Goal: Task Accomplishment & Management: Use online tool/utility

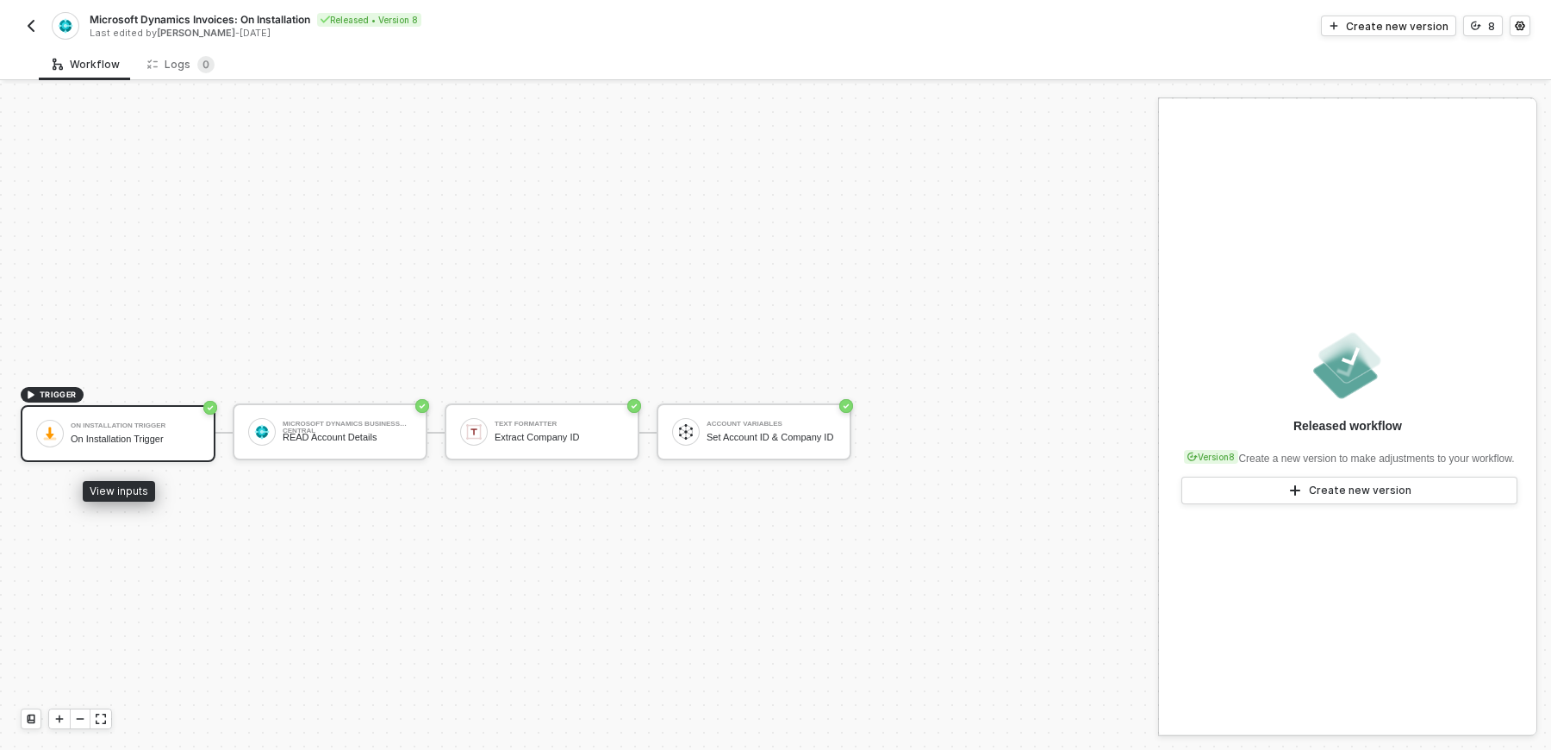
click at [136, 434] on div "On Installation Trigger" at bounding box center [135, 438] width 129 height 11
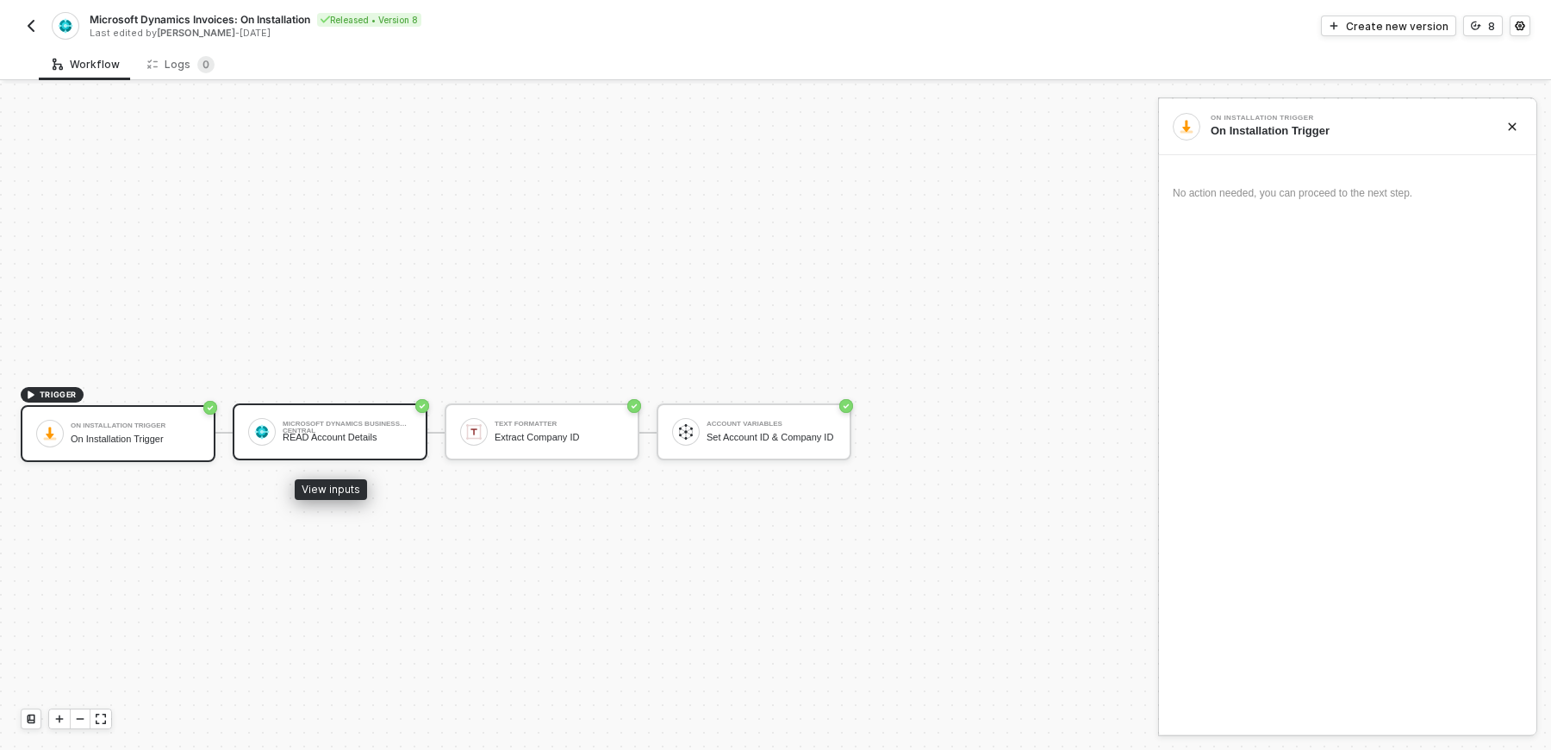
scroll to position [31, 0]
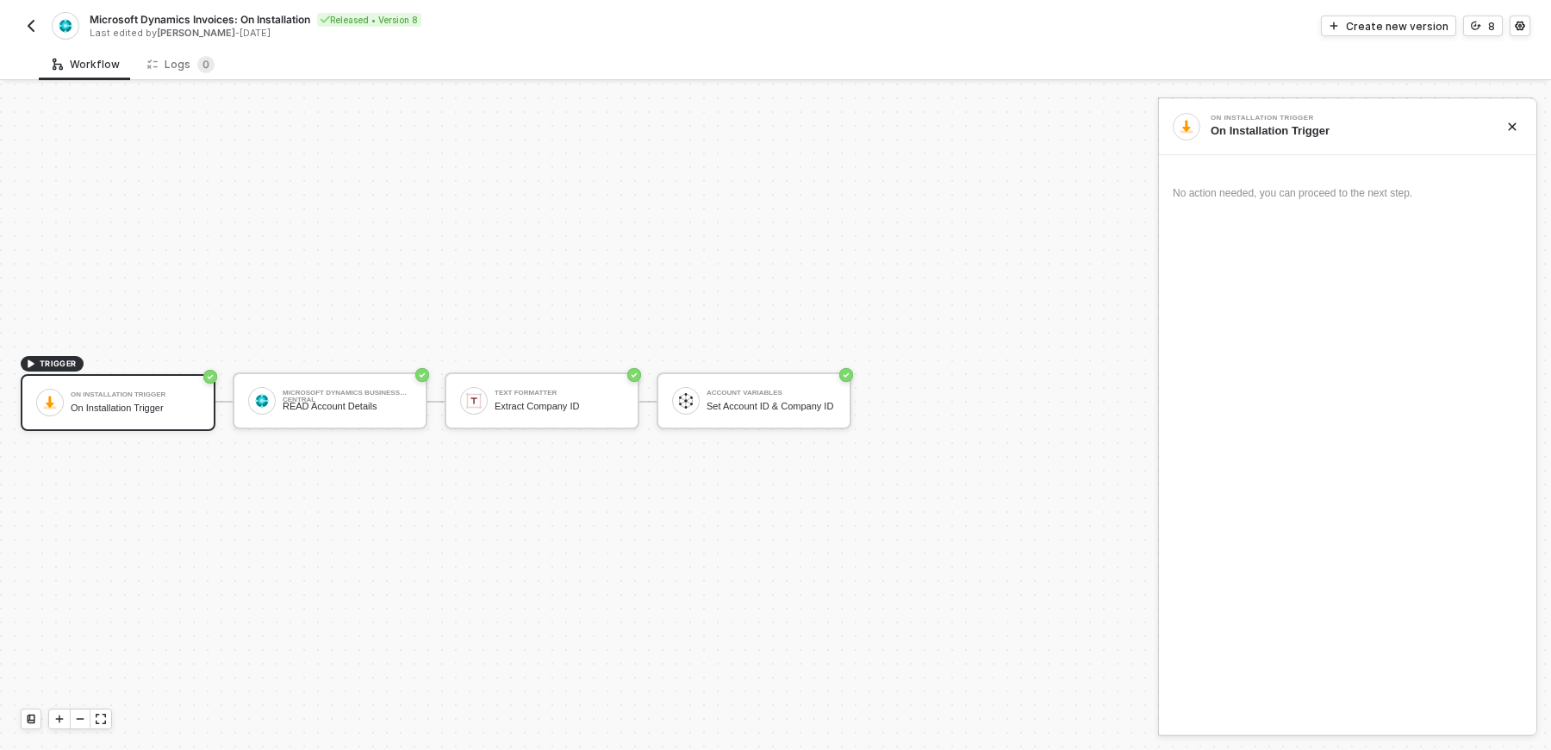
click at [148, 425] on div "On Installation Trigger On Installation Trigger" at bounding box center [118, 402] width 195 height 57
click at [1274, 126] on div "On Installation Trigger" at bounding box center [1344, 131] width 269 height 16
click at [1201, 204] on div "No action needed, you can proceed to the next step." at bounding box center [1348, 196] width 350 height 75
click at [1188, 134] on div at bounding box center [1187, 127] width 28 height 28
click at [1258, 129] on div "On Installation Trigger" at bounding box center [1344, 131] width 269 height 16
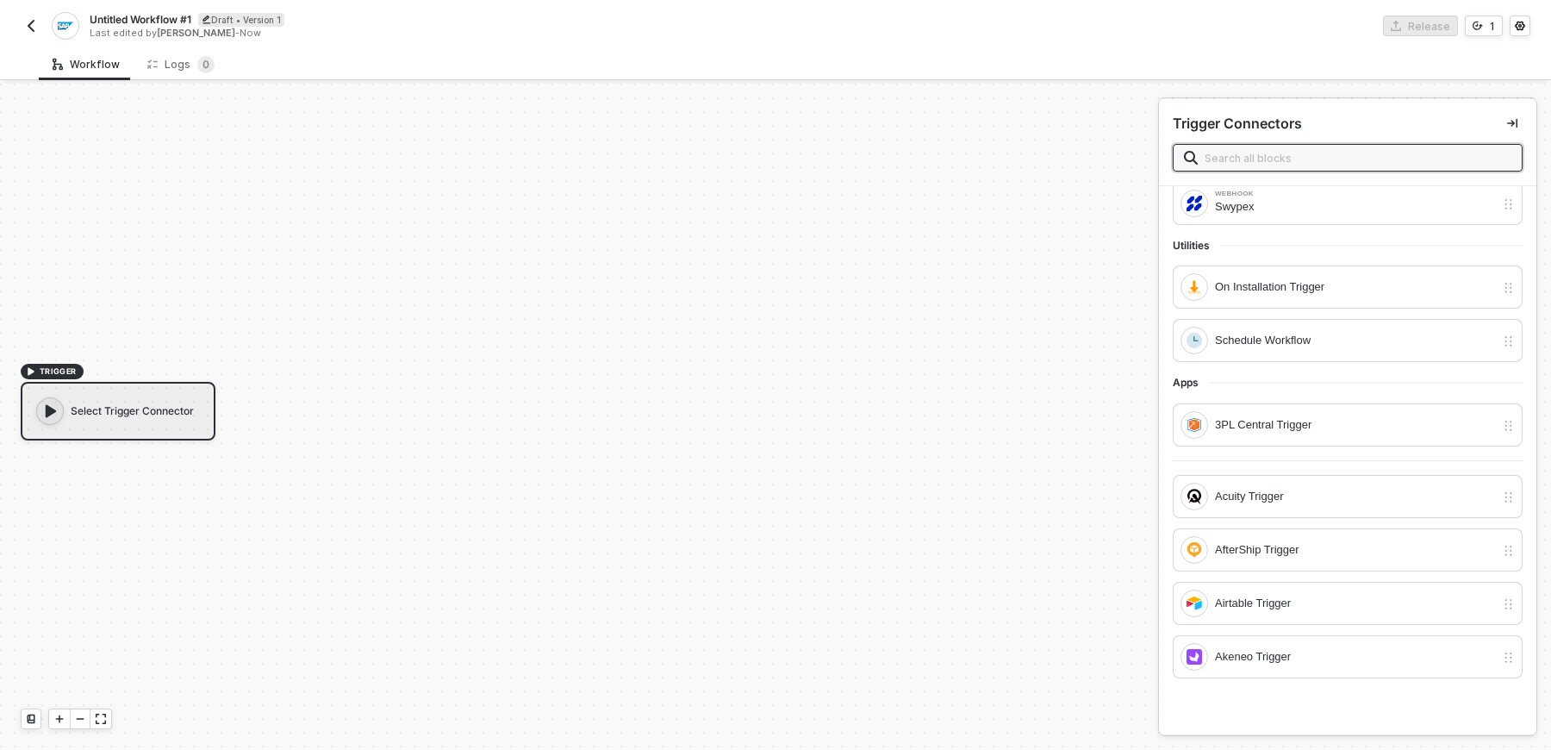
scroll to position [75, 0]
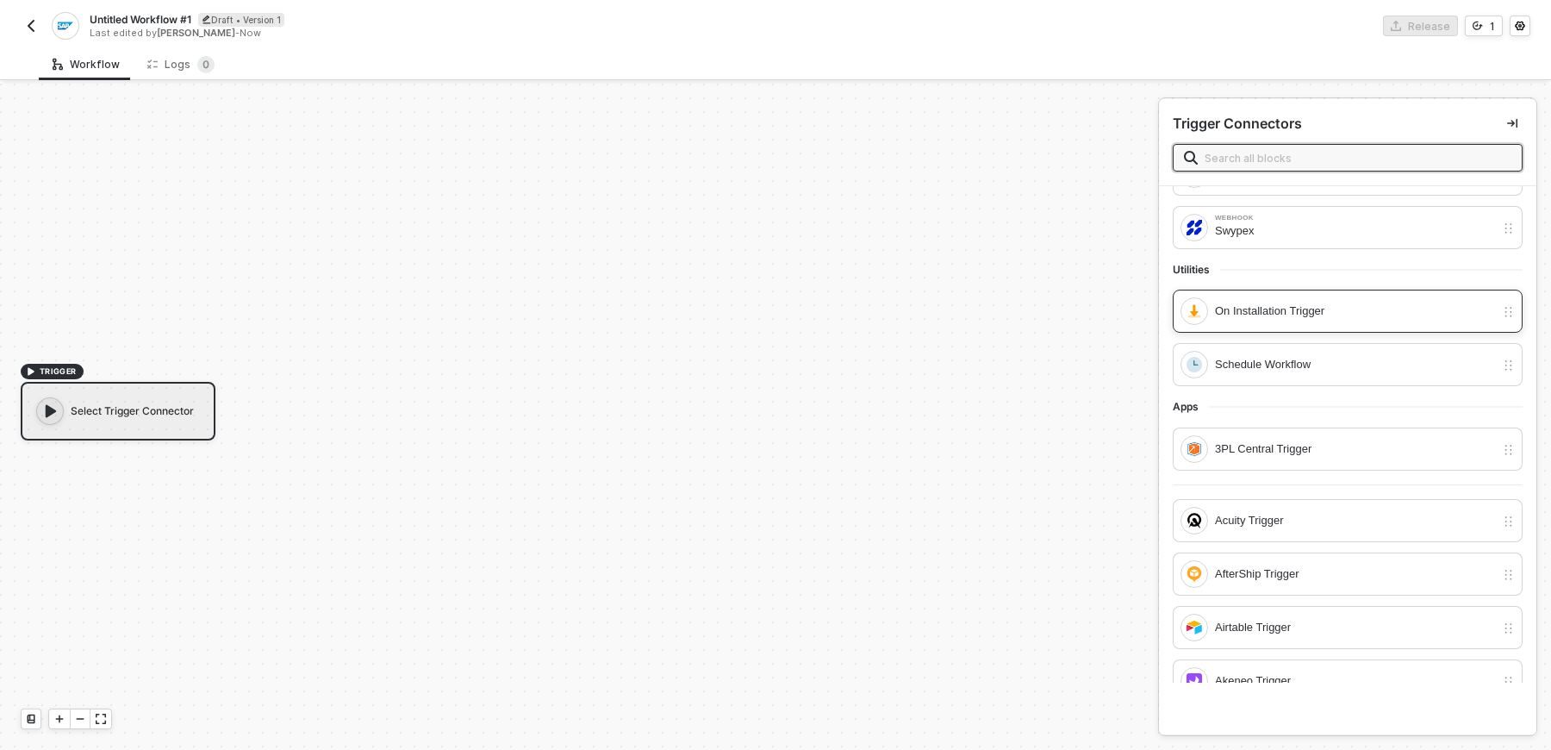
click at [1280, 308] on div "On Installation Trigger" at bounding box center [1355, 311] width 280 height 19
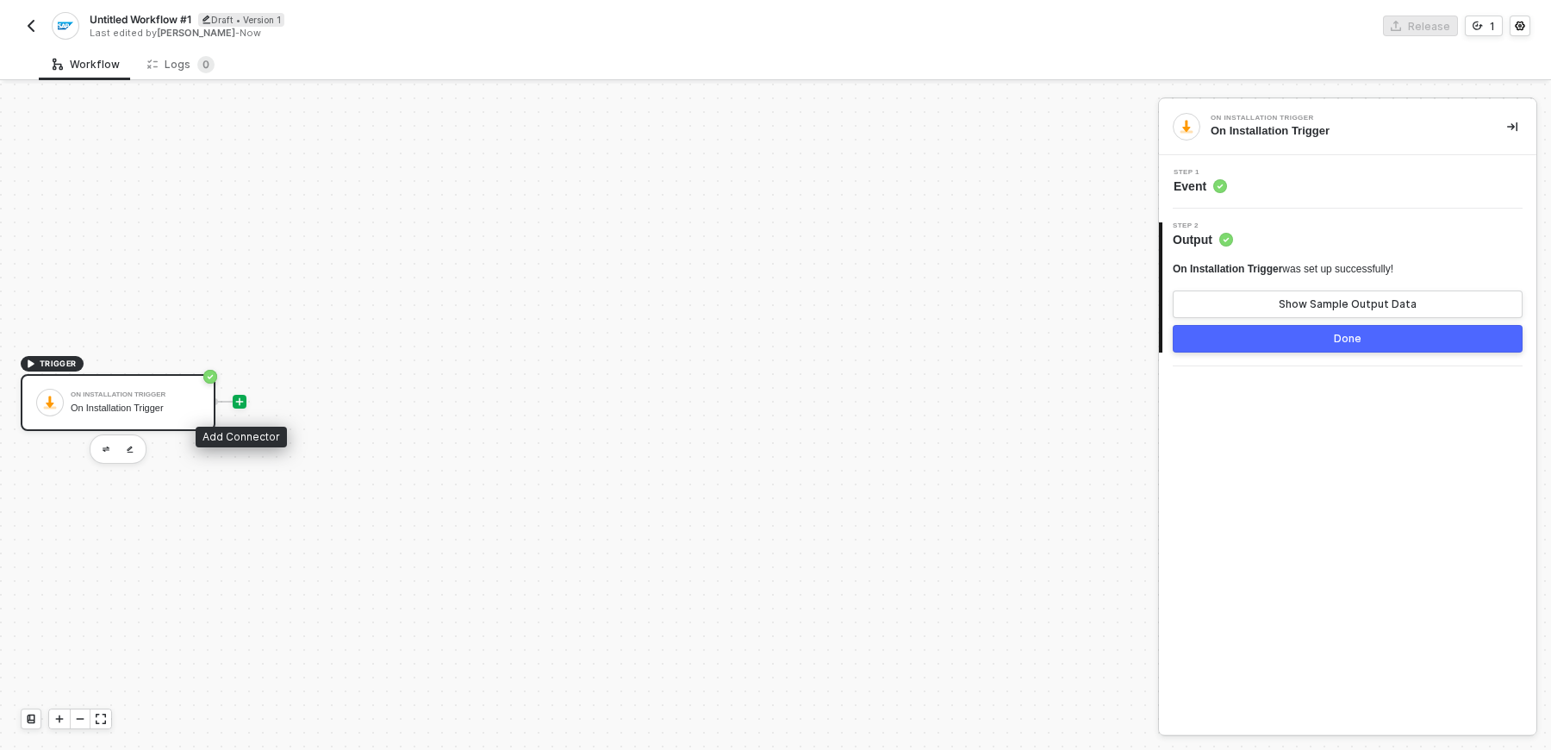
click at [237, 405] on icon "icon-play" at bounding box center [239, 401] width 10 height 10
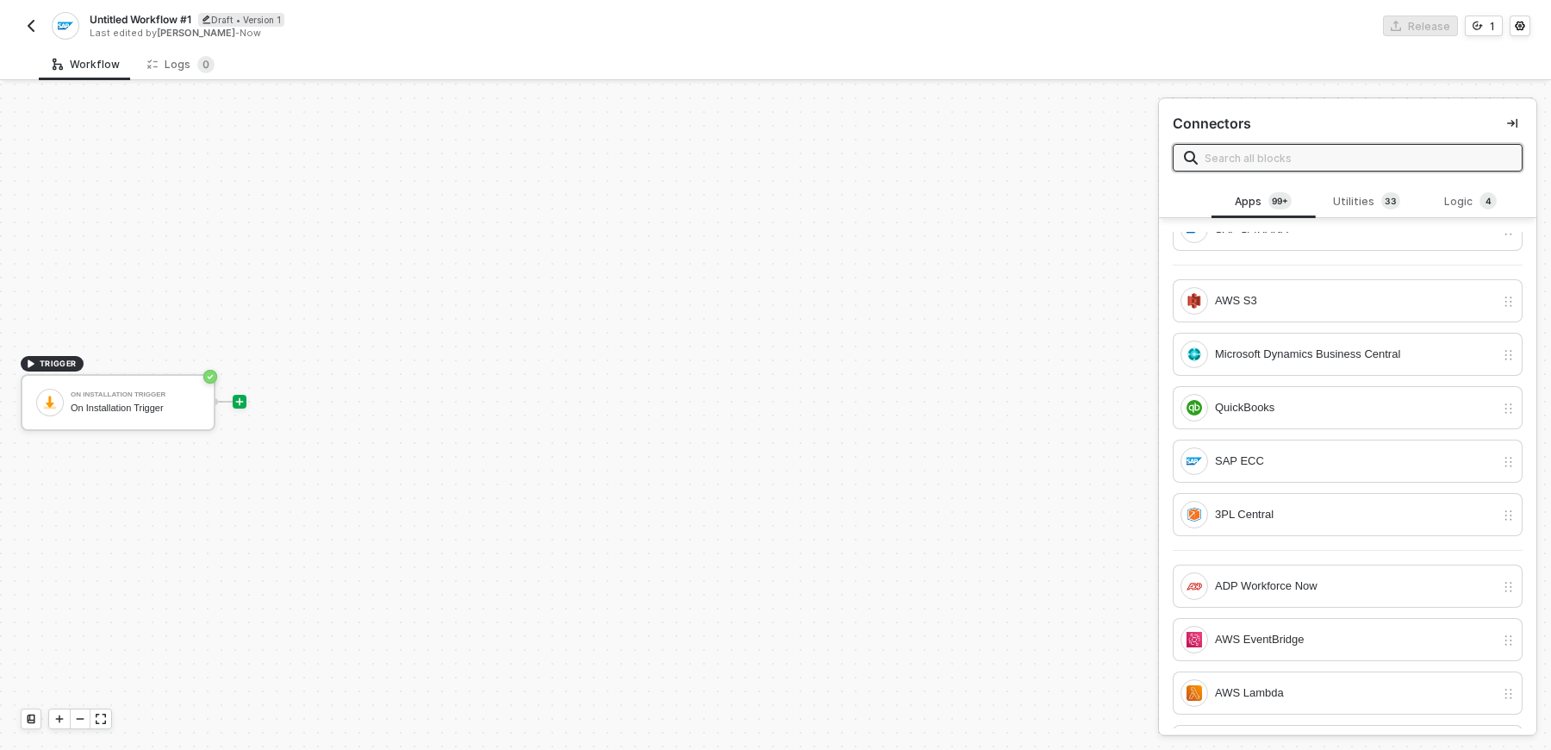
scroll to position [0, 0]
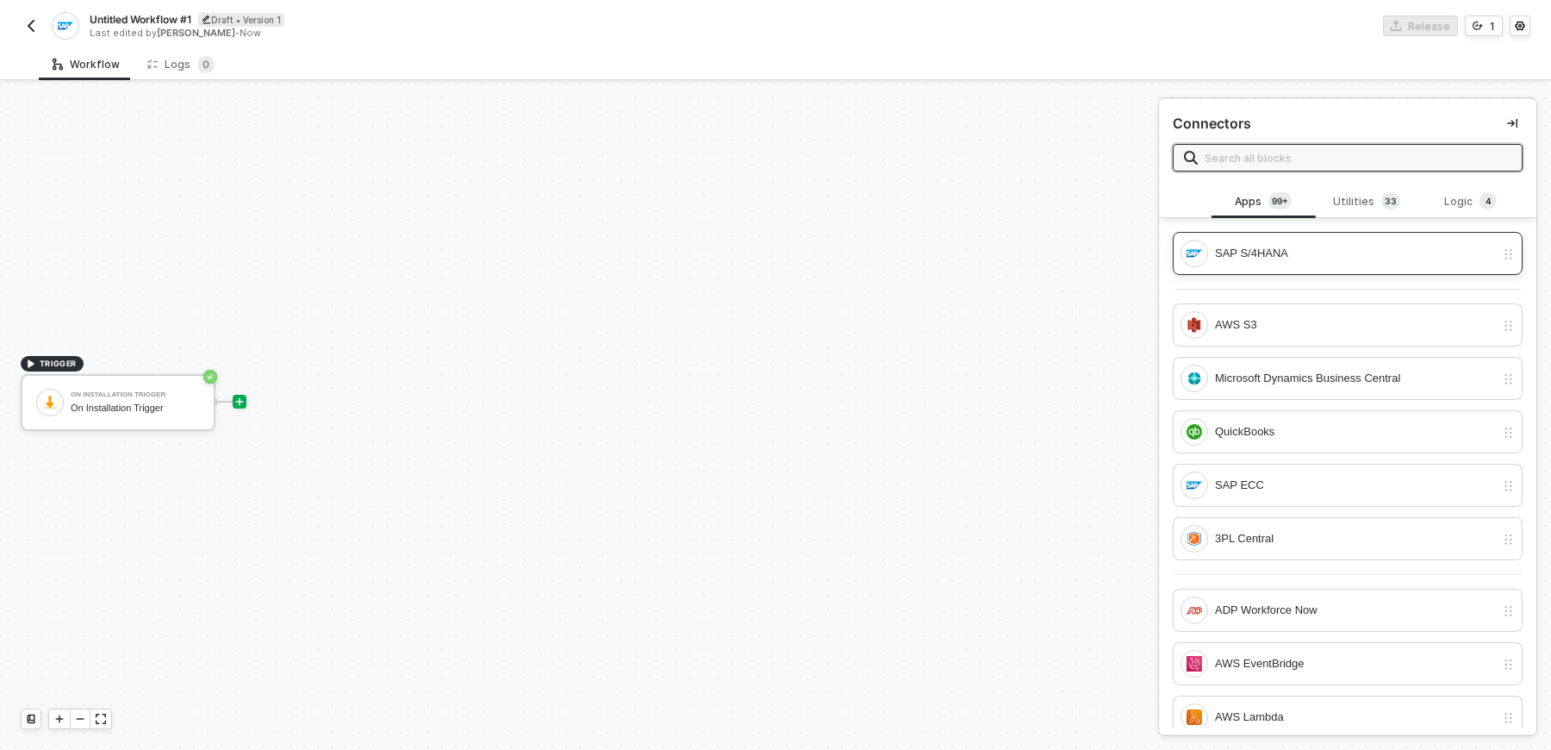
click at [1290, 252] on div "SAP S/4HANA" at bounding box center [1355, 253] width 280 height 19
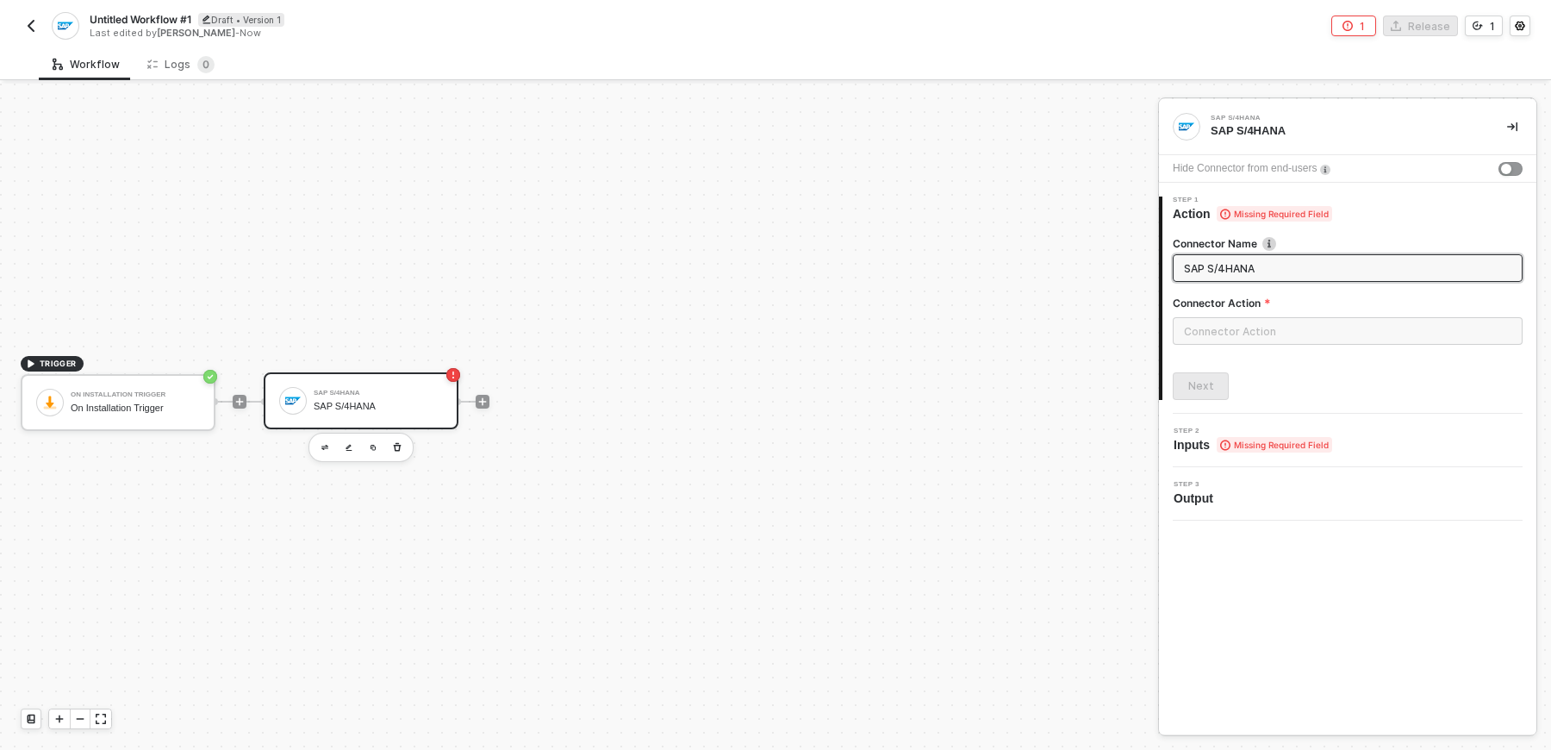
click at [1333, 314] on div "Connector Action" at bounding box center [1348, 307] width 350 height 22
click at [1310, 339] on input "text" at bounding box center [1348, 331] width 350 height 28
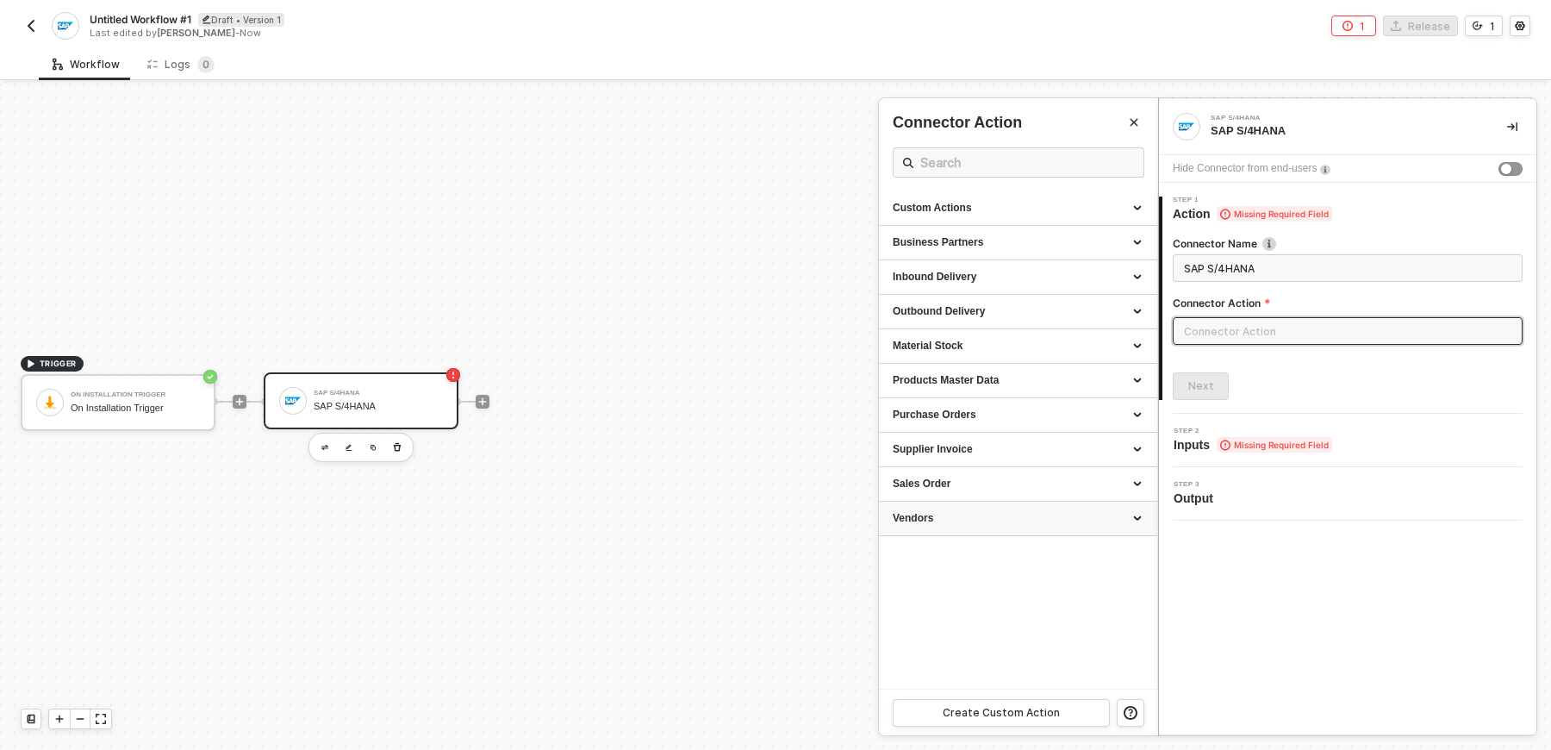
click at [1011, 528] on div "Vendors" at bounding box center [1018, 518] width 278 height 34
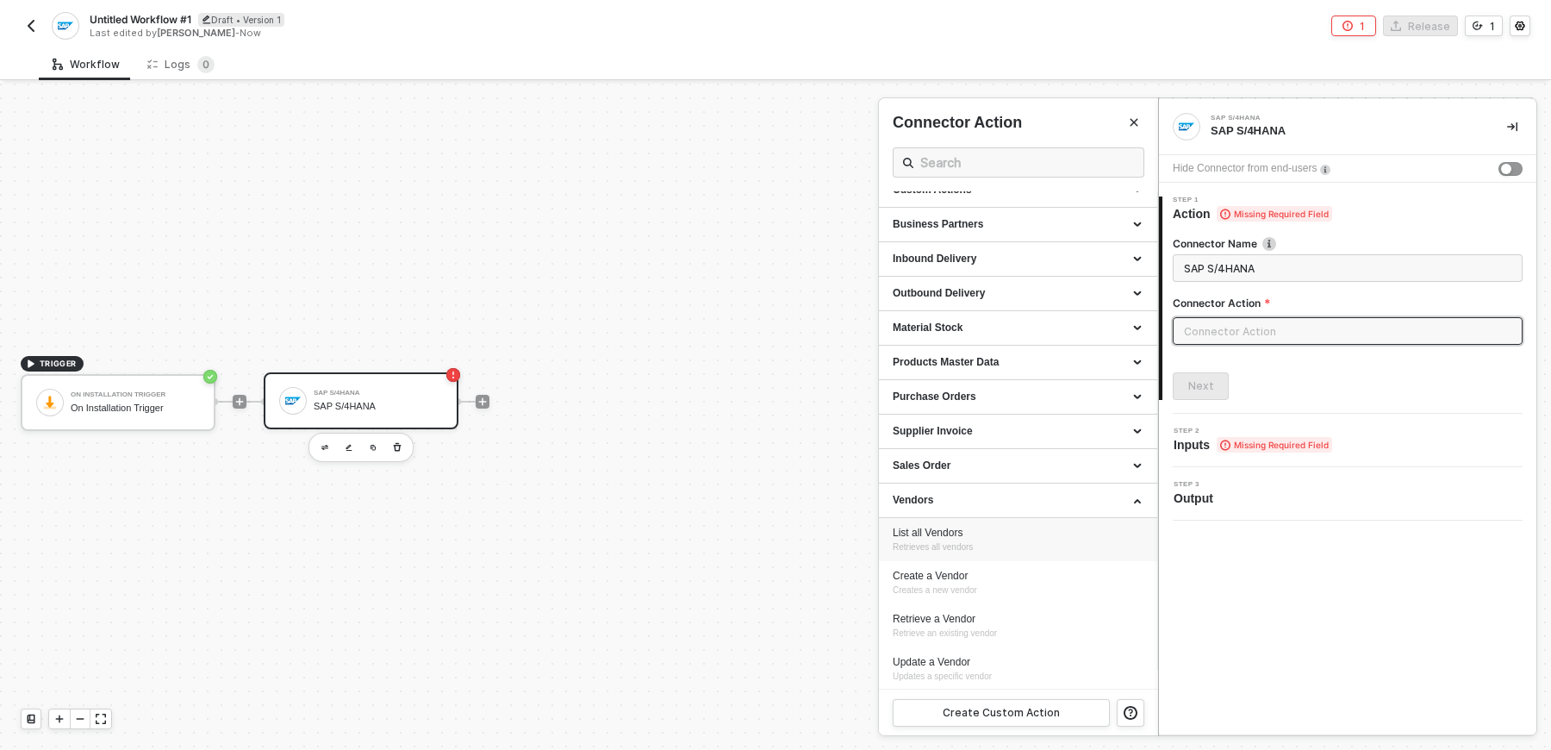
click at [973, 542] on span "Retrieves all vendors" at bounding box center [933, 546] width 80 height 9
type input "Retrieves all vendors"
type input "Vendors - List all Vendors"
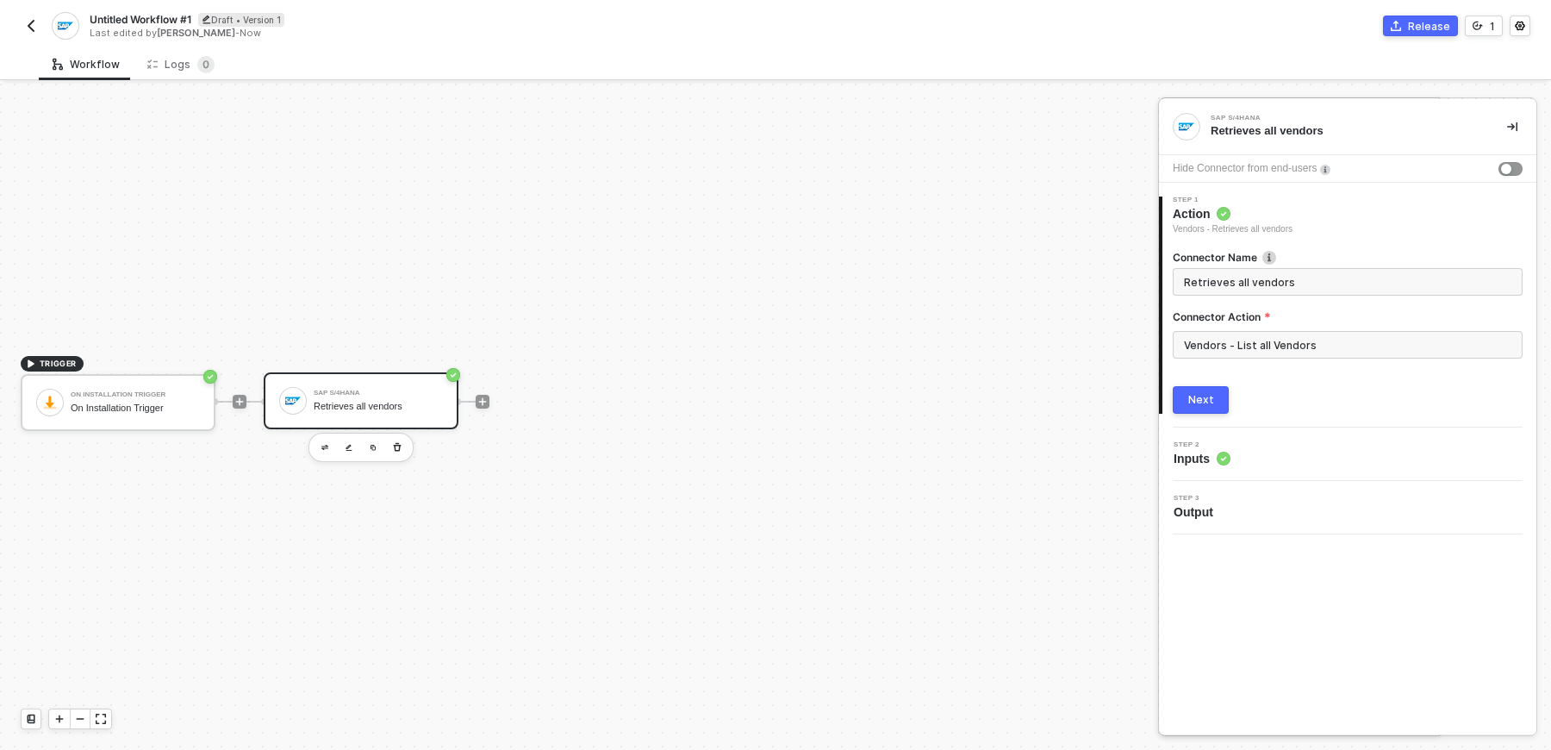
scroll to position [0, 0]
click at [1204, 396] on div "Next" at bounding box center [1201, 400] width 26 height 14
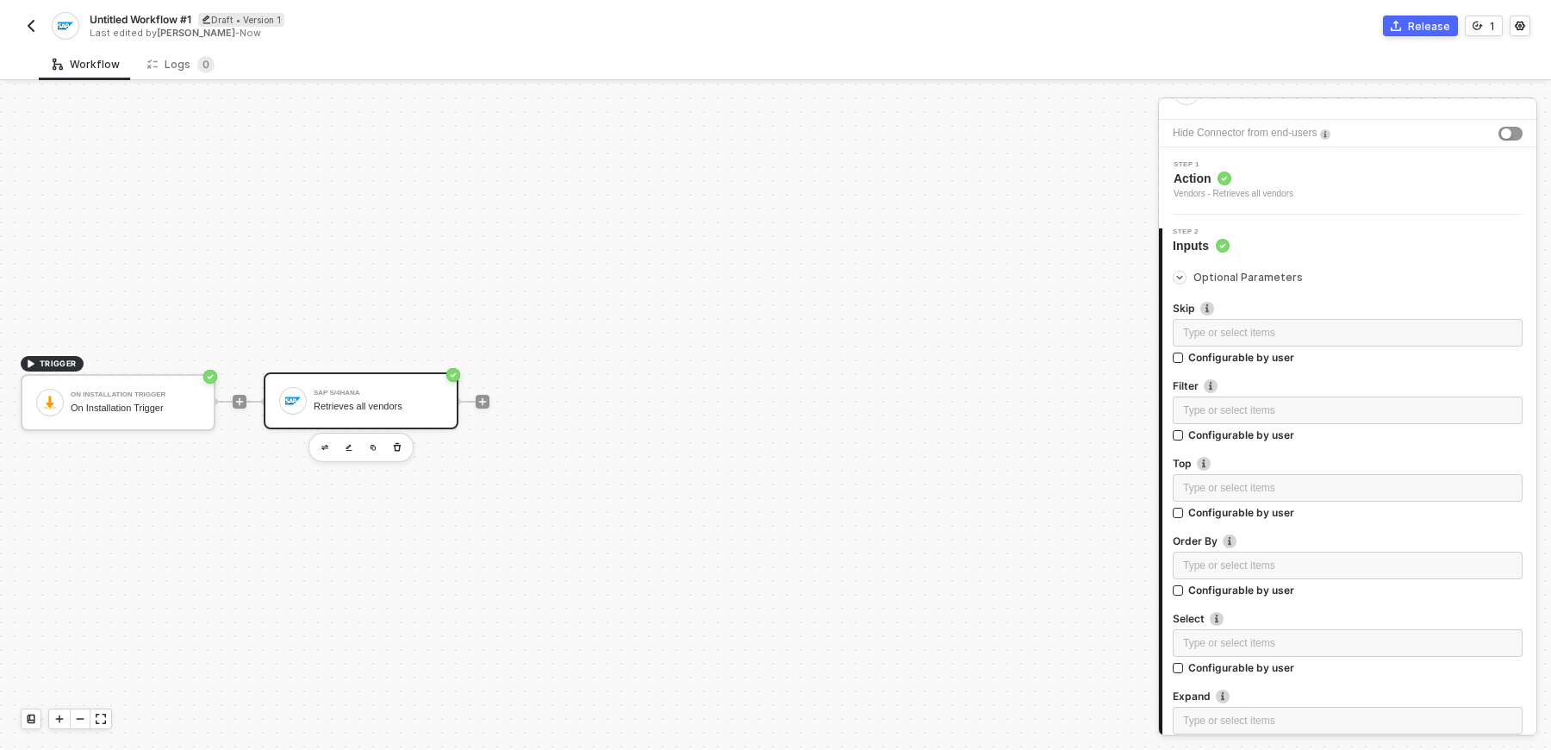
scroll to position [45, 0]
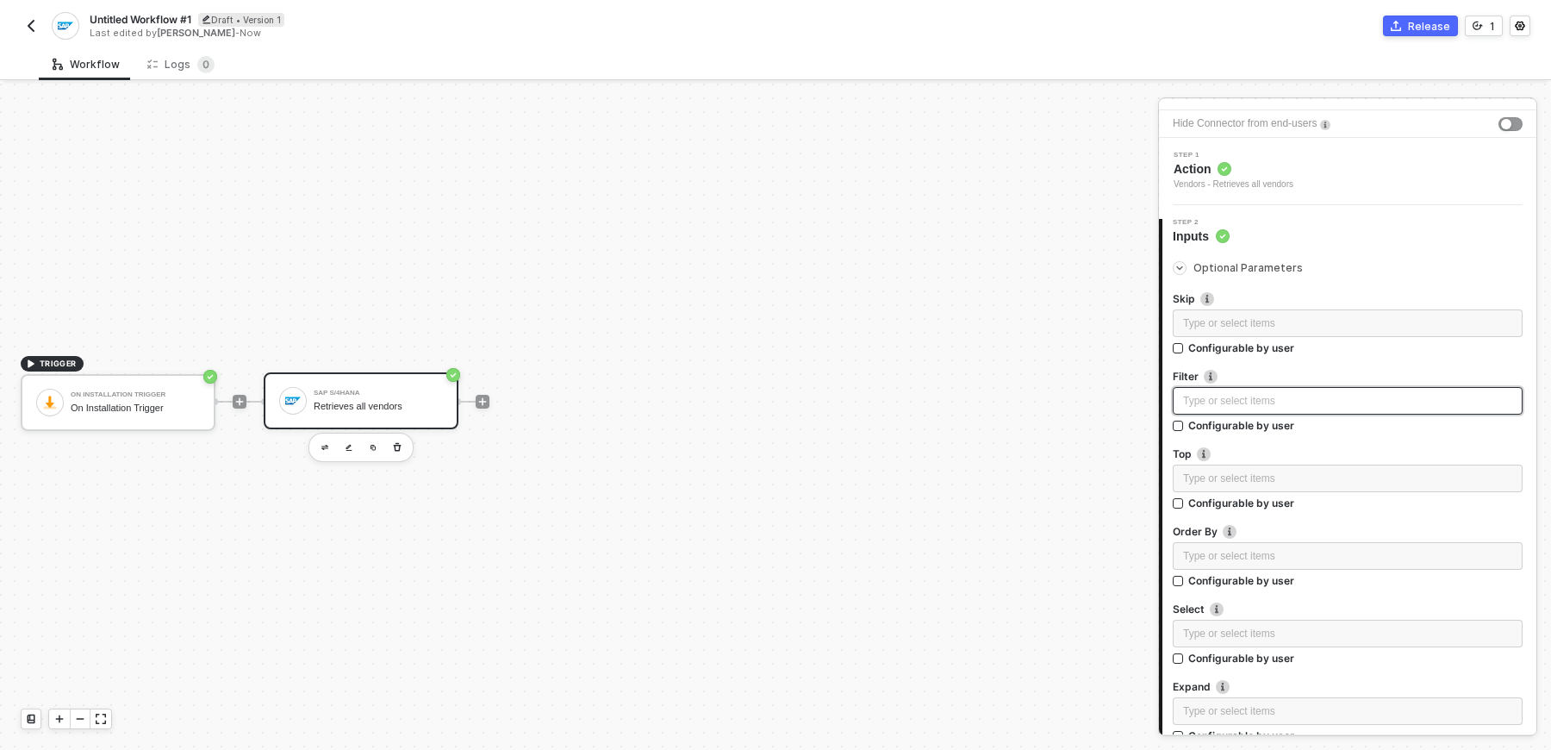
click at [1280, 395] on div "Type or select items ﻿" at bounding box center [1347, 401] width 329 height 16
click at [1258, 398] on div "Type or select items ﻿" at bounding box center [1347, 401] width 329 height 16
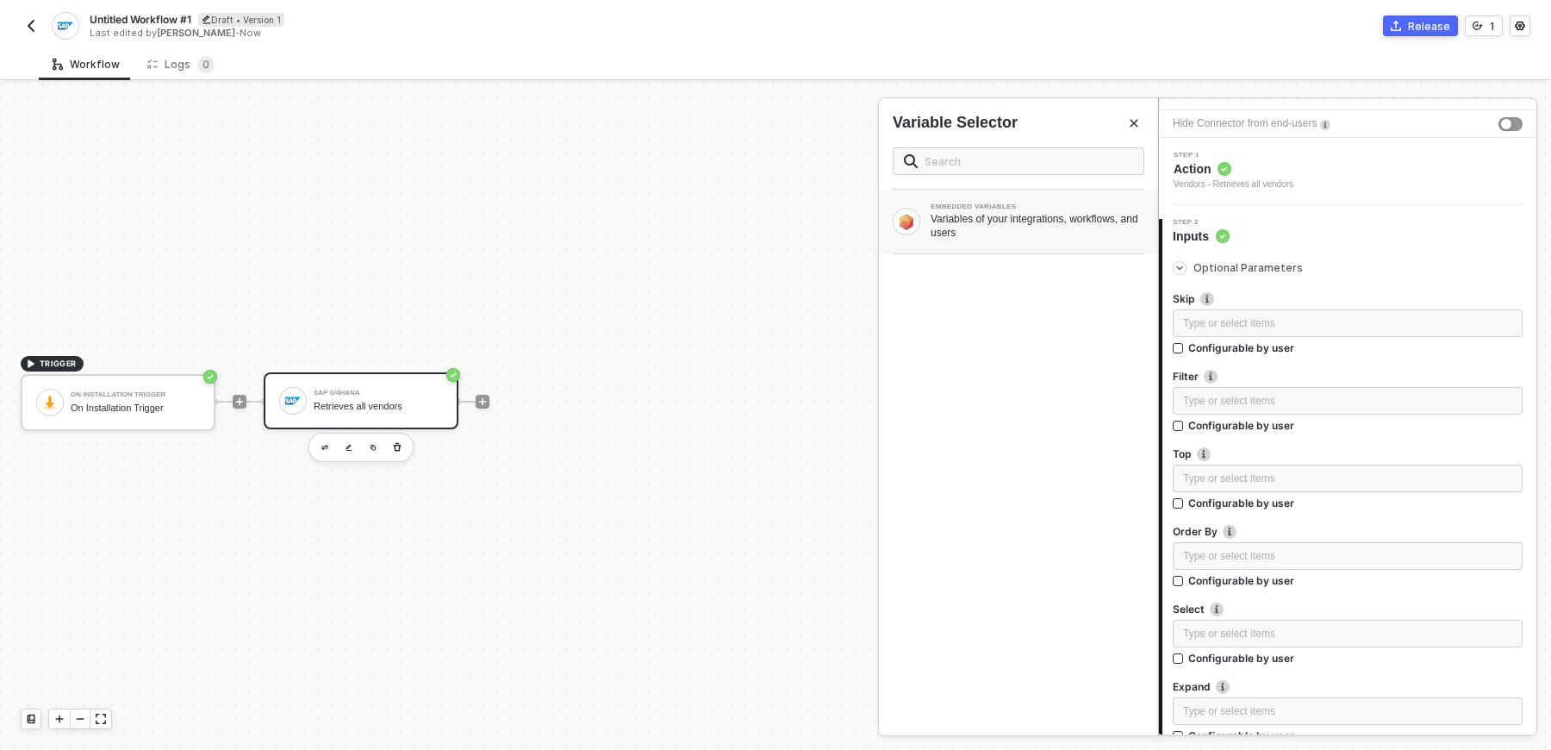
click at [1079, 247] on div "EMBEDDED VARIABLES Variables of your integrations, workflows, and users" at bounding box center [1018, 222] width 279 height 64
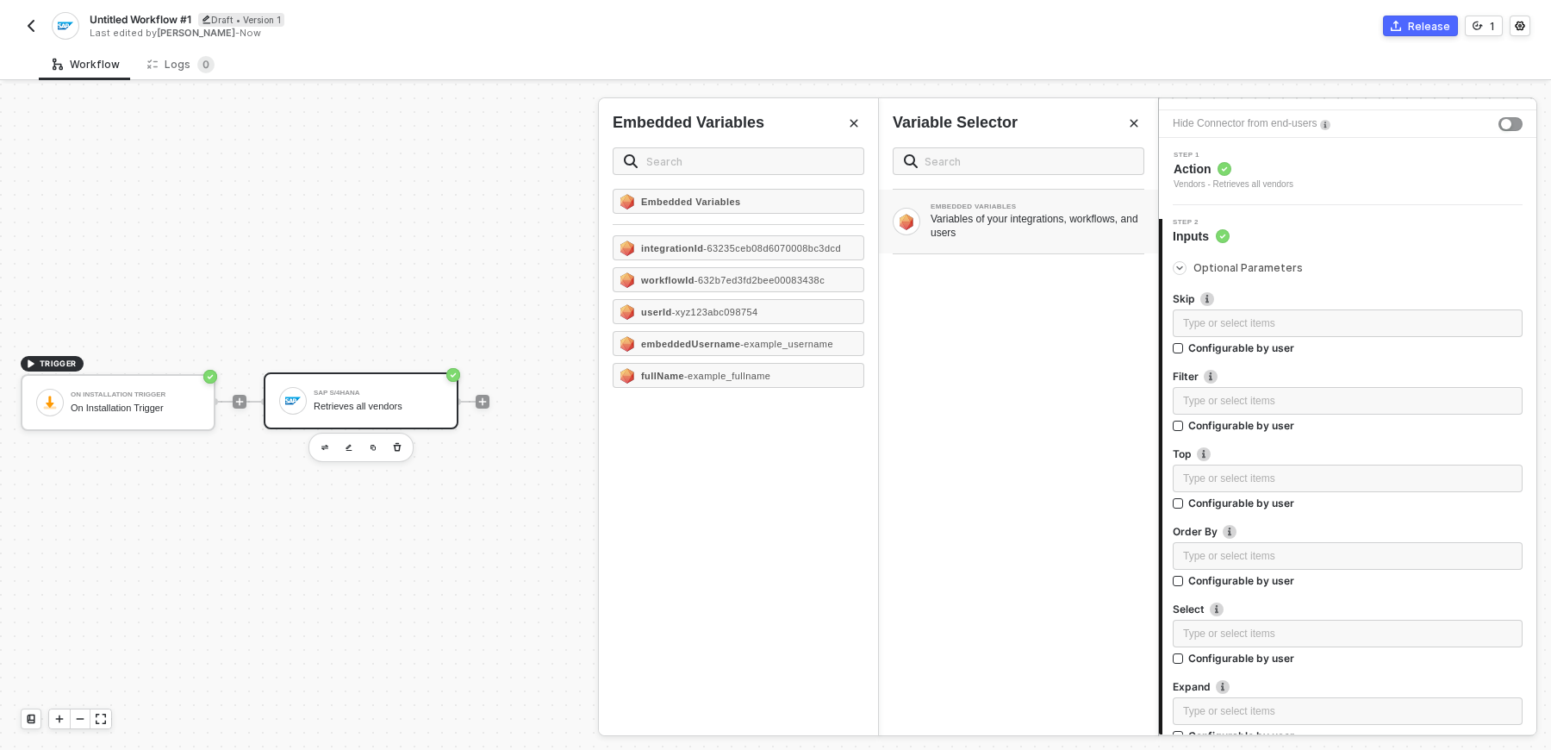
click at [1030, 356] on div "EMBEDDED VARIABLES Variables of your integrations, workflows, and users" at bounding box center [1018, 434] width 279 height 601
click at [1012, 162] on input "text" at bounding box center [1028, 161] width 208 height 19
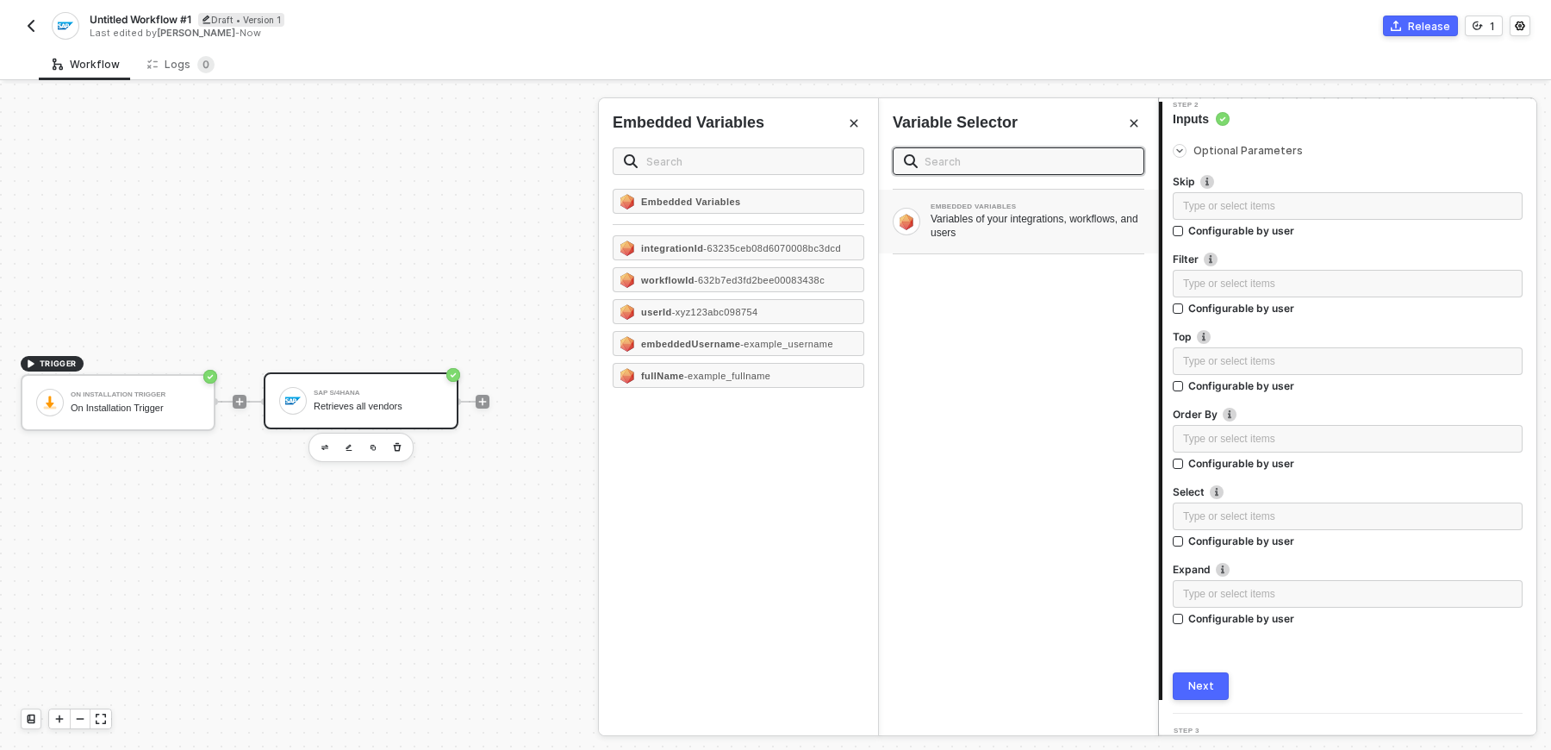
scroll to position [169, 0]
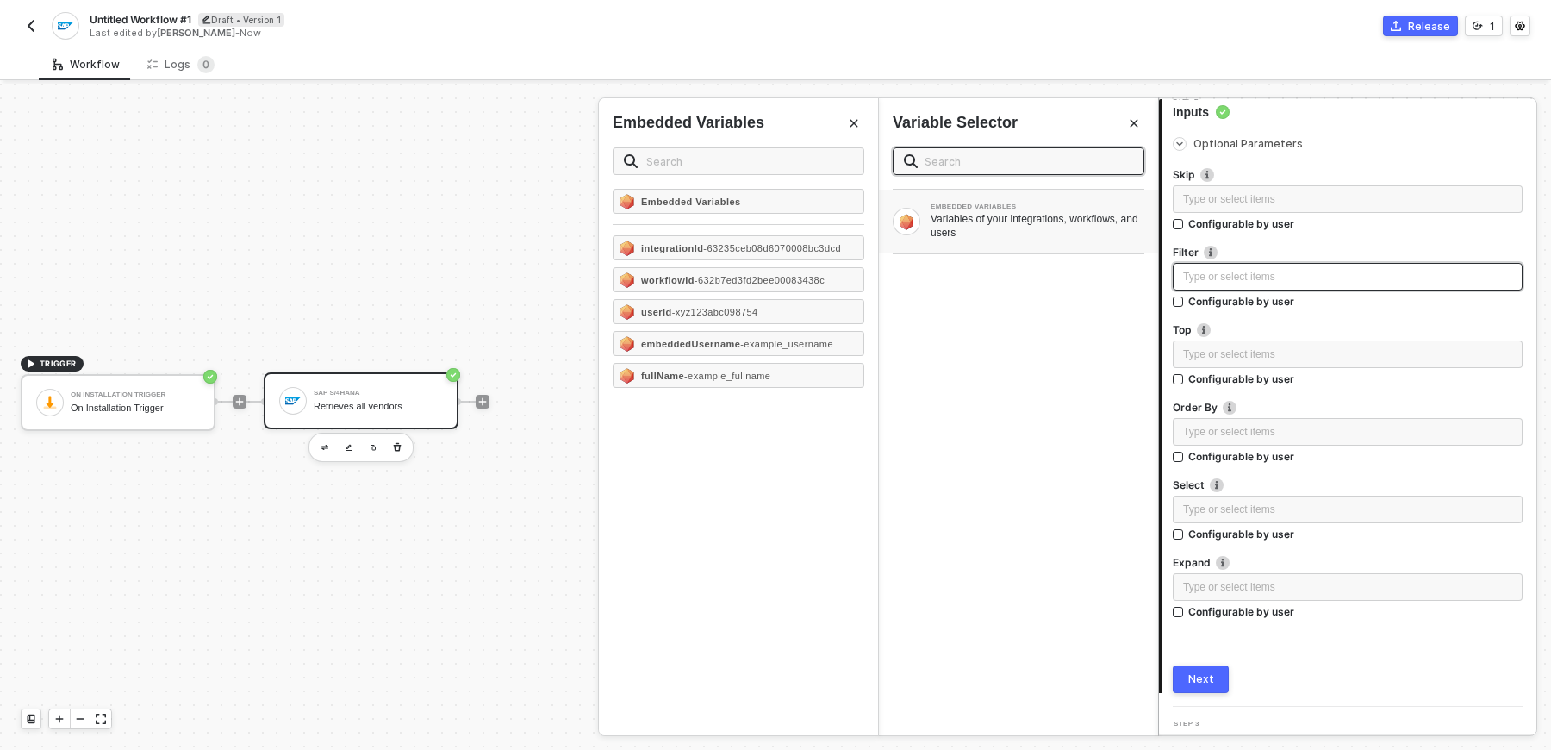
click at [1271, 280] on div "Type or select items ﻿" at bounding box center [1347, 277] width 329 height 16
click at [1382, 302] on label "Configurable by user" at bounding box center [1348, 301] width 350 height 15
click at [1185, 302] on input "Configurable by user" at bounding box center [1179, 302] width 12 height 12
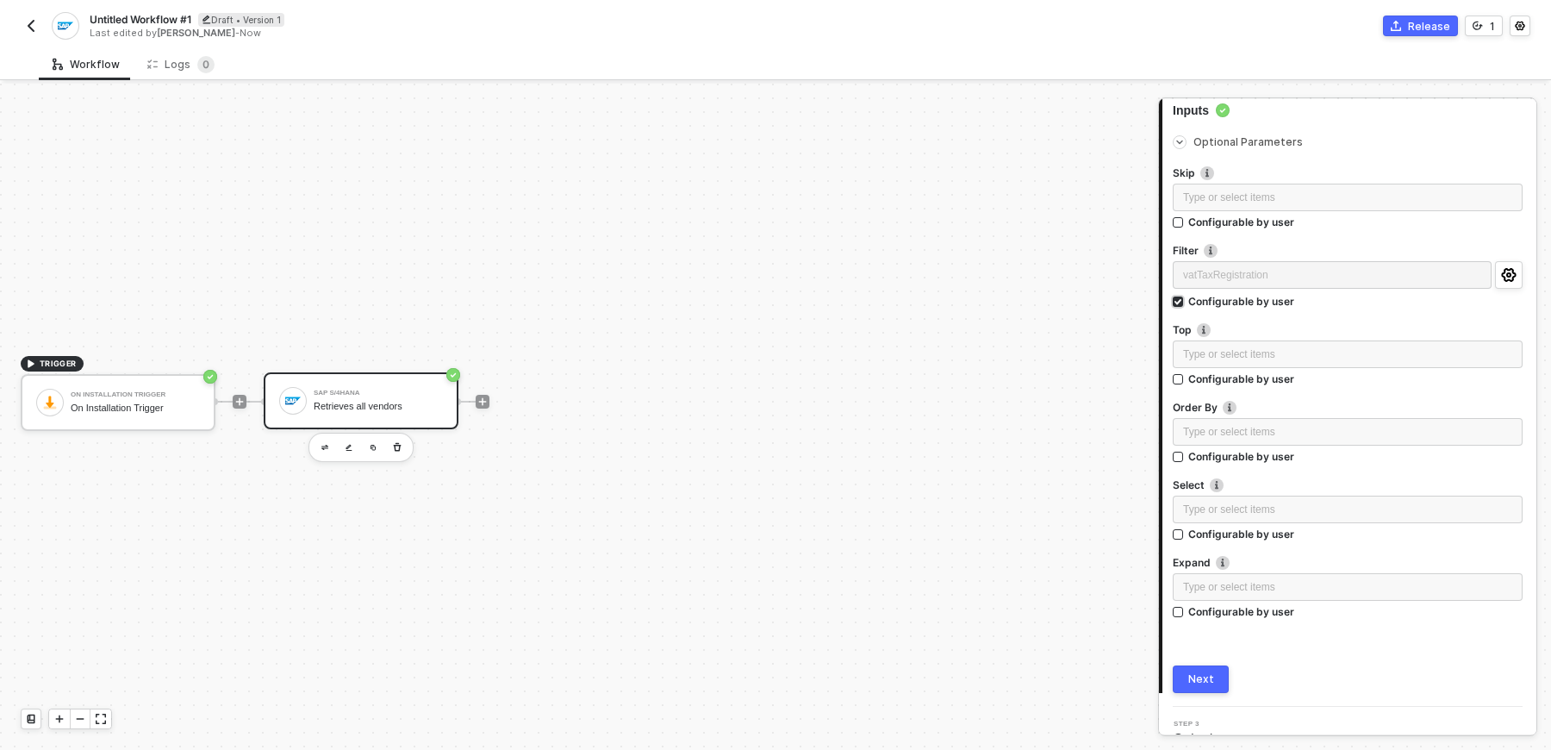
click at [1382, 302] on label "Configurable by user" at bounding box center [1348, 301] width 350 height 15
click at [1185, 302] on input "Configurable by user" at bounding box center [1179, 302] width 12 height 12
checkbox input "false"
click at [1364, 263] on div "vatTaxRegistration" at bounding box center [1348, 277] width 350 height 28
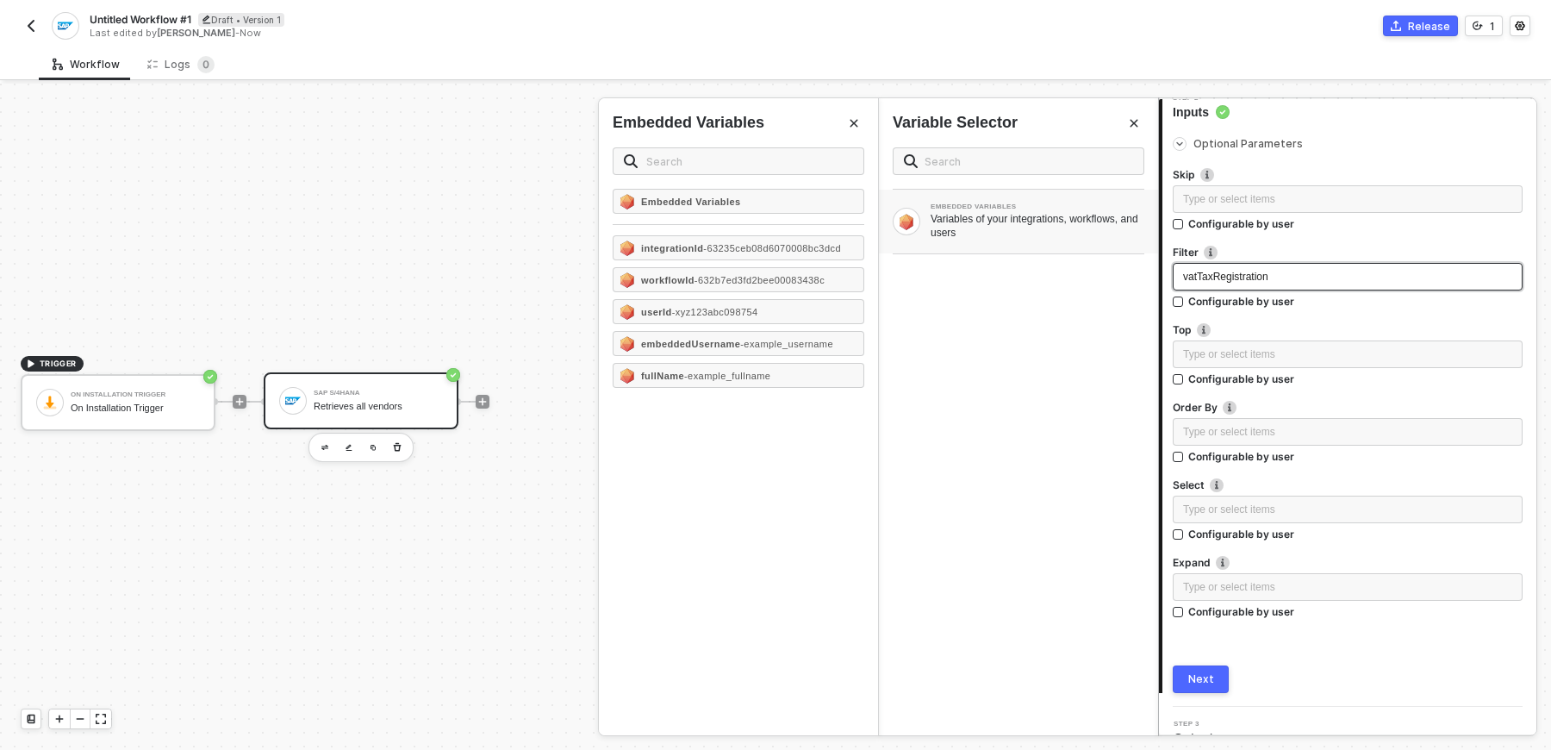
click at [1362, 280] on div "vatTaxRegistration" at bounding box center [1347, 277] width 329 height 16
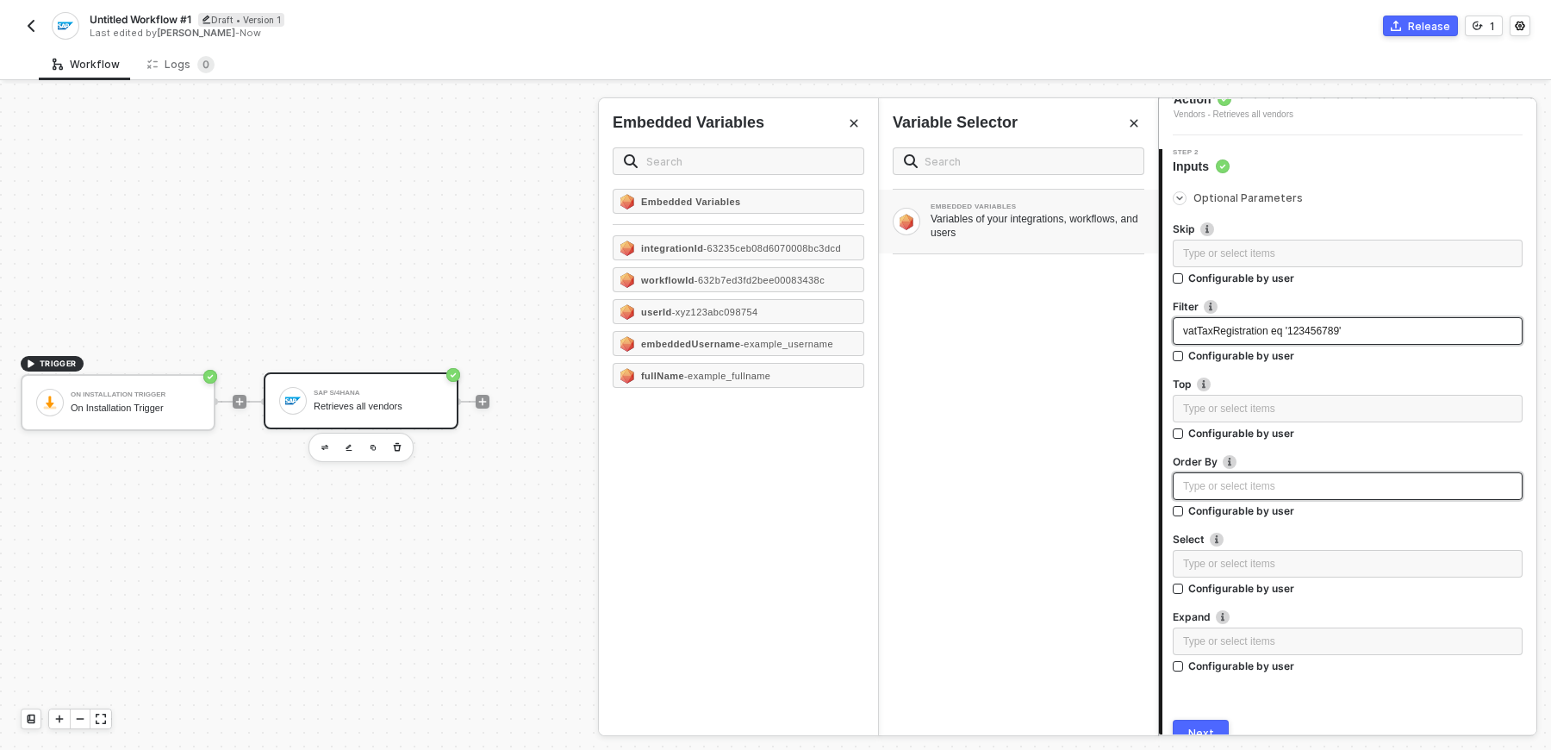
scroll to position [193, 0]
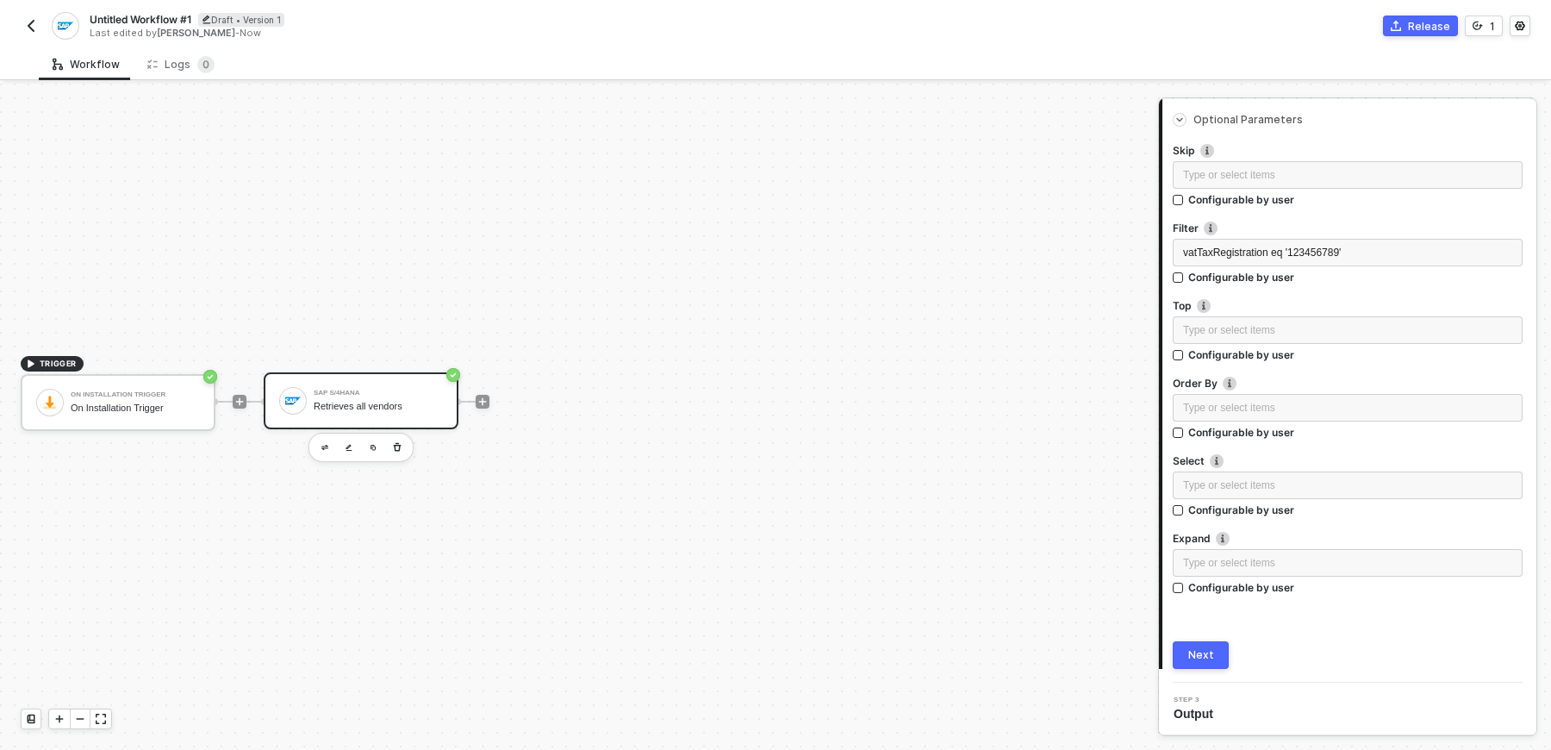
click at [1208, 656] on div "Next" at bounding box center [1201, 655] width 26 height 14
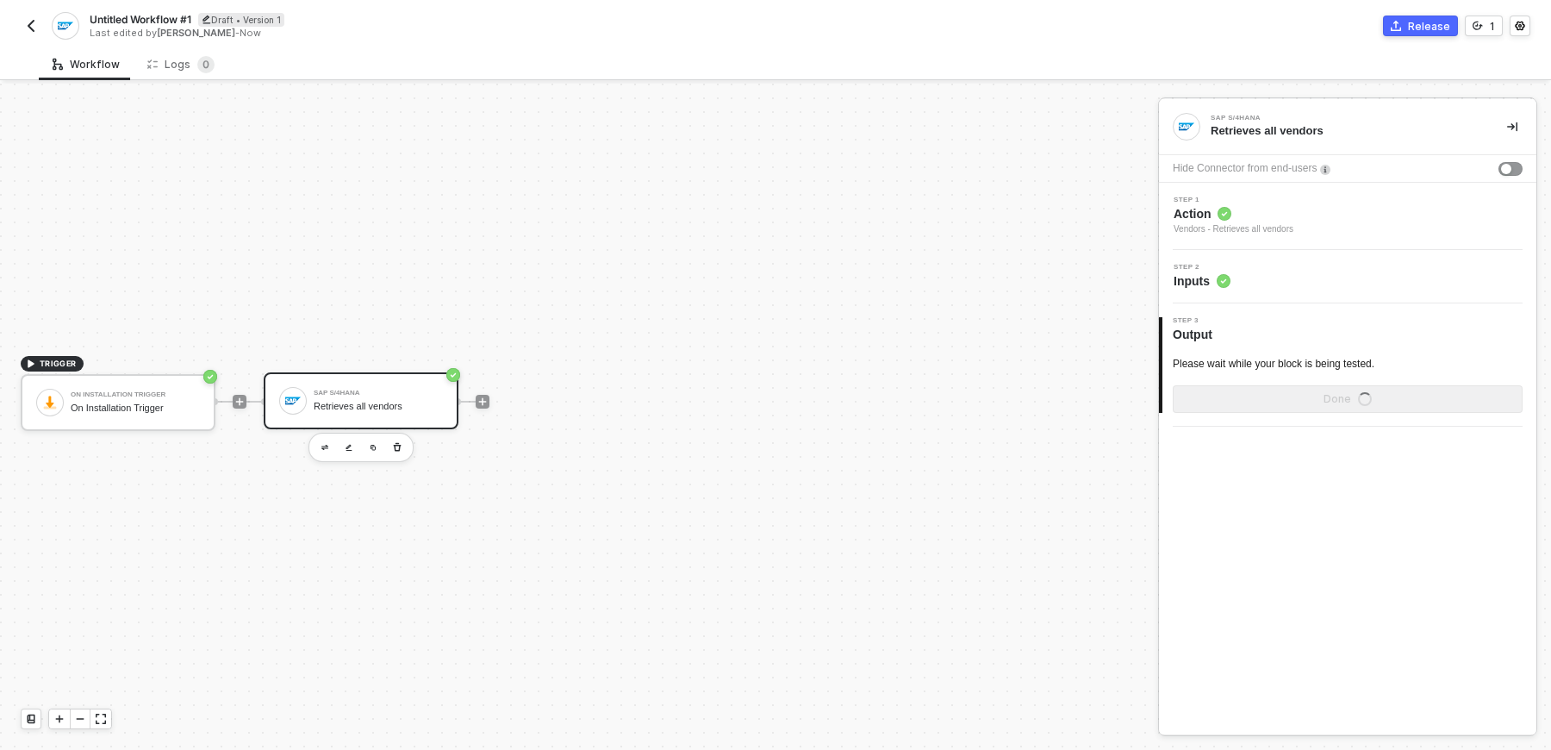
scroll to position [0, 0]
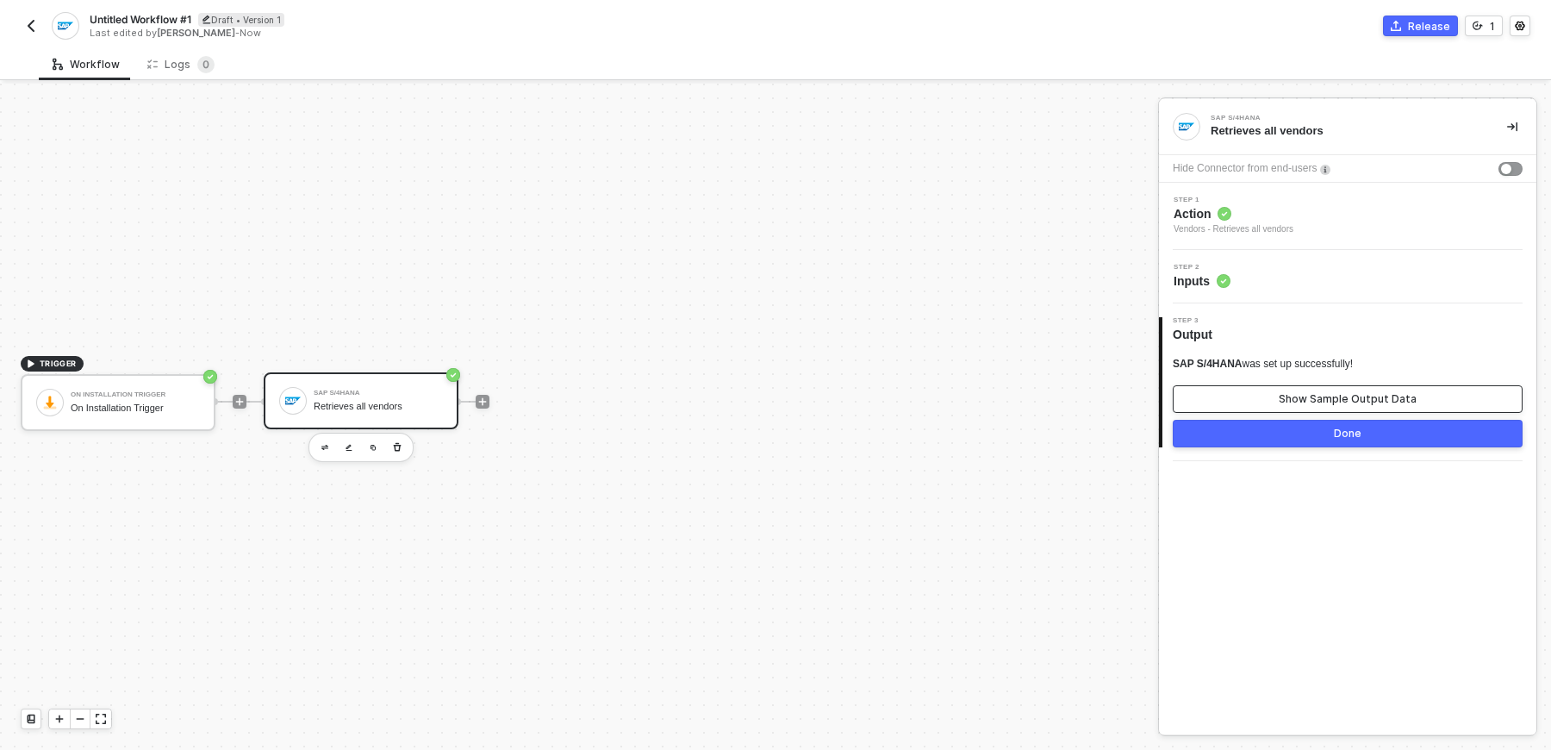
click at [1328, 411] on button "Show Sample Output Data" at bounding box center [1348, 399] width 350 height 28
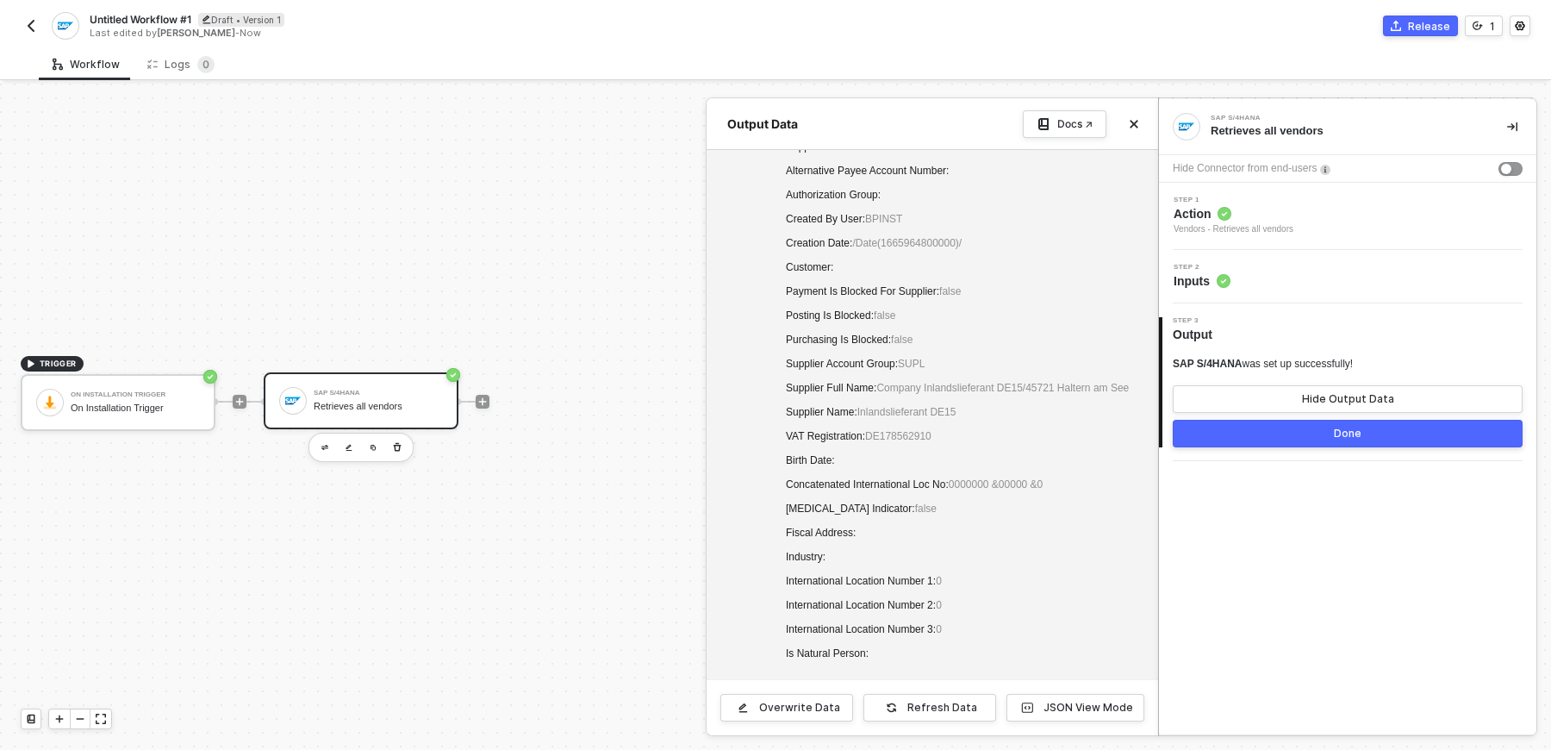
click at [1334, 422] on button "Done" at bounding box center [1348, 434] width 350 height 28
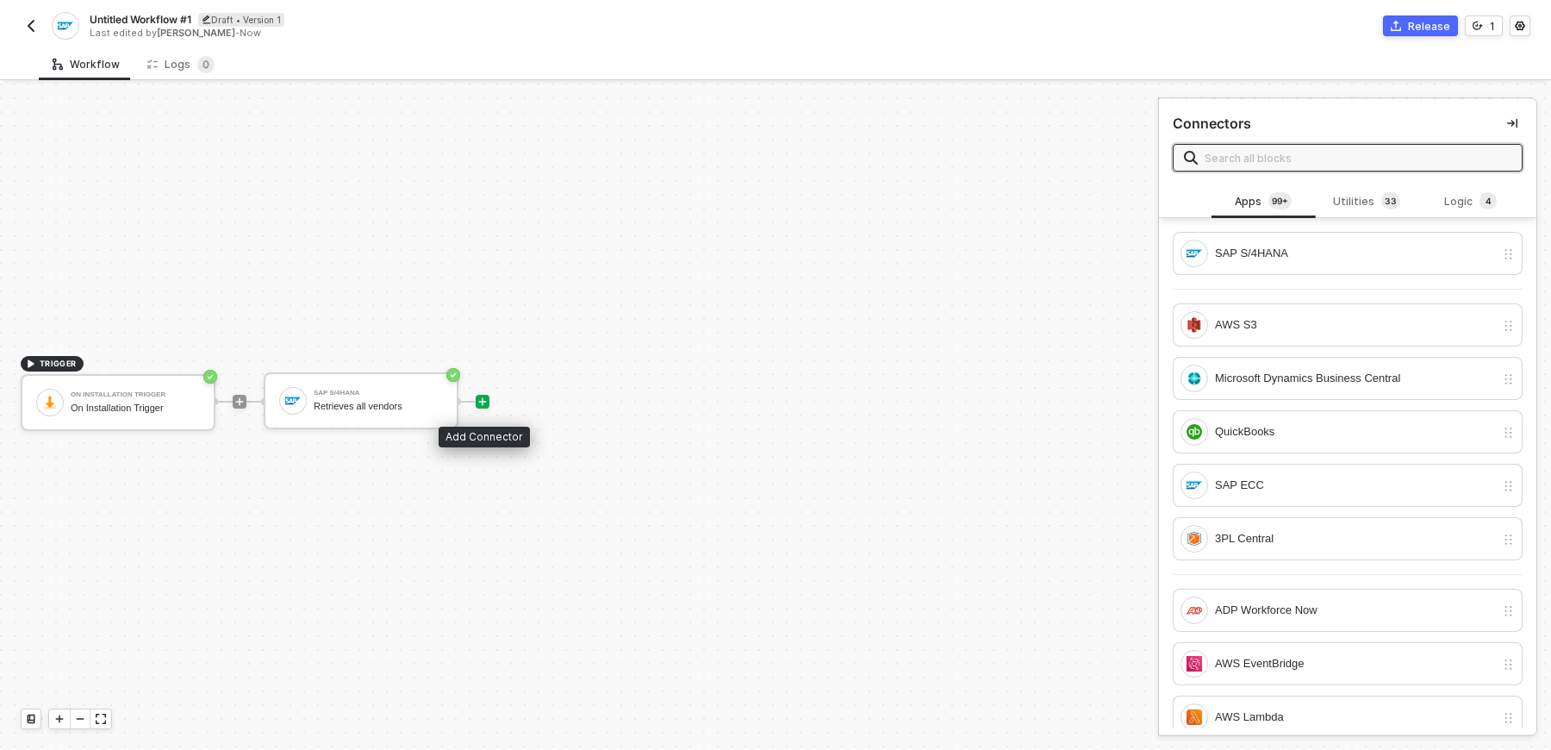
click at [486, 401] on icon "icon-play" at bounding box center [482, 401] width 10 height 10
click at [488, 404] on div at bounding box center [483, 402] width 14 height 14
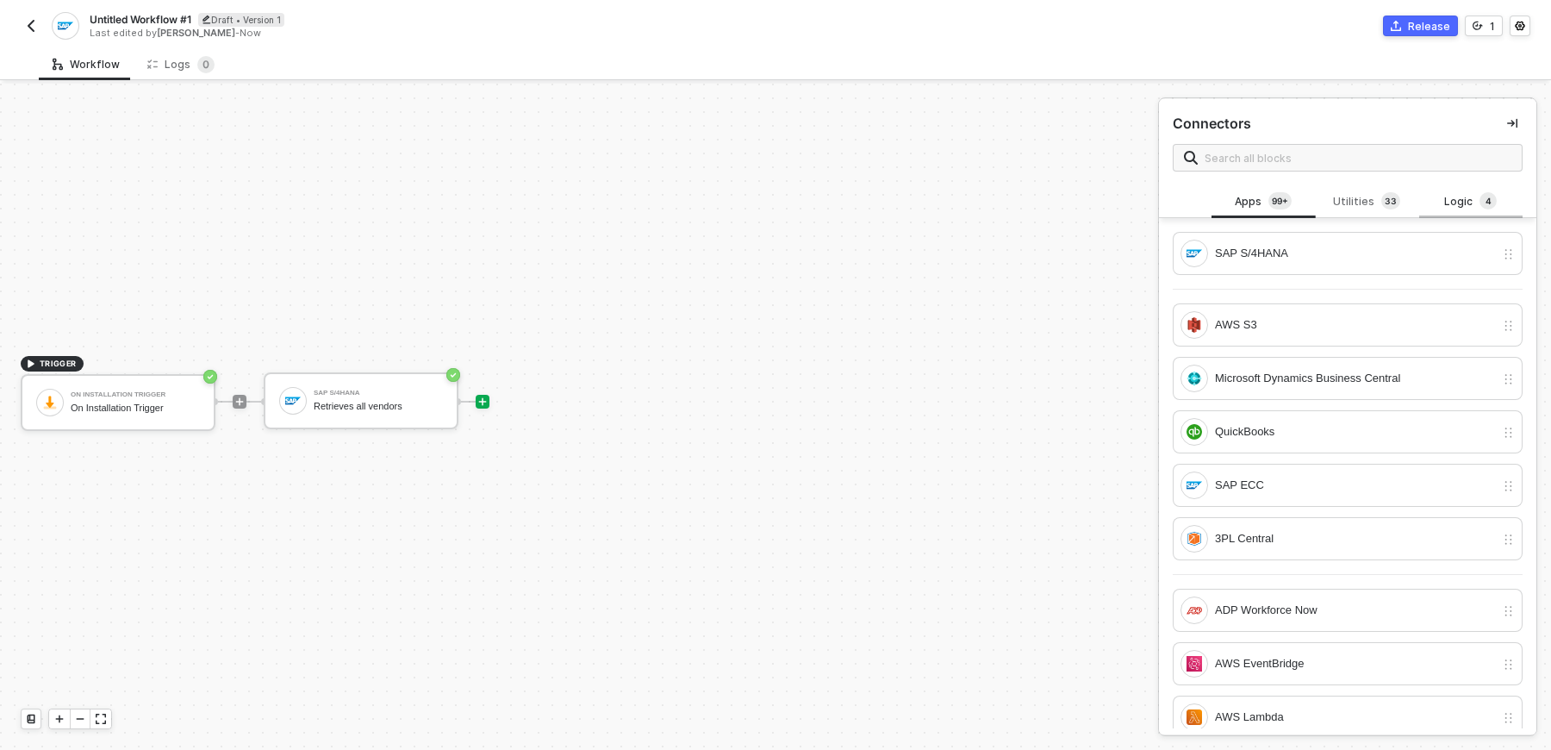
click at [1474, 190] on div "Logic 4" at bounding box center [1470, 201] width 103 height 33
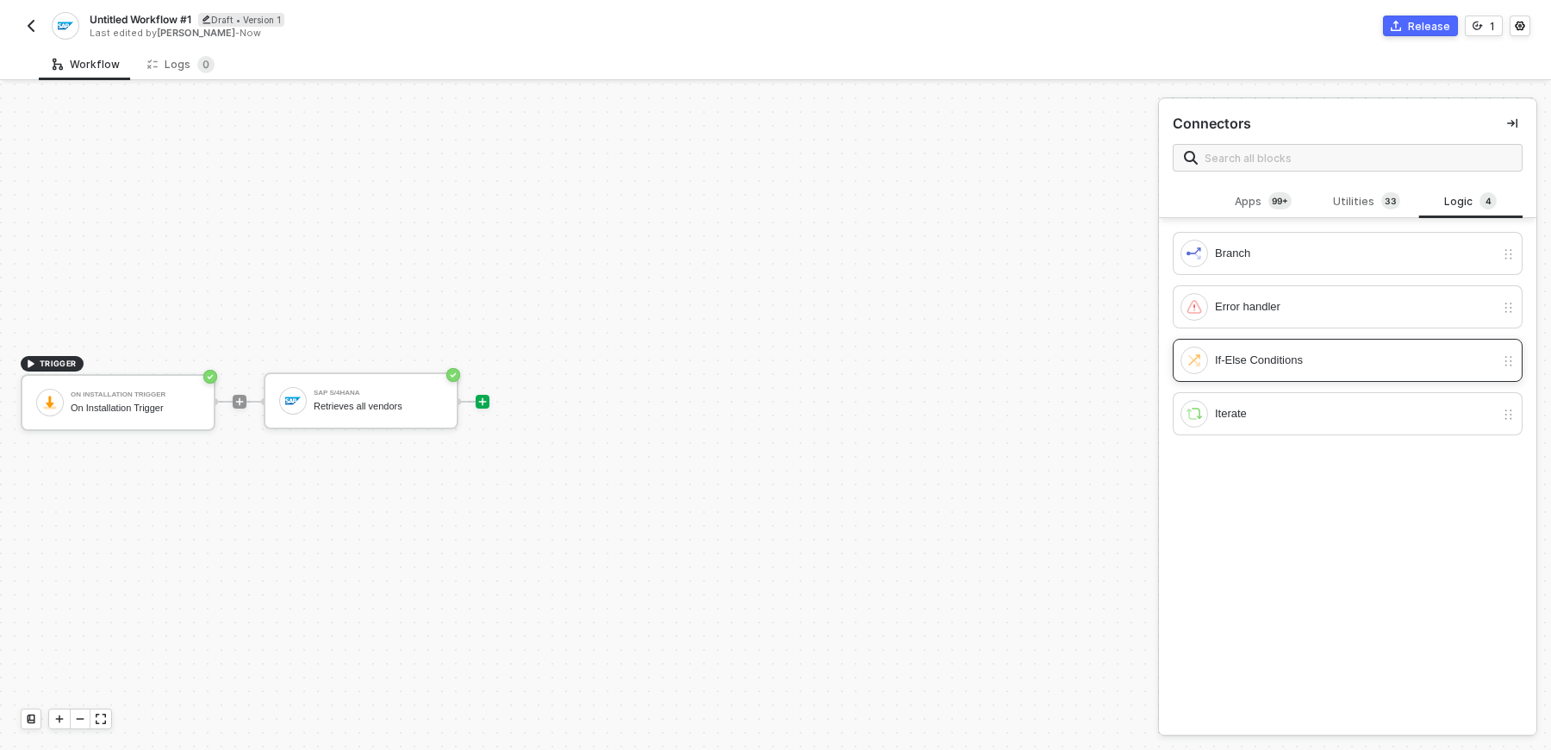
click at [1266, 356] on div "If-Else Conditions" at bounding box center [1355, 360] width 280 height 19
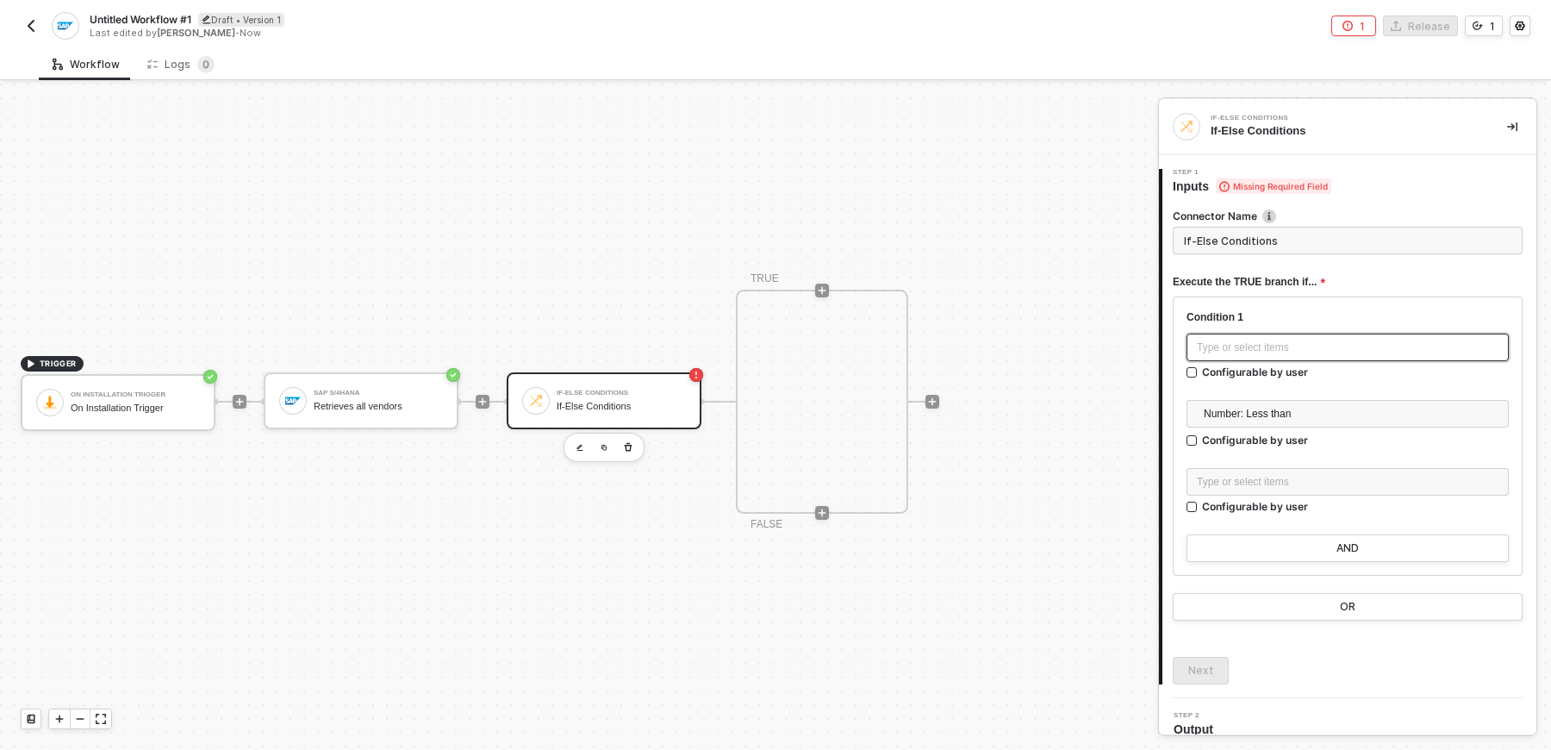
click at [1274, 354] on div "Type or select items ﻿" at bounding box center [1348, 347] width 302 height 16
click at [1037, 276] on div "SAP S/4HANA" at bounding box center [1037, 274] width 214 height 7
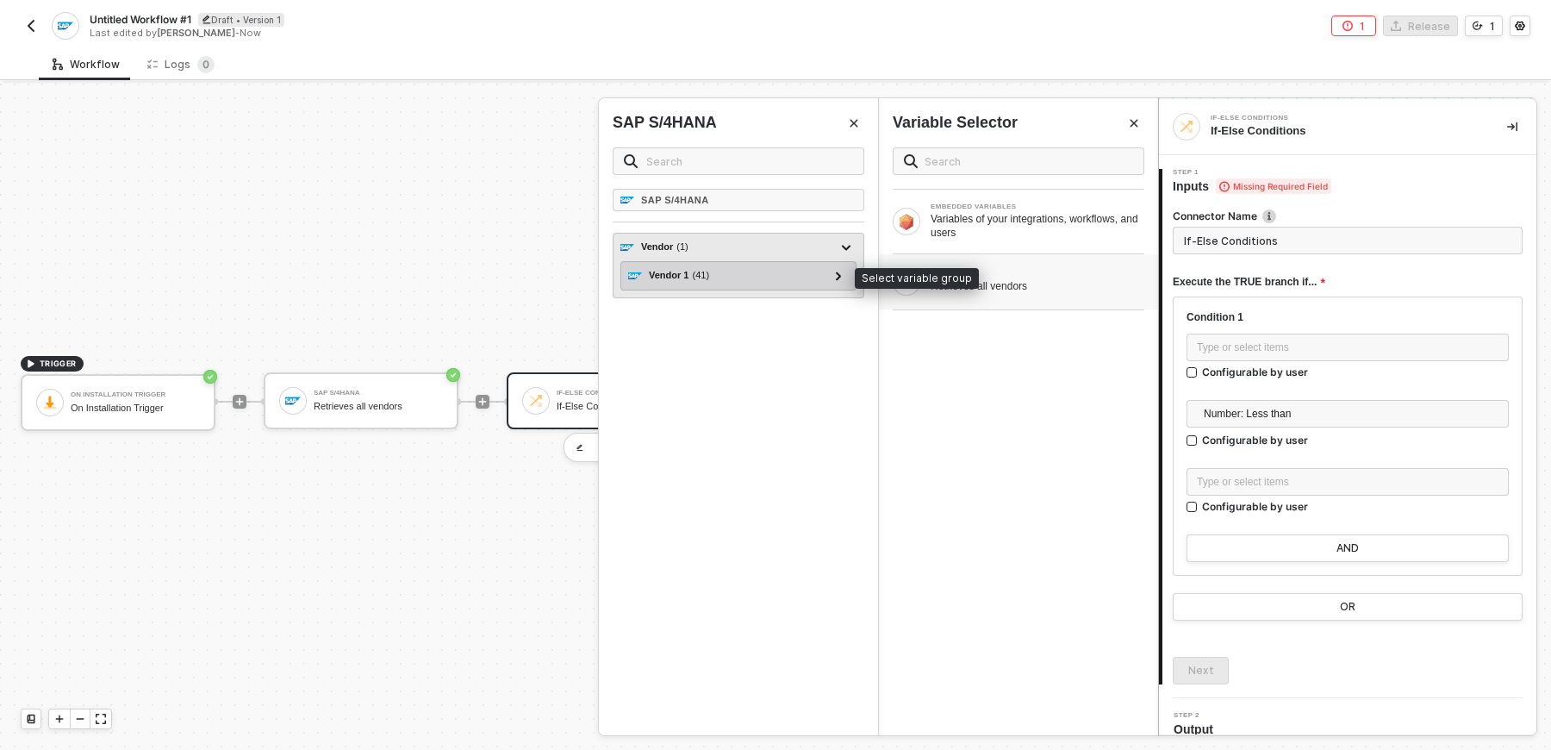
click at [728, 270] on div "Vendor 1 ( 41 )" at bounding box center [728, 275] width 200 height 21
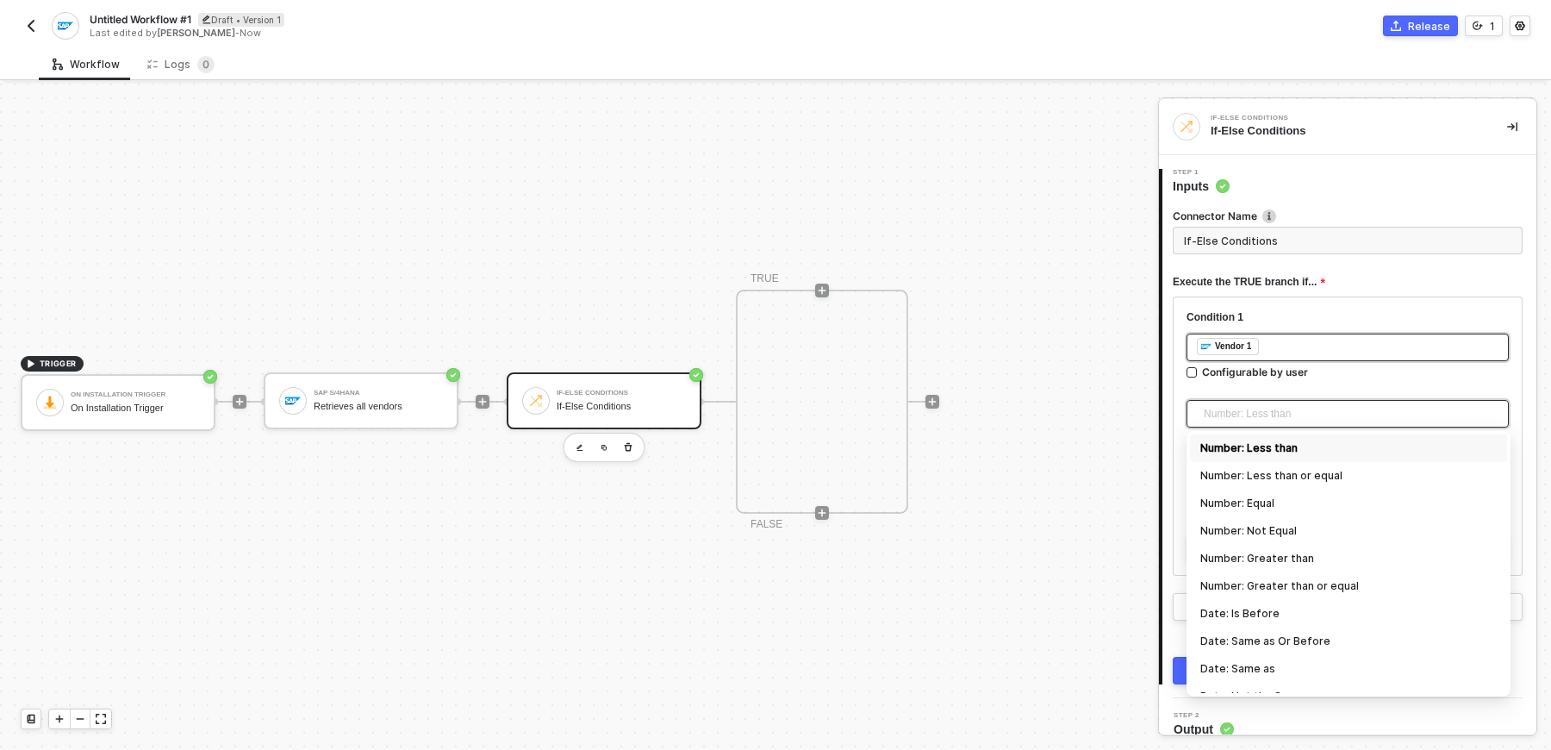
click at [1287, 417] on span "Number: Less than" at bounding box center [1351, 414] width 295 height 26
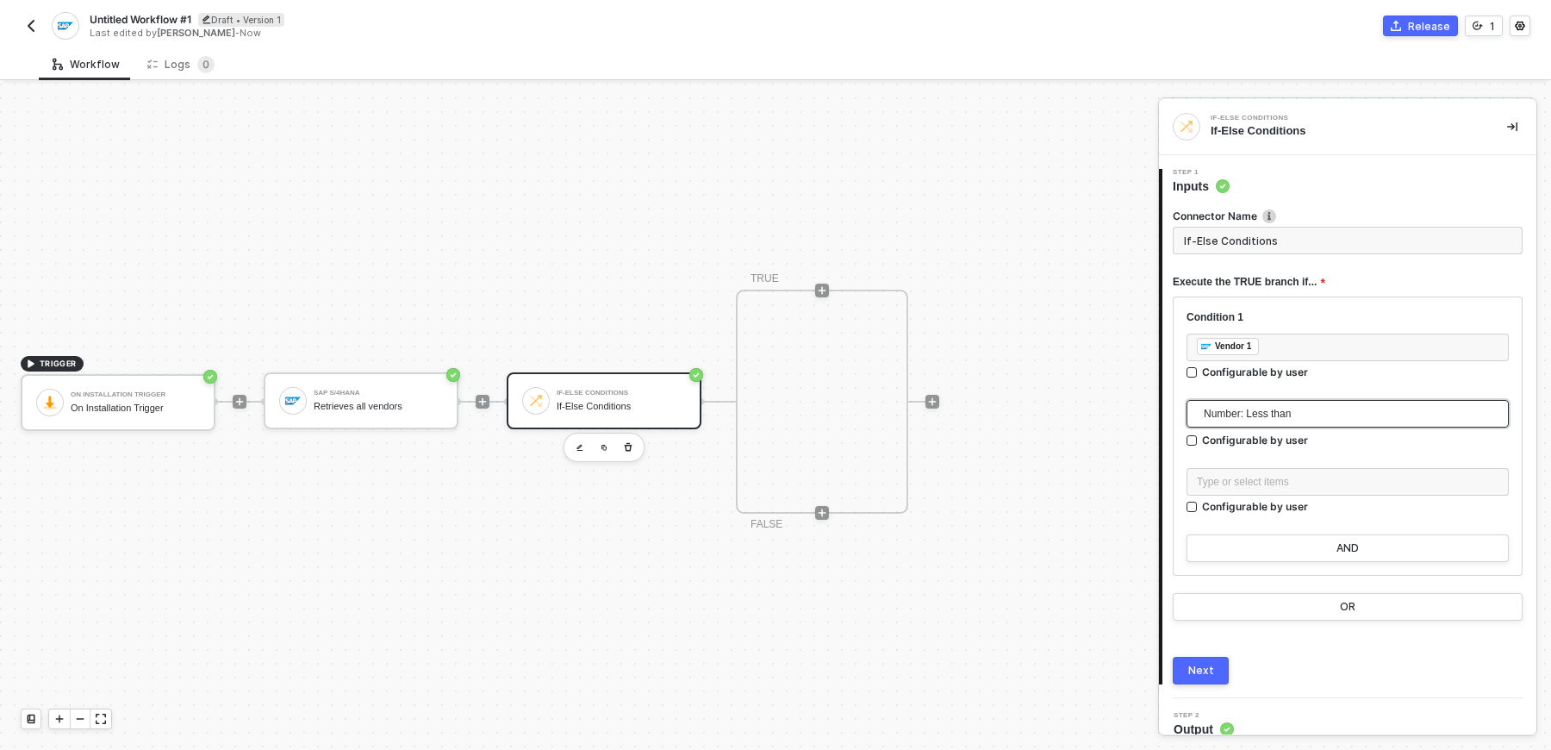
click at [1287, 417] on span "Number: Less than" at bounding box center [1351, 414] width 295 height 26
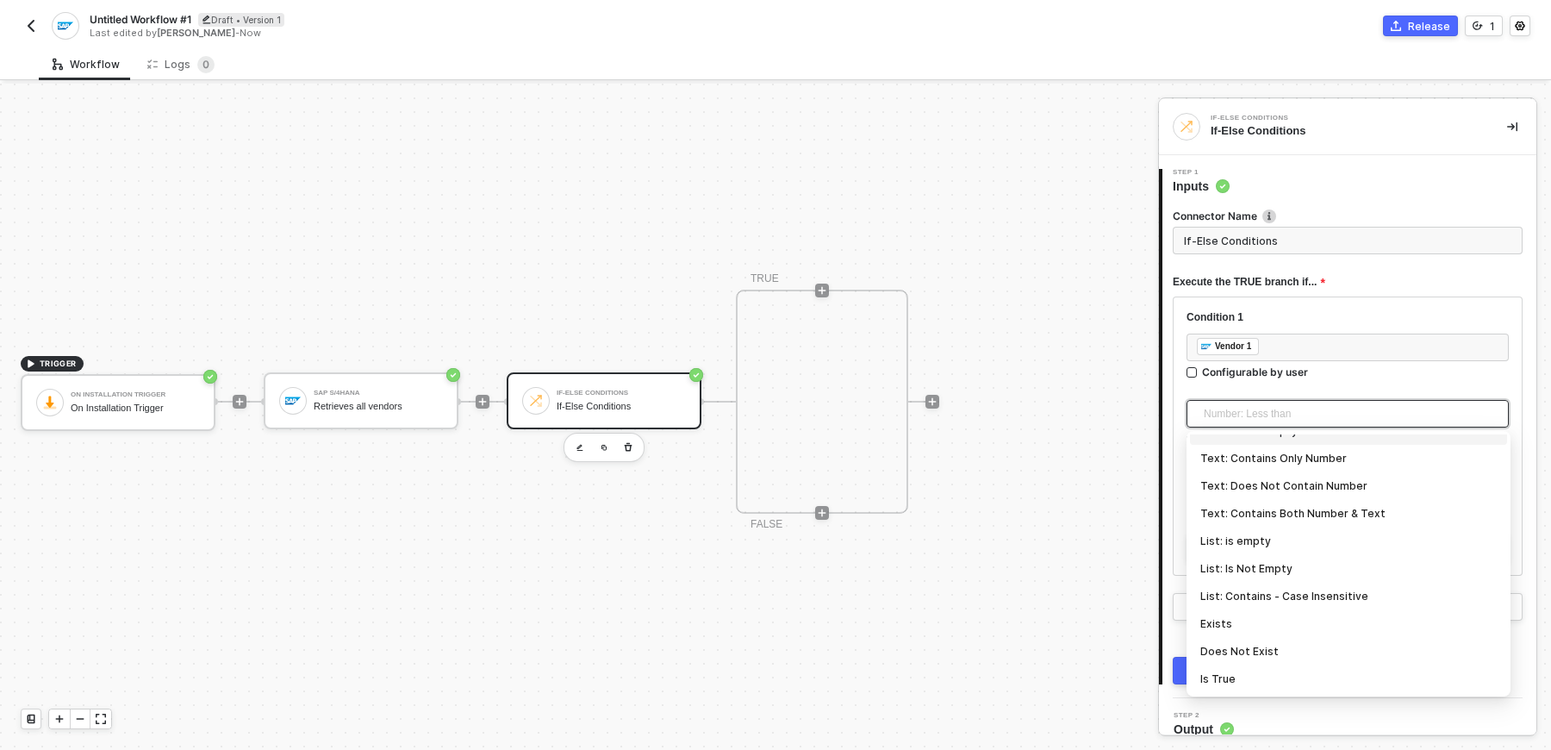
scroll to position [15, 0]
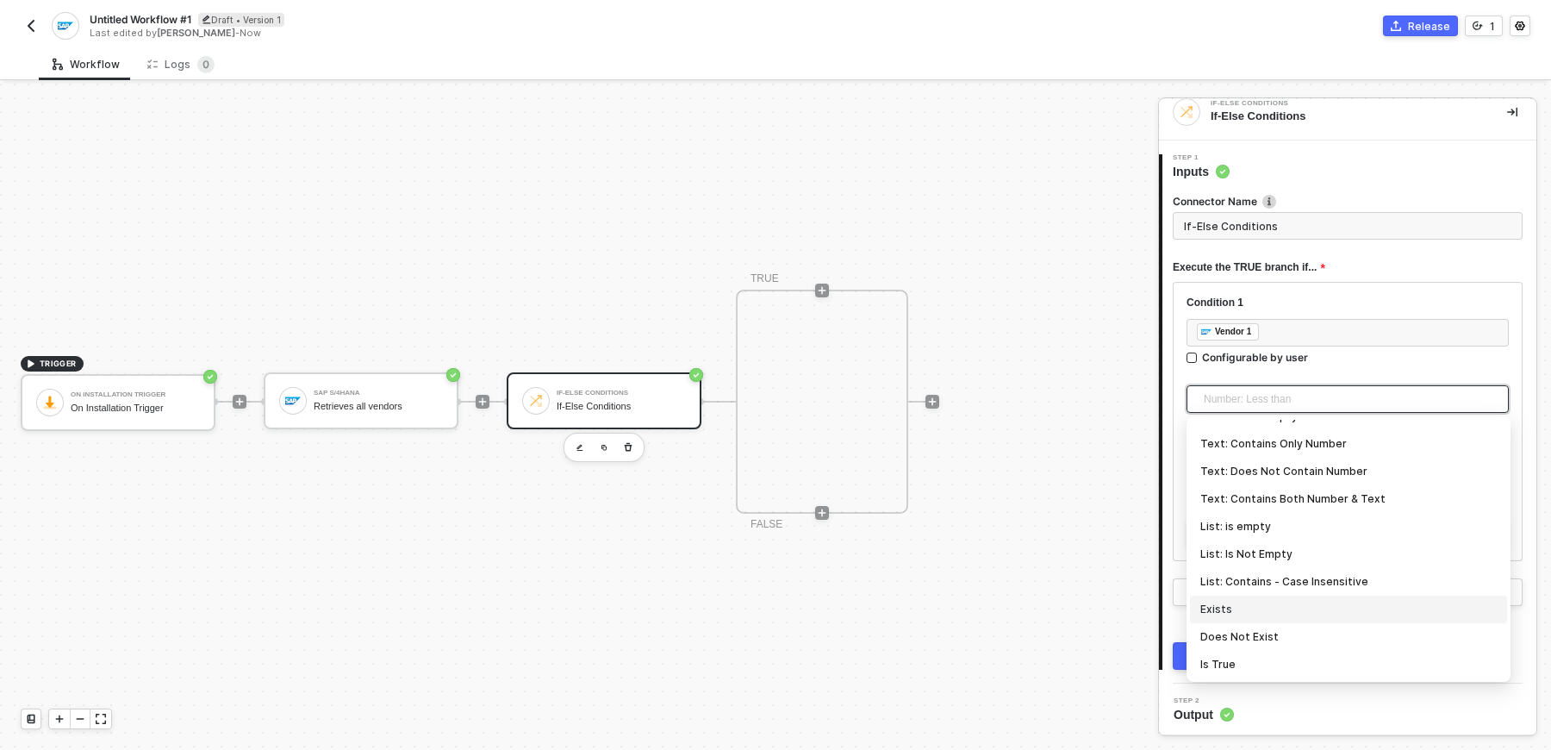
click at [1247, 610] on div "Exists" at bounding box center [1348, 609] width 296 height 19
type input "Only continue if Vendor 1 Exists"
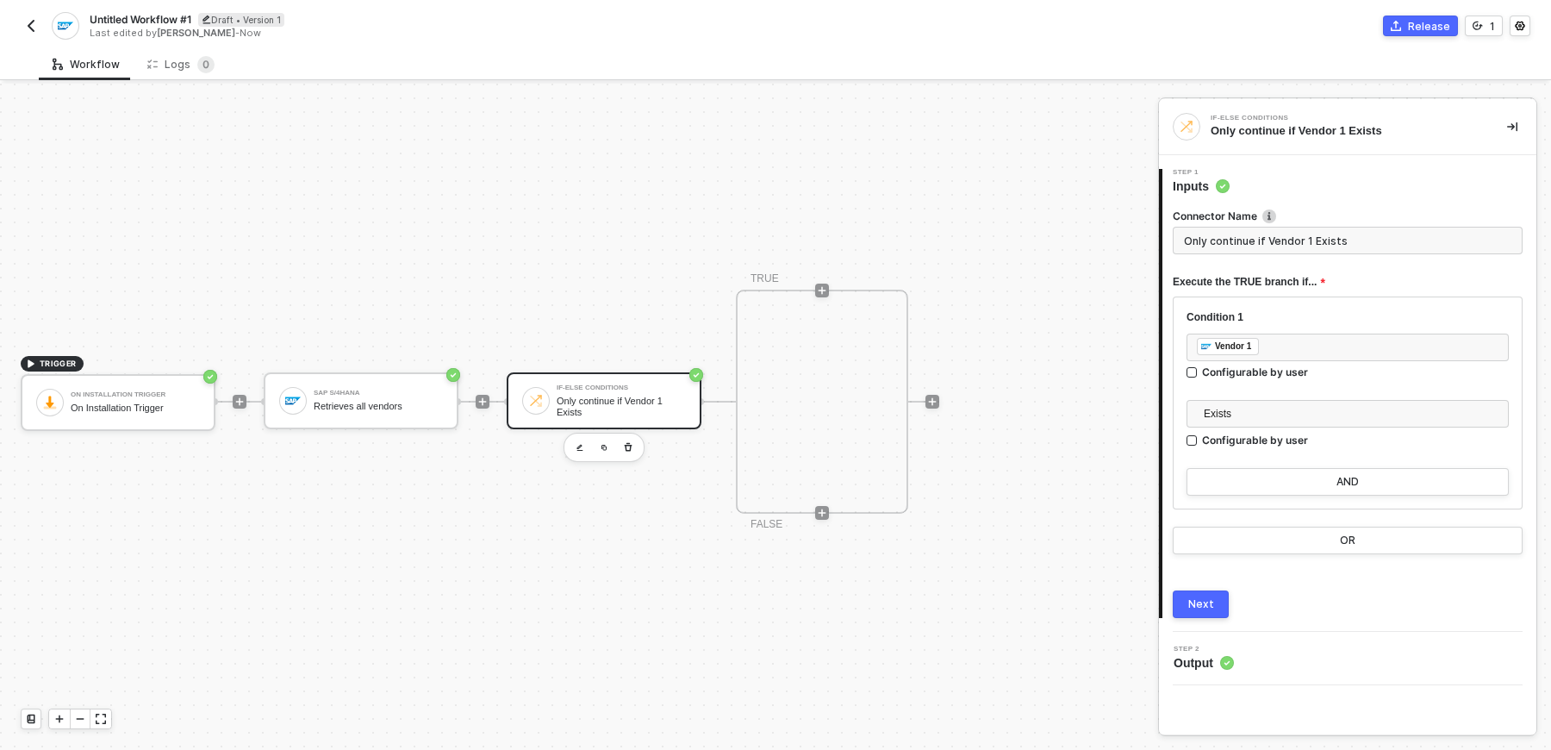
click at [1202, 598] on div "Next" at bounding box center [1201, 604] width 26 height 14
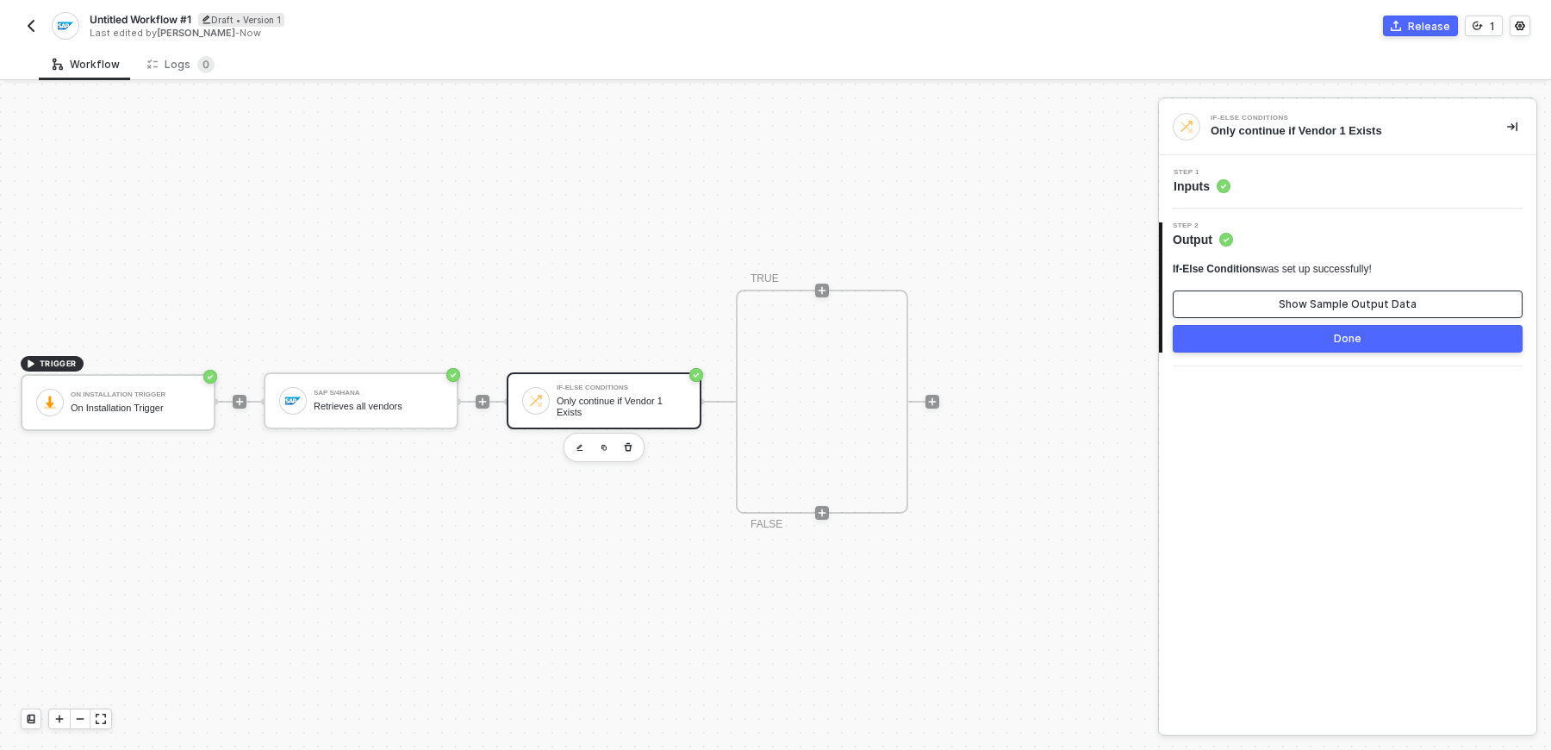
click at [1316, 298] on div "Show Sample Output Data" at bounding box center [1347, 304] width 138 height 14
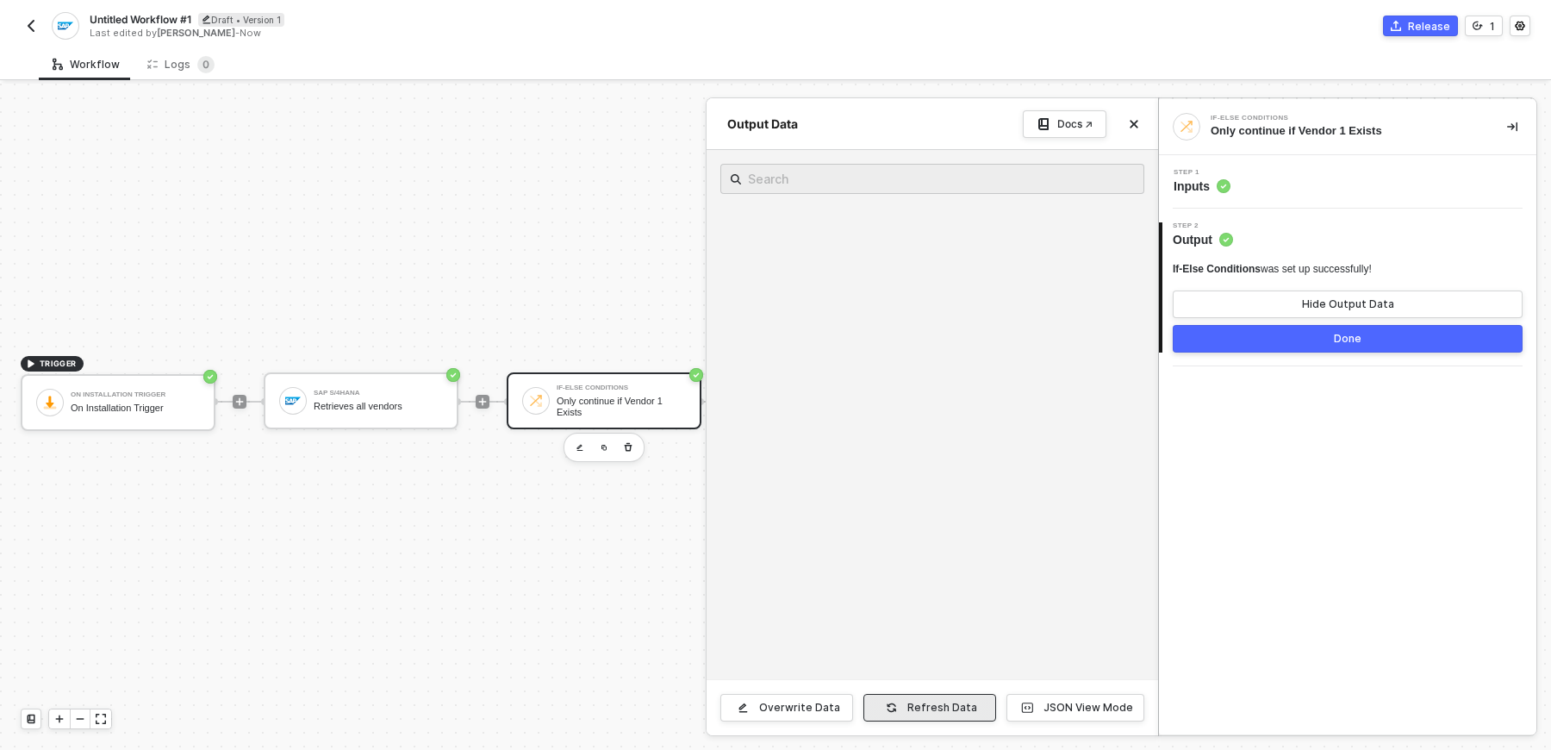
click at [924, 705] on div "Refresh Data" at bounding box center [942, 707] width 70 height 14
click at [1246, 346] on button "Done" at bounding box center [1348, 339] width 350 height 28
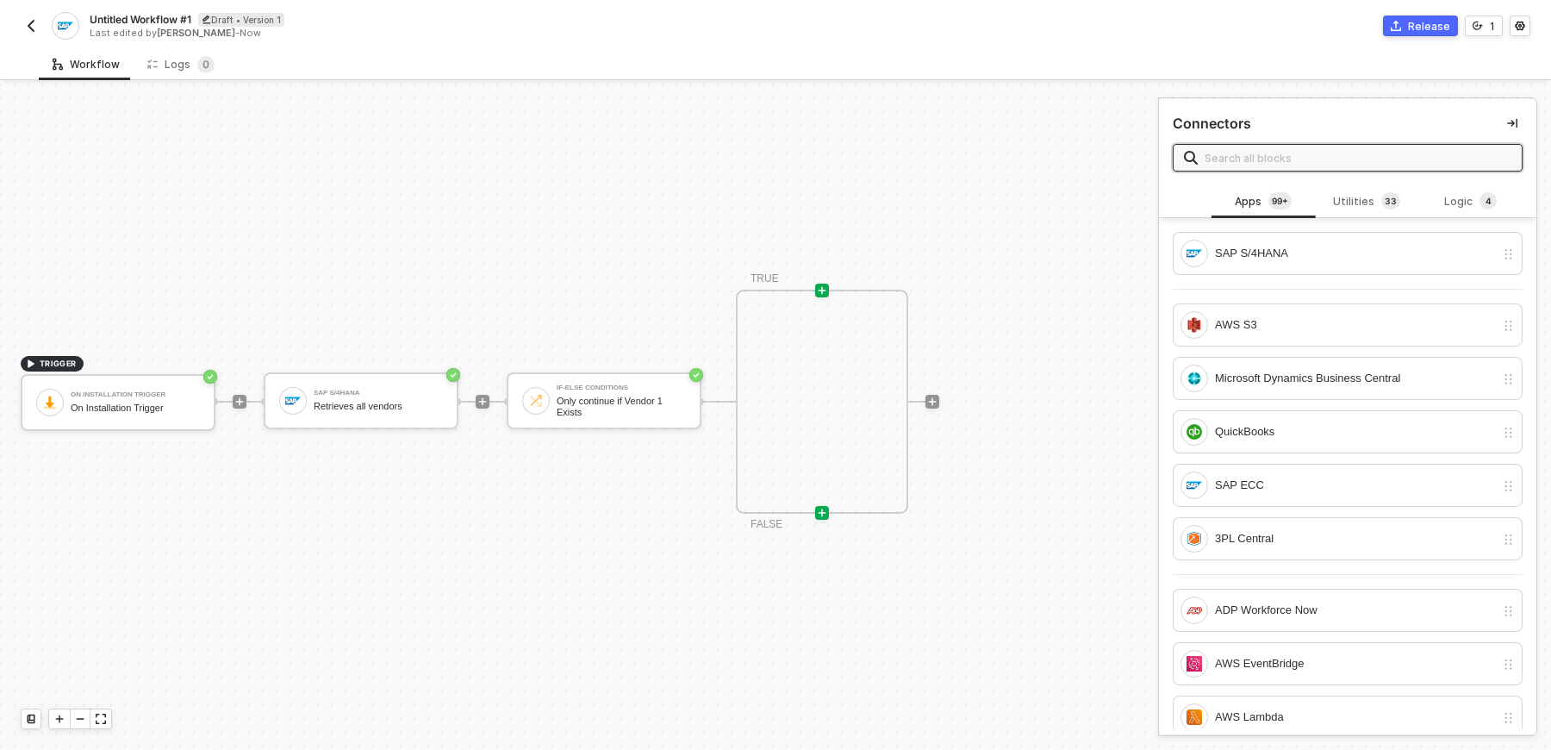
click at [819, 511] on icon "icon-play" at bounding box center [822, 513] width 8 height 8
click at [1357, 245] on div "SAP S/4HANA" at bounding box center [1355, 253] width 280 height 19
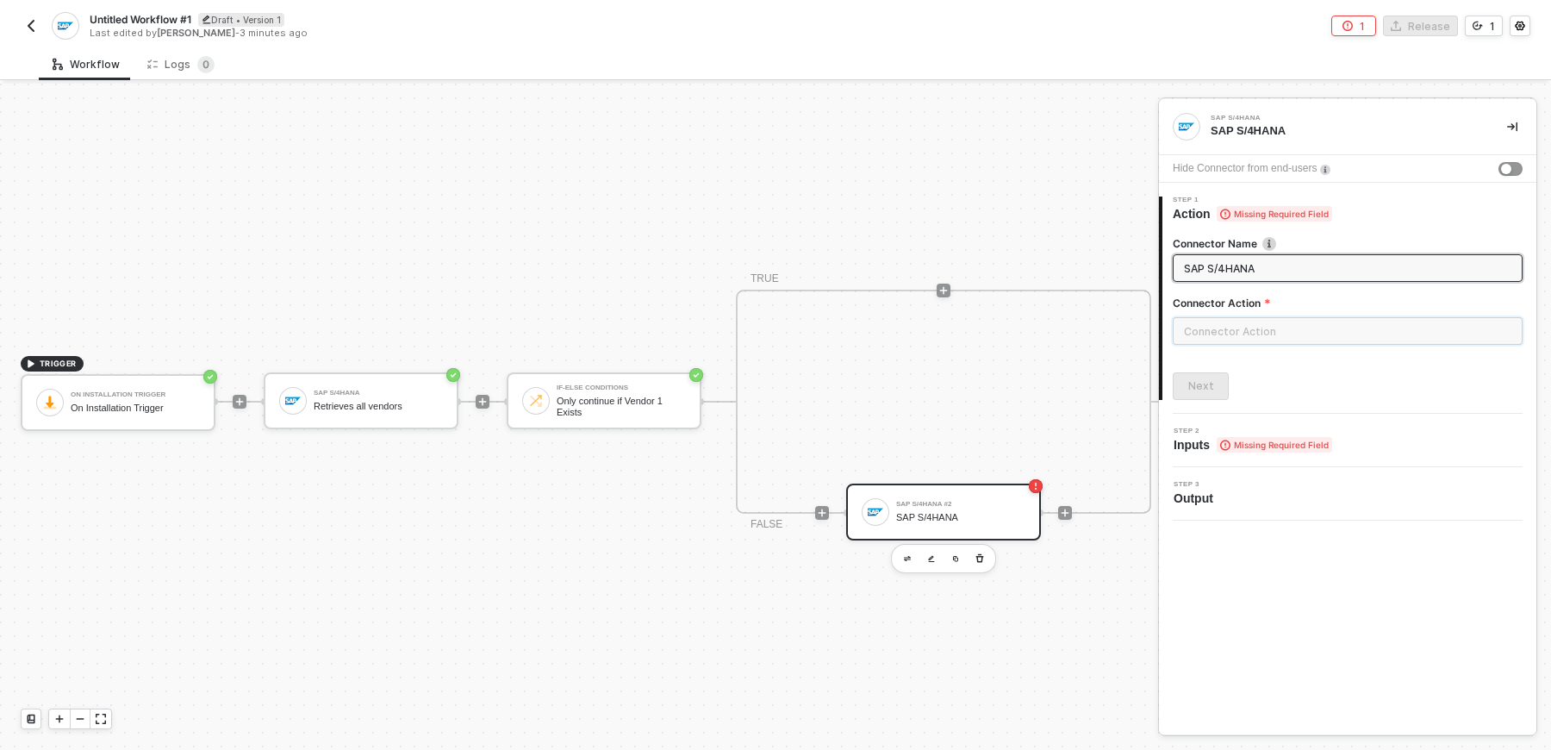
click at [1260, 321] on input "text" at bounding box center [1348, 331] width 350 height 28
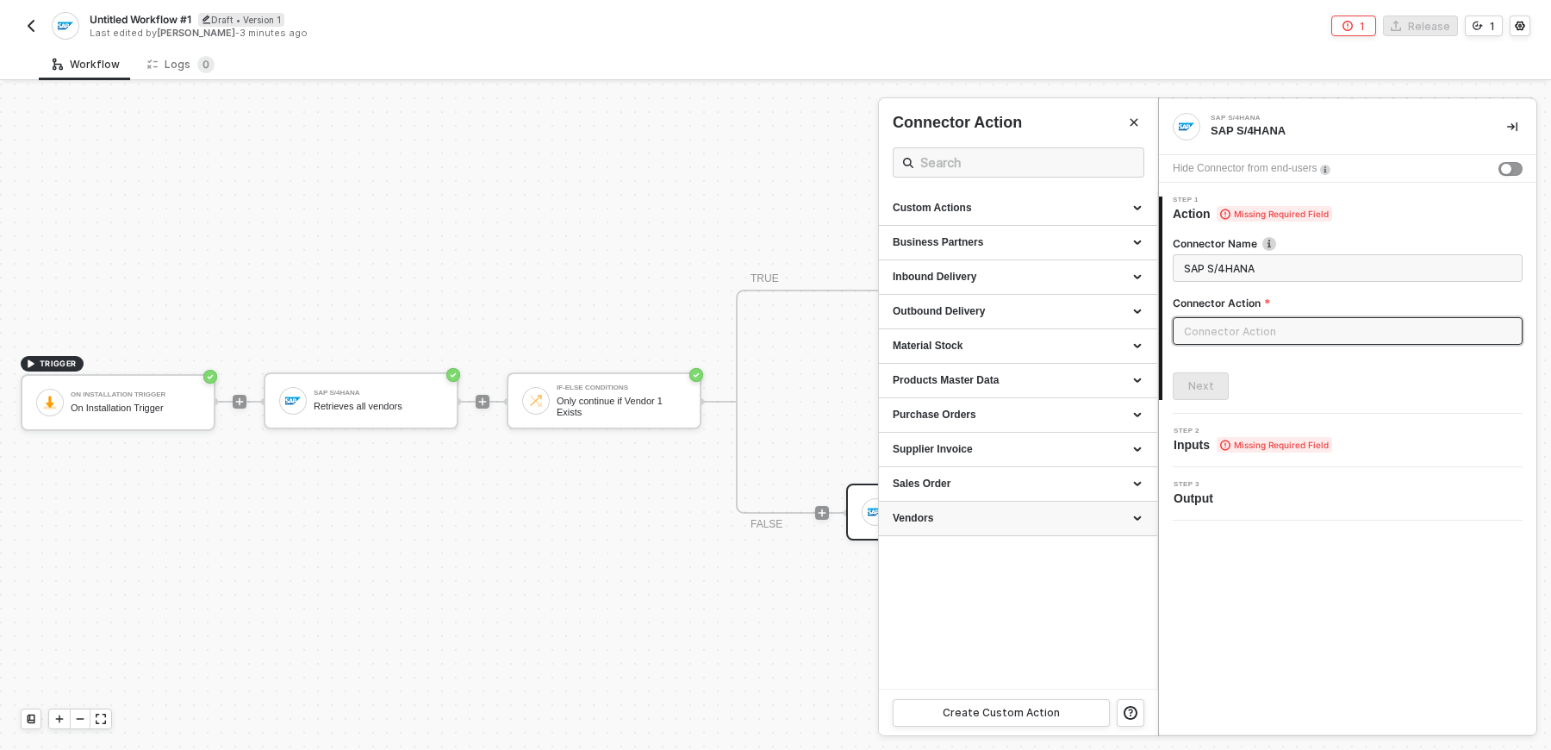
click at [982, 515] on div "Vendors" at bounding box center [1018, 518] width 251 height 15
click at [972, 596] on div "Create a Vendor" at bounding box center [1018, 594] width 251 height 15
type input "Creates a new vendor"
type input "Vendors - Create a Vendor"
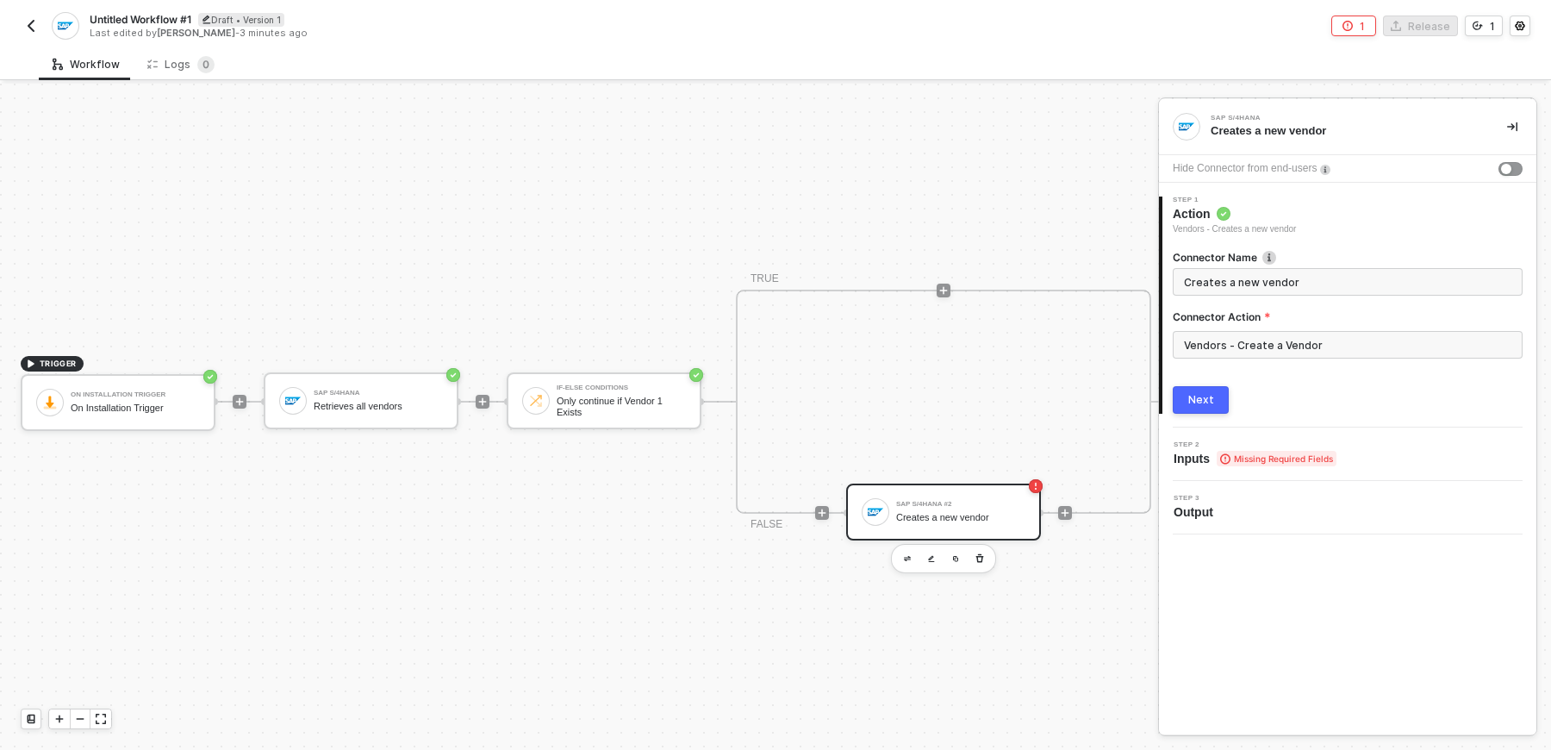
click at [1198, 411] on button "Next" at bounding box center [1201, 400] width 56 height 28
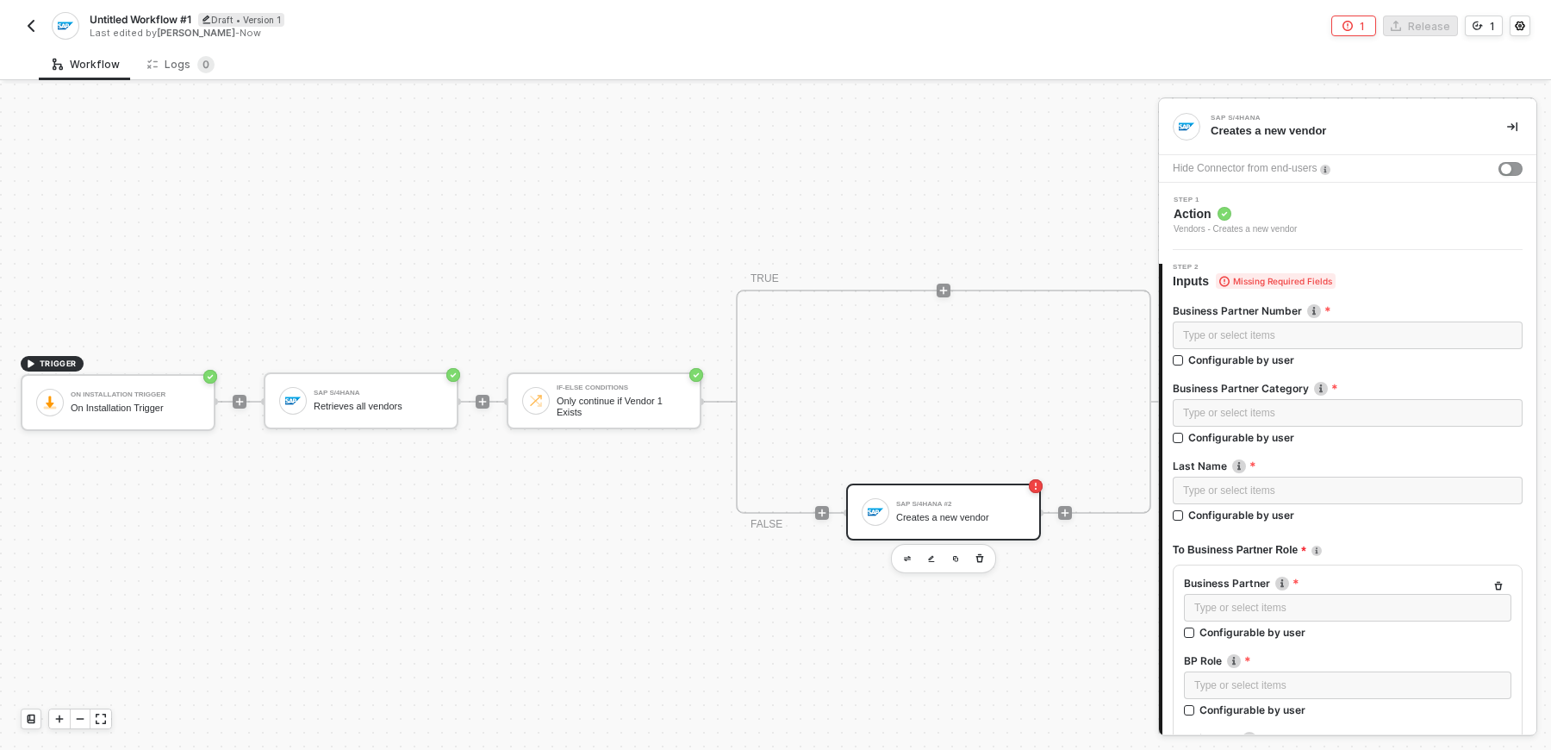
click at [1230, 366] on div "Type or select items ﻿ Configurable by user" at bounding box center [1348, 347] width 350 height 53
click at [1220, 355] on div "Configurable by user" at bounding box center [1241, 359] width 106 height 15
click at [1185, 355] on input "Configurable by user" at bounding box center [1179, 361] width 12 height 12
checkbox input "true"
click at [1220, 440] on div "Configurable by user" at bounding box center [1241, 439] width 106 height 15
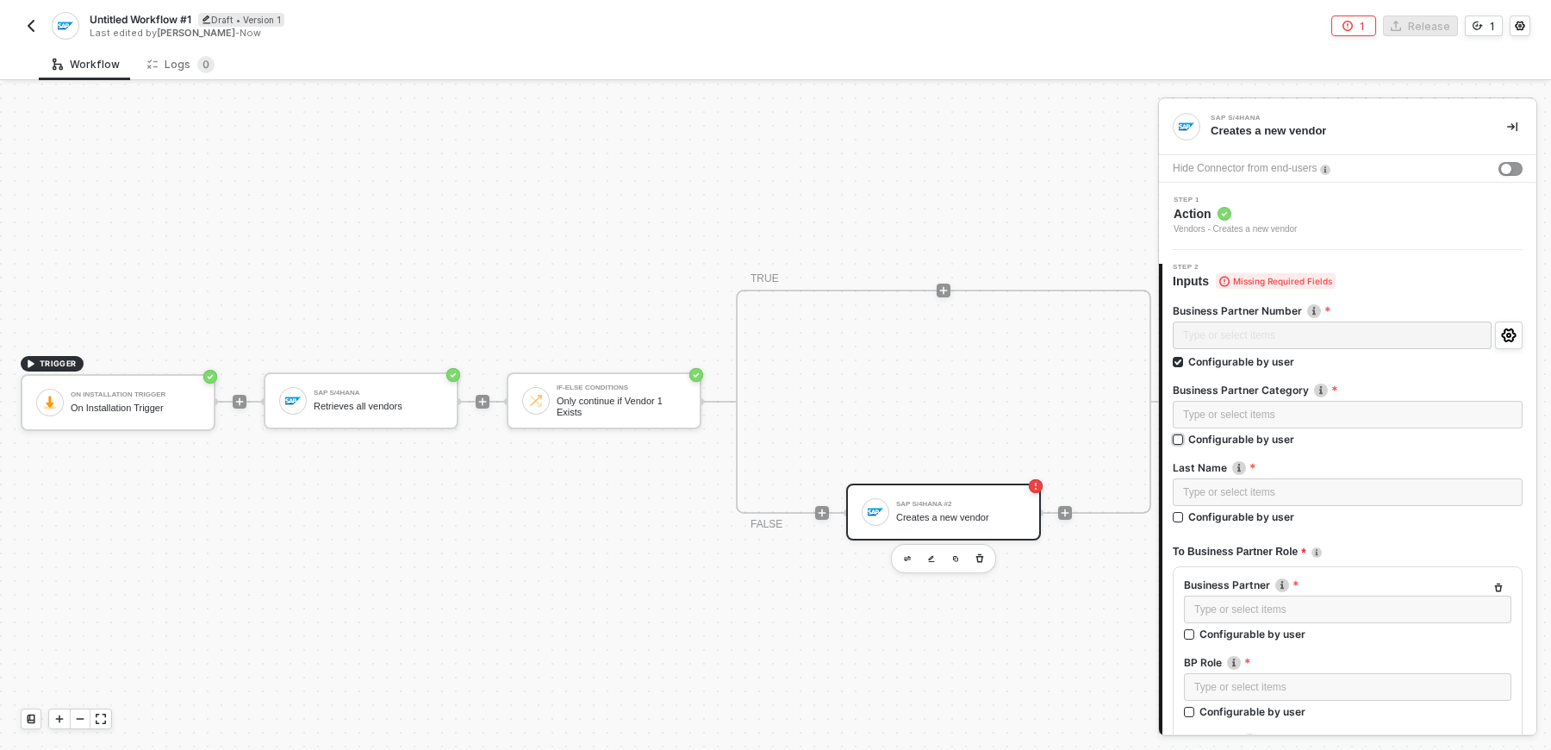
click at [1185, 440] on input "Configurable by user" at bounding box center [1179, 440] width 12 height 12
checkbox input "true"
click at [1230, 492] on div "Type or select items ﻿" at bounding box center [1347, 494] width 329 height 16
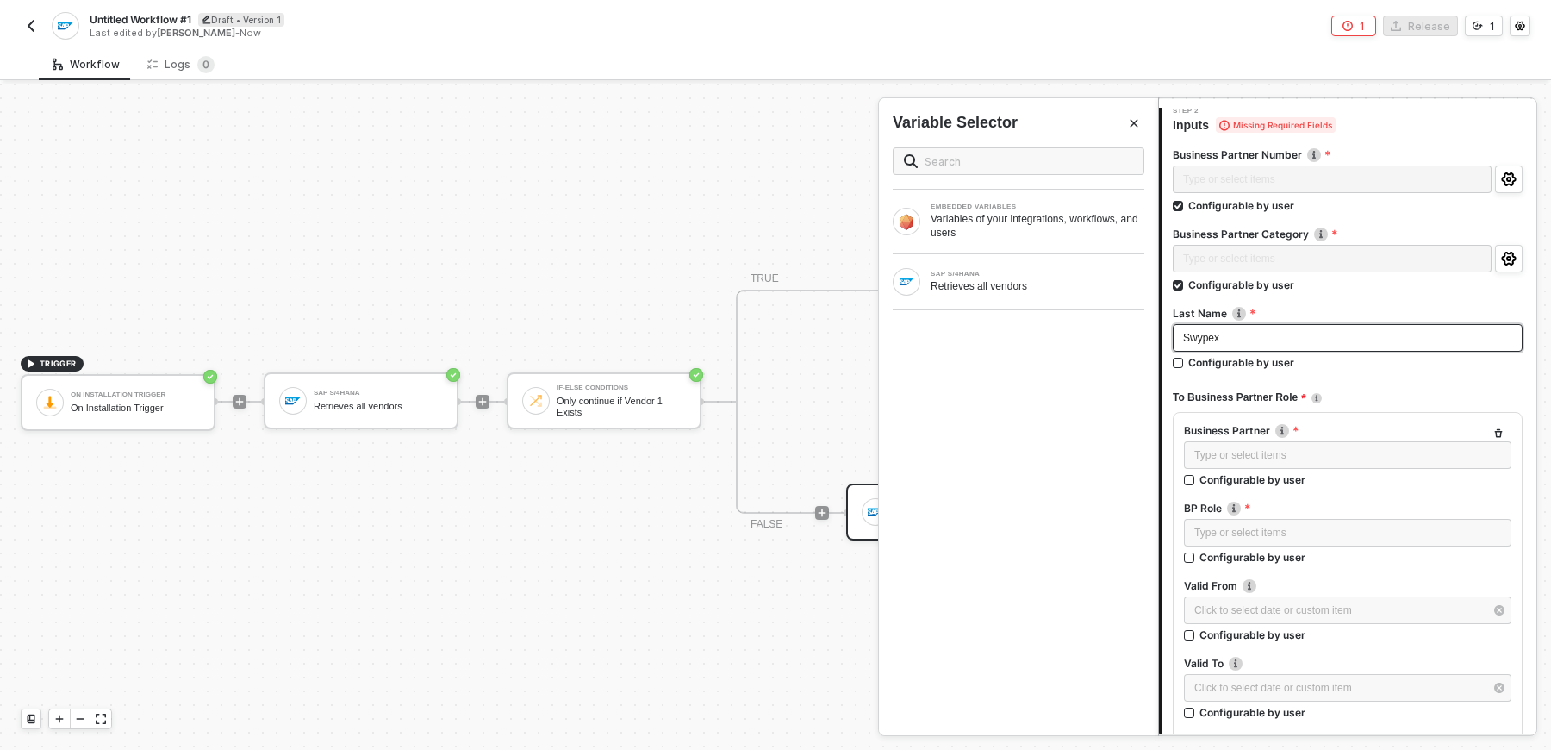
scroll to position [188, 0]
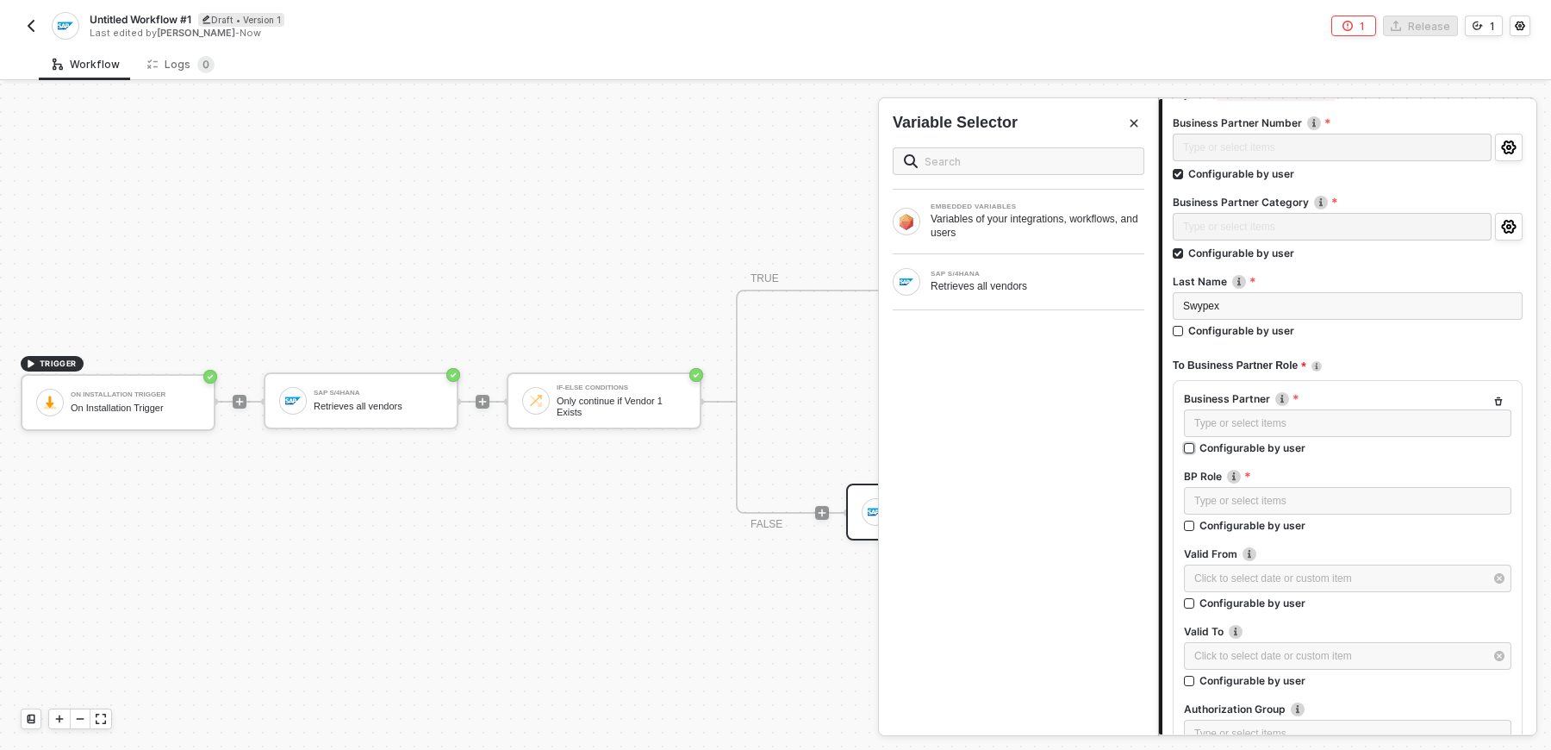
click at [1187, 443] on input "Configurable by user" at bounding box center [1190, 449] width 12 height 12
checkbox input "true"
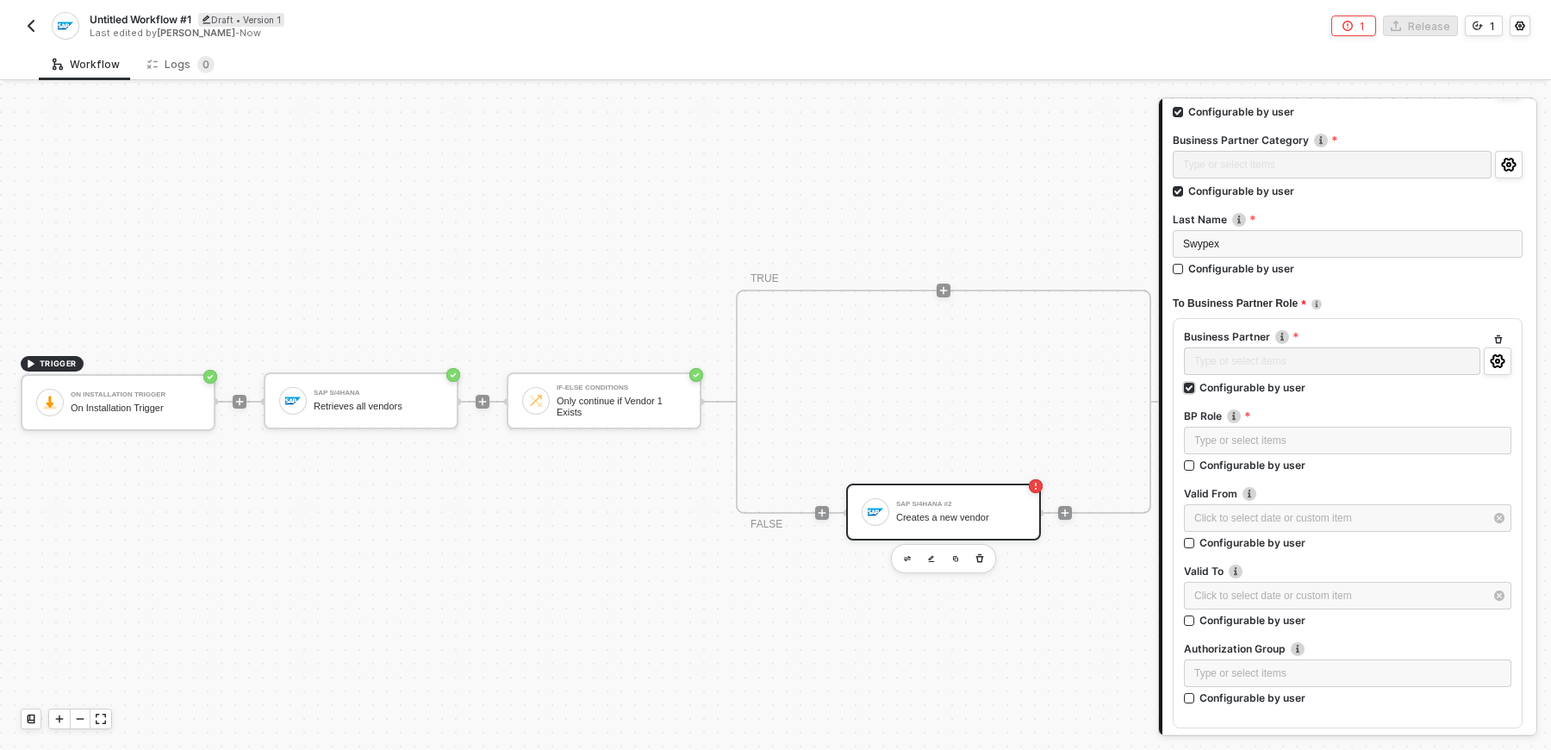
scroll to position [252, 0]
click at [1191, 459] on input "Configurable by user" at bounding box center [1190, 464] width 12 height 12
checkbox input "true"
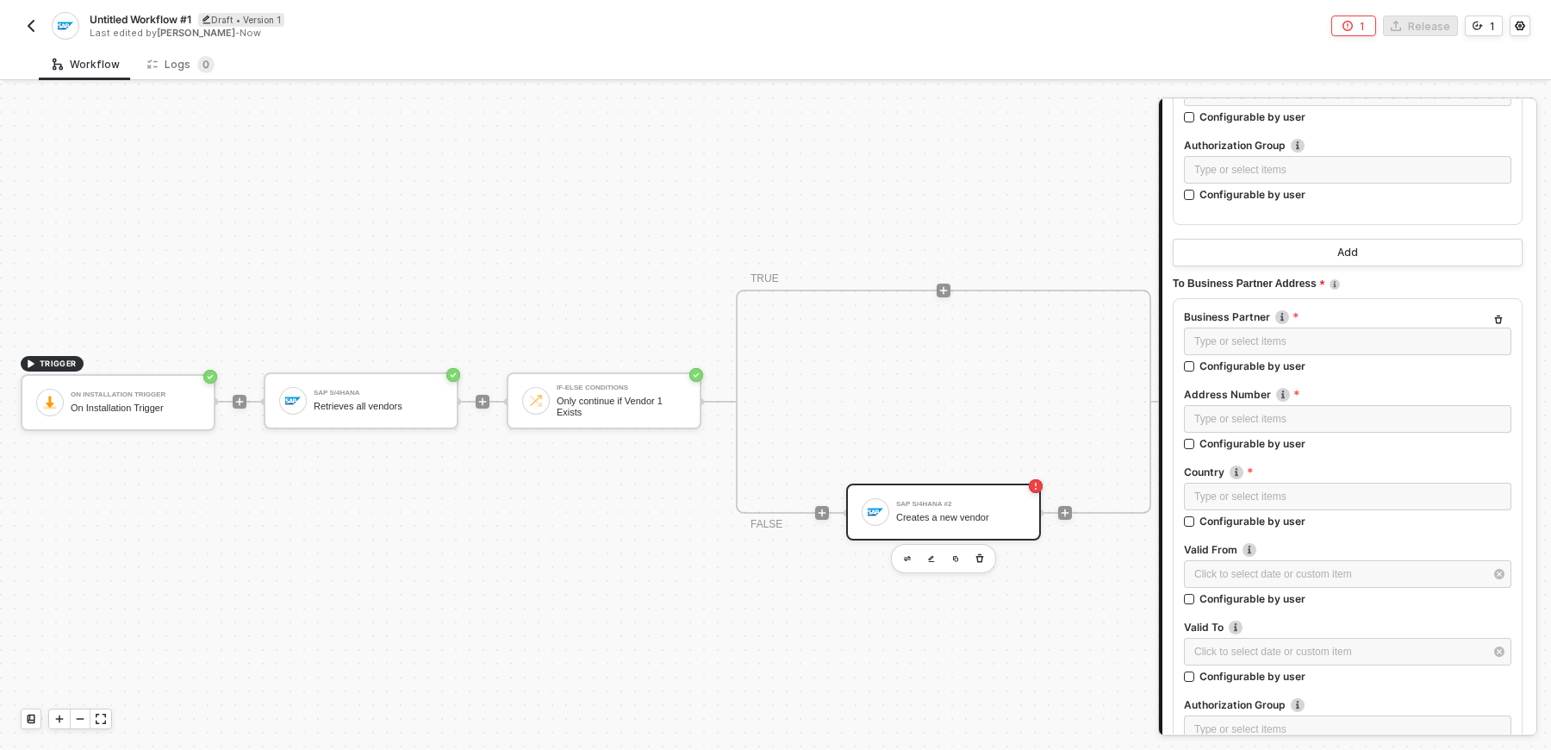
scroll to position [769, 0]
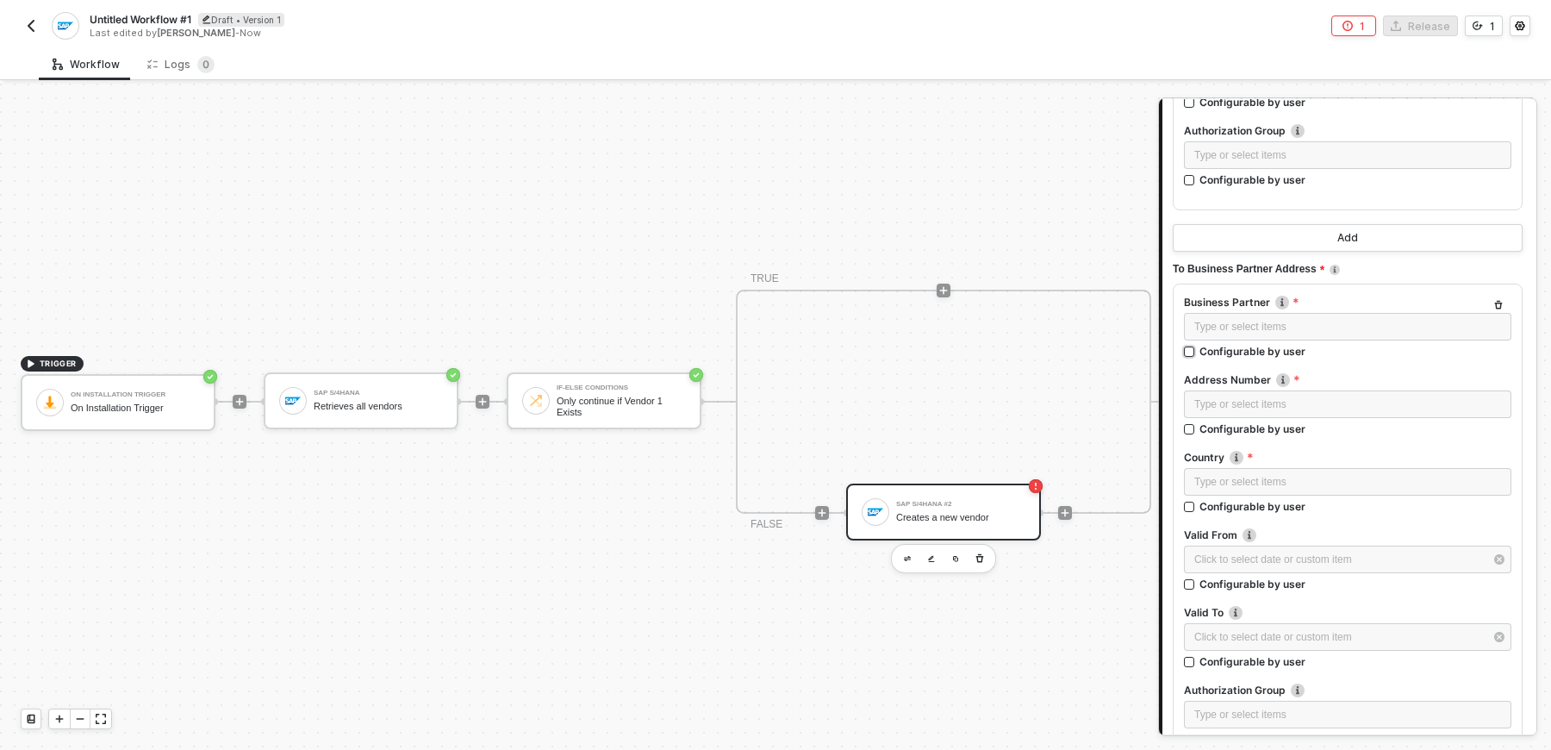
click at [1188, 346] on input "Configurable by user" at bounding box center [1190, 352] width 12 height 12
checkbox input "true"
click at [1191, 426] on input "Configurable by user" at bounding box center [1190, 432] width 12 height 12
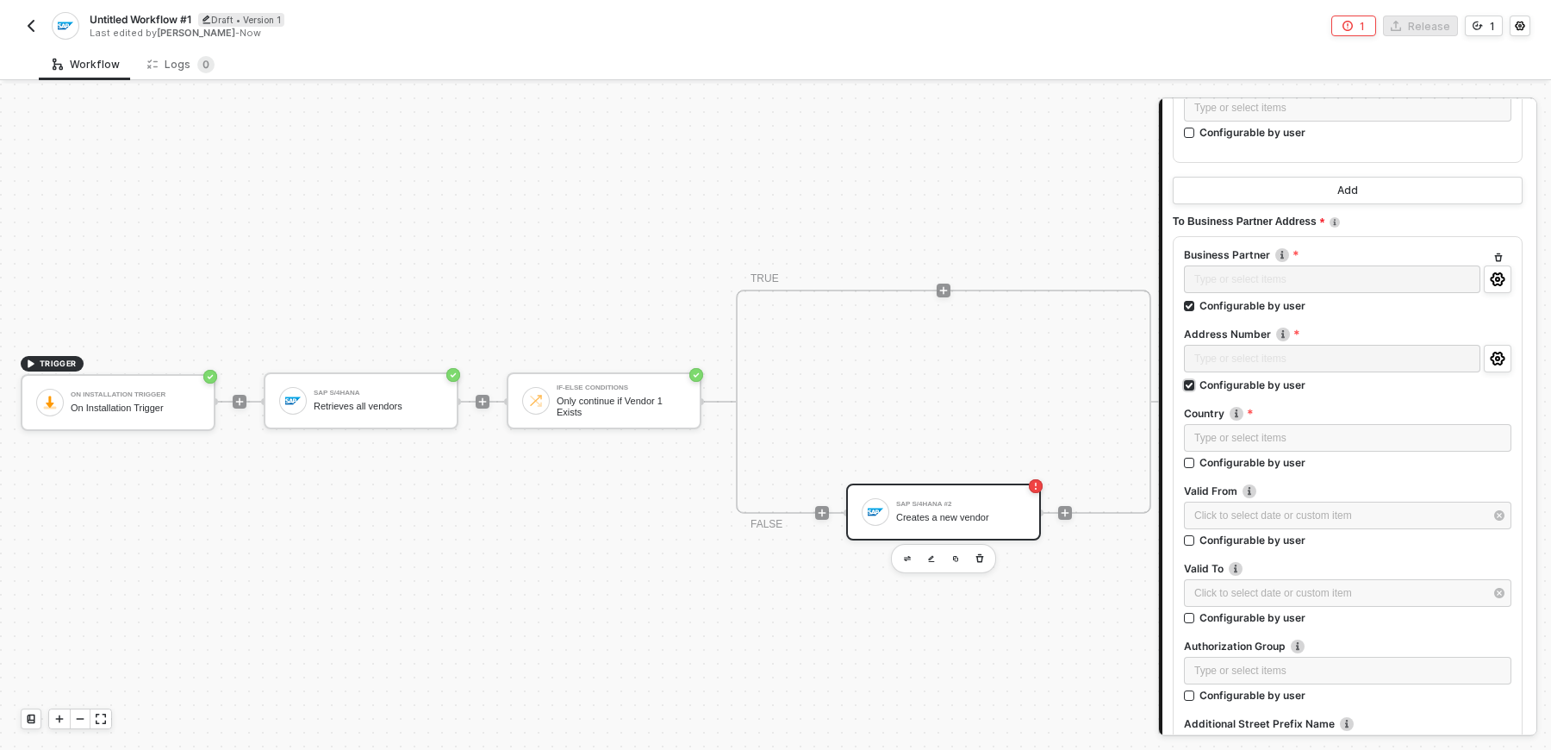
scroll to position [823, 0]
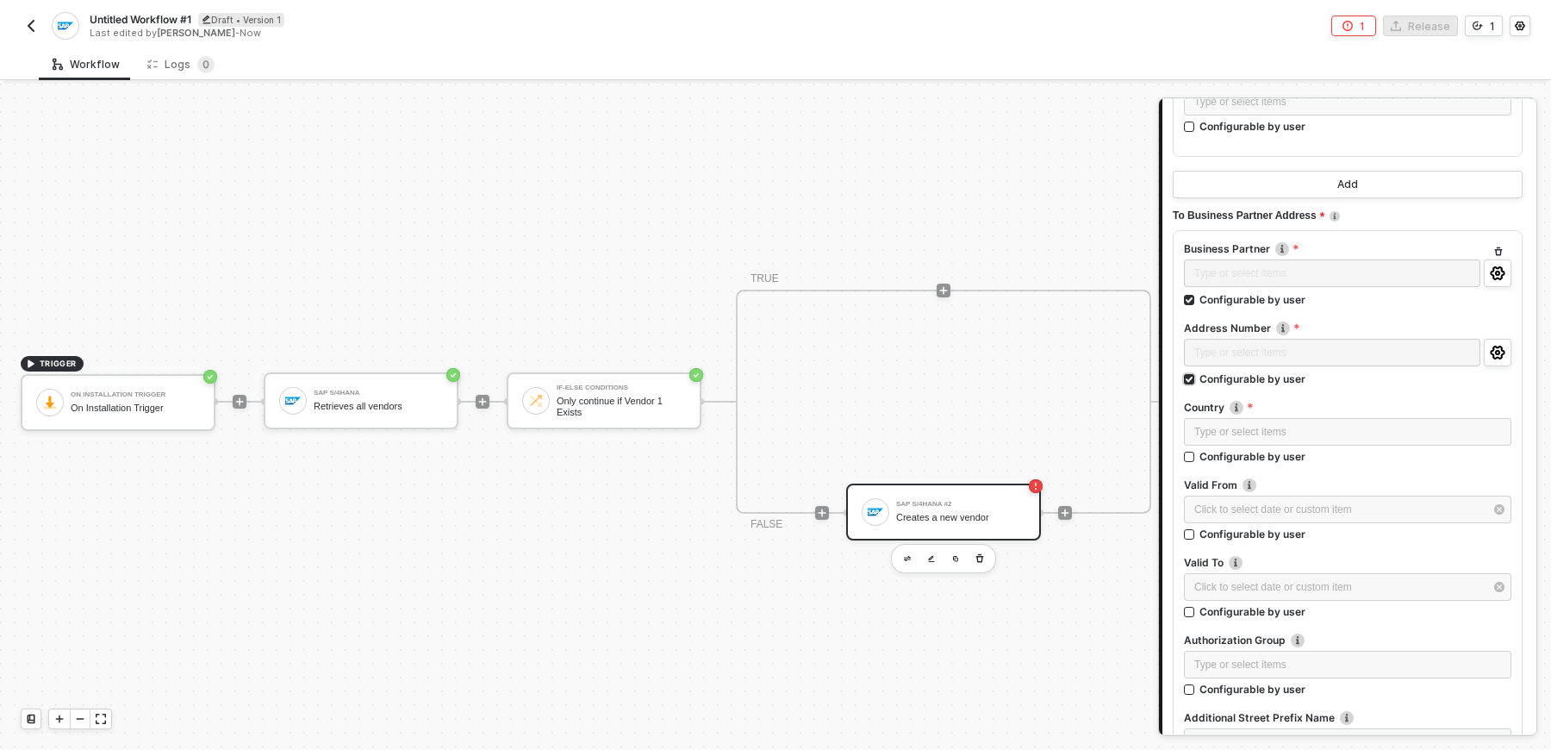
click at [1188, 378] on input "Configurable by user" at bounding box center [1190, 380] width 12 height 12
click at [1187, 377] on input "Configurable by user" at bounding box center [1190, 378] width 12 height 12
checkbox input "true"
click at [1200, 424] on div "Type or select items ﻿" at bounding box center [1347, 432] width 307 height 16
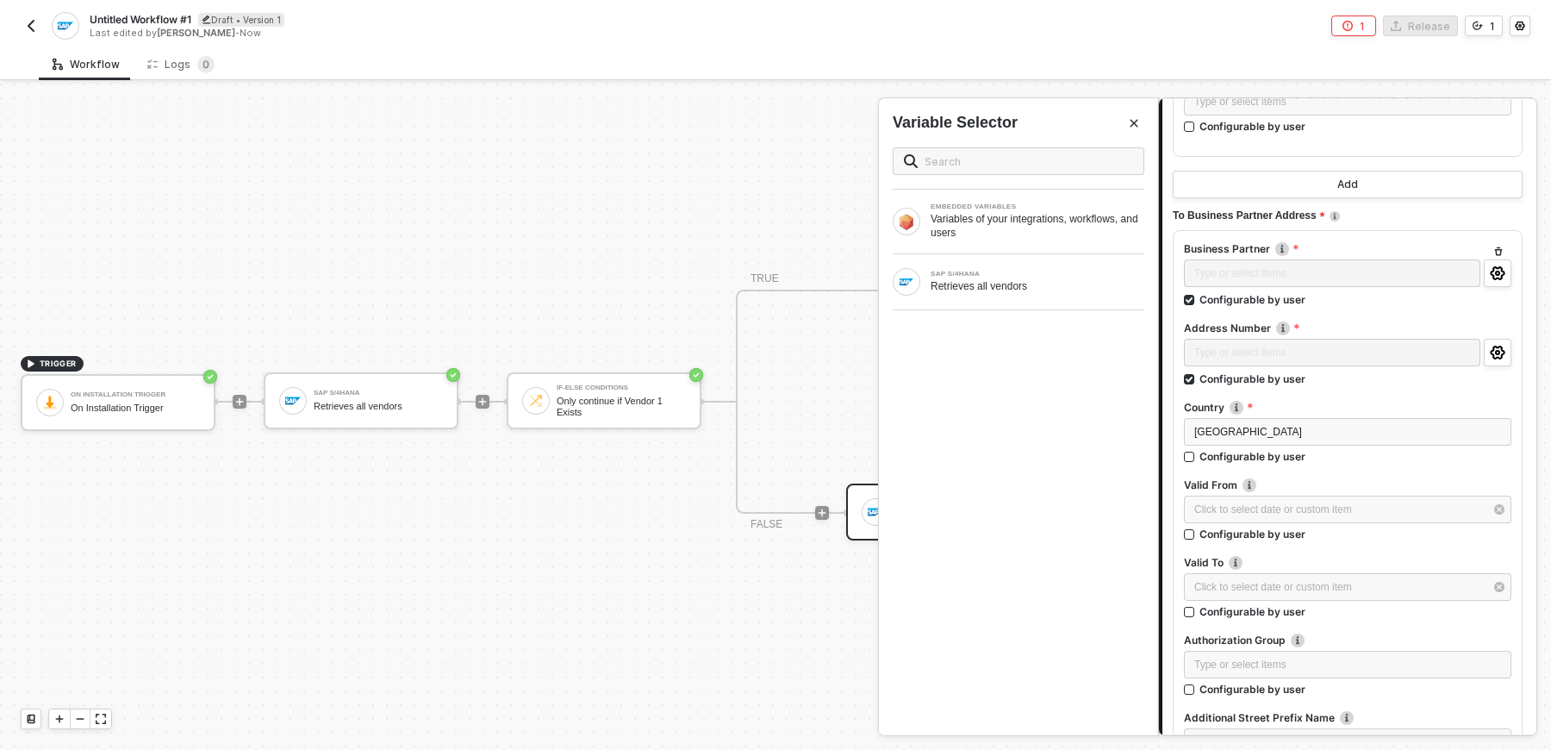
click at [1326, 472] on div at bounding box center [1347, 473] width 327 height 7
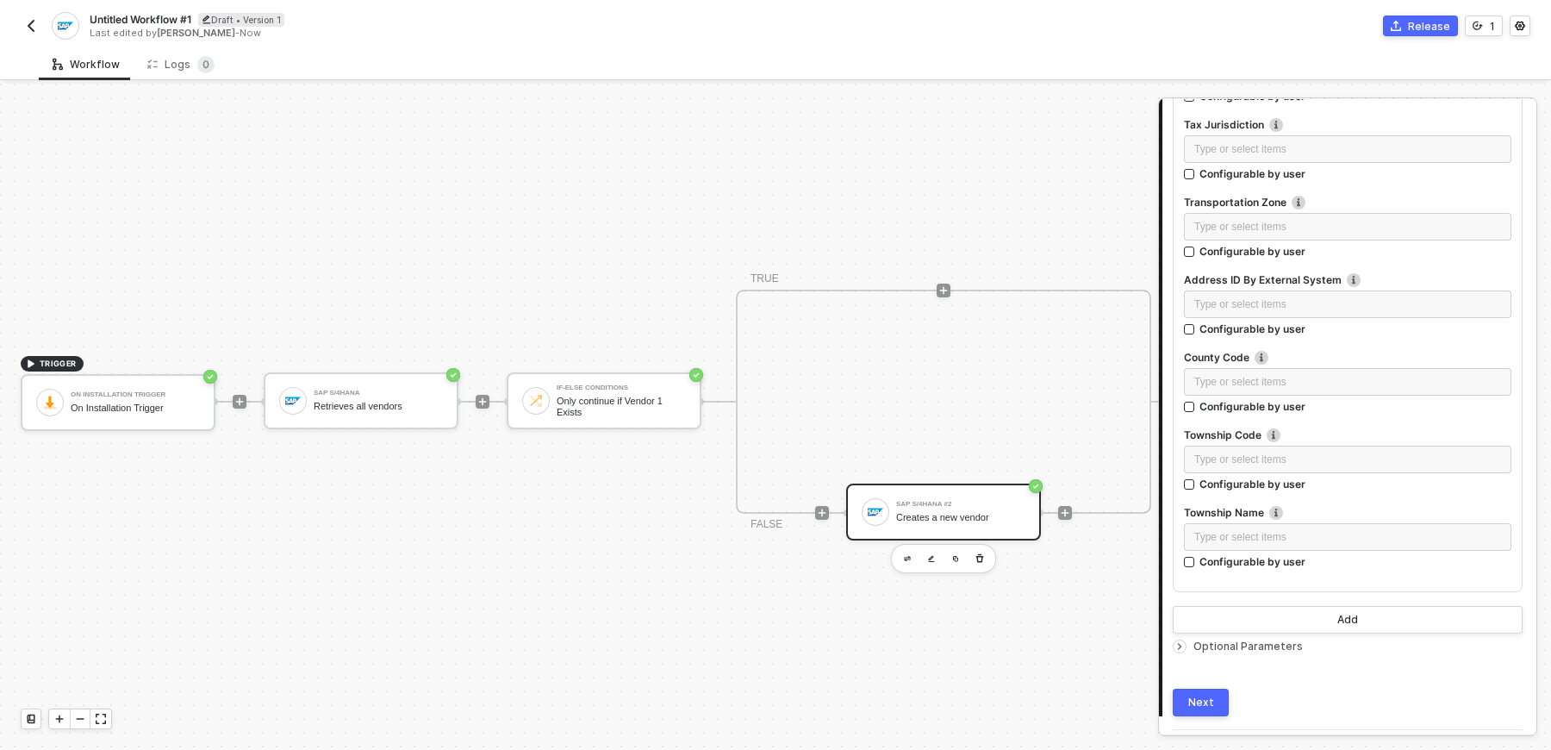
scroll to position [3632, 0]
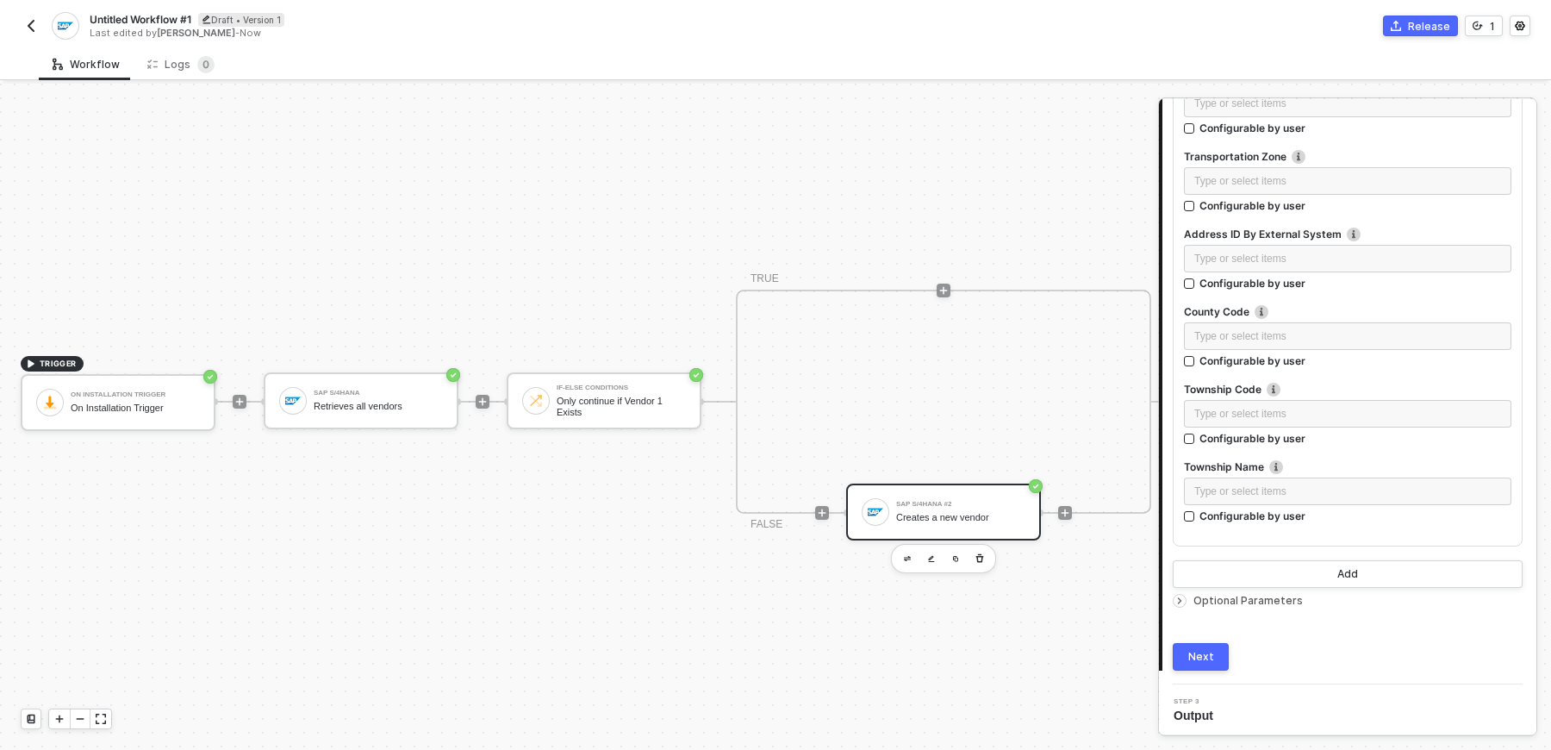
click at [1241, 596] on span "Optional Parameters" at bounding box center [1247, 600] width 109 height 13
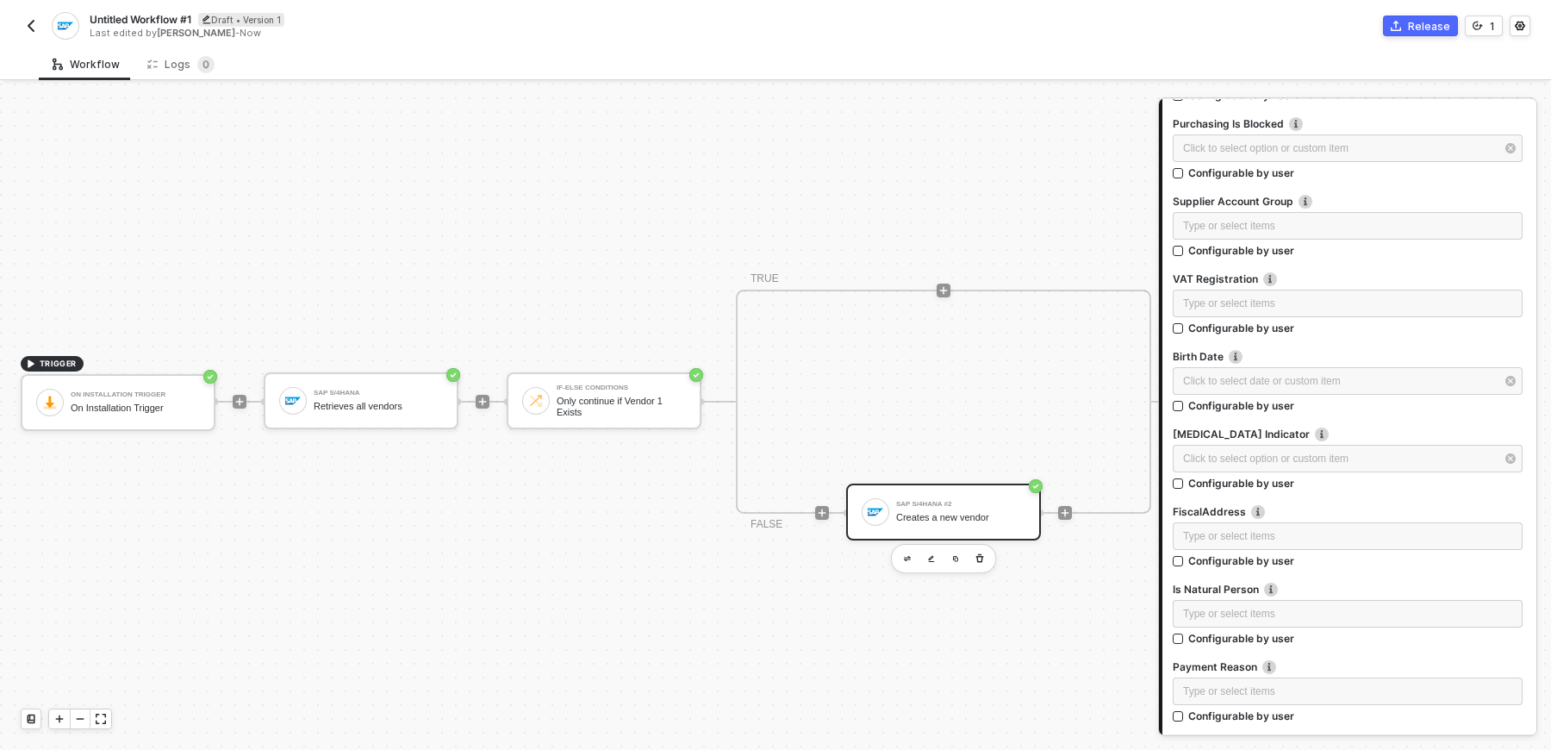
scroll to position [4629, 0]
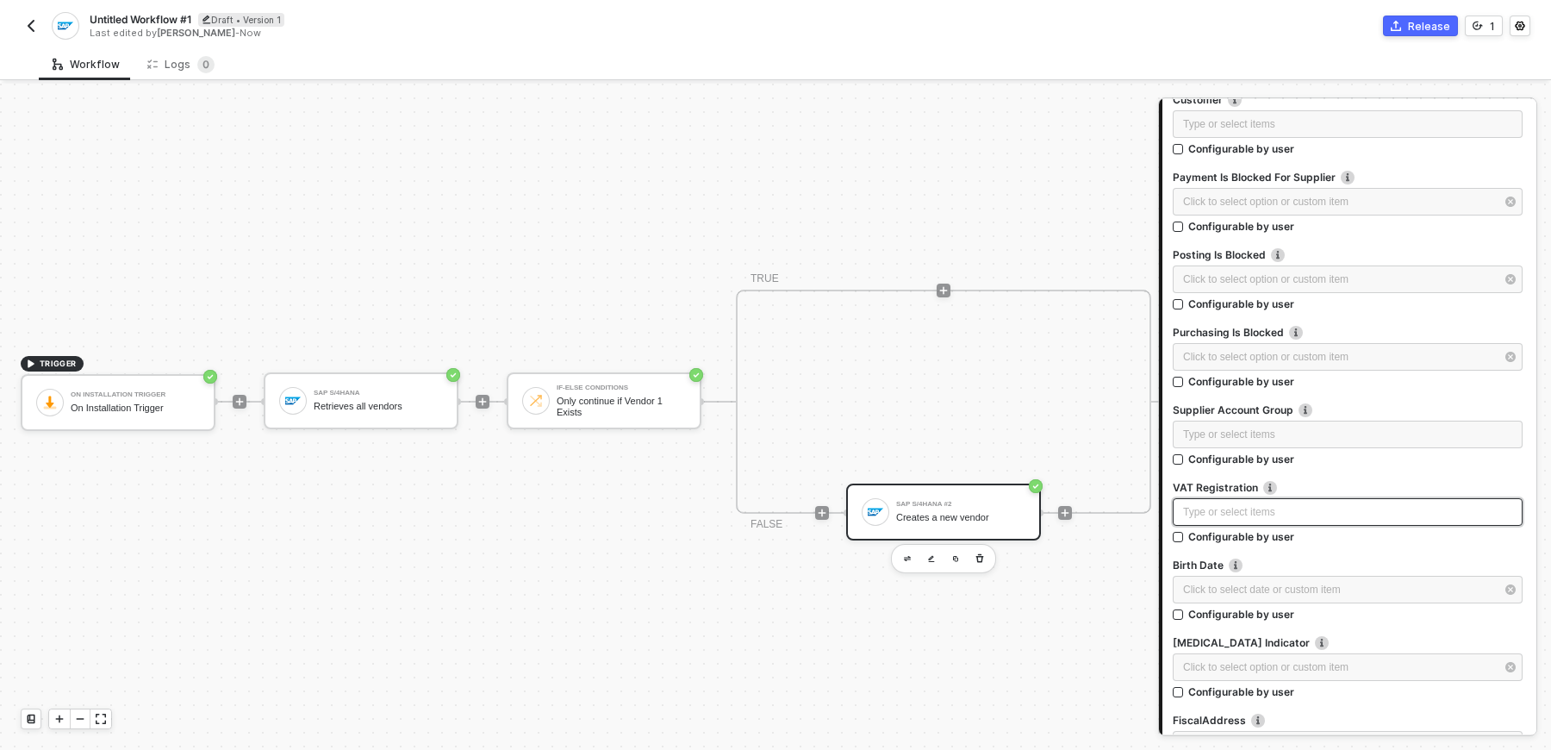
click at [1267, 505] on div "Type or select items ﻿" at bounding box center [1347, 512] width 329 height 16
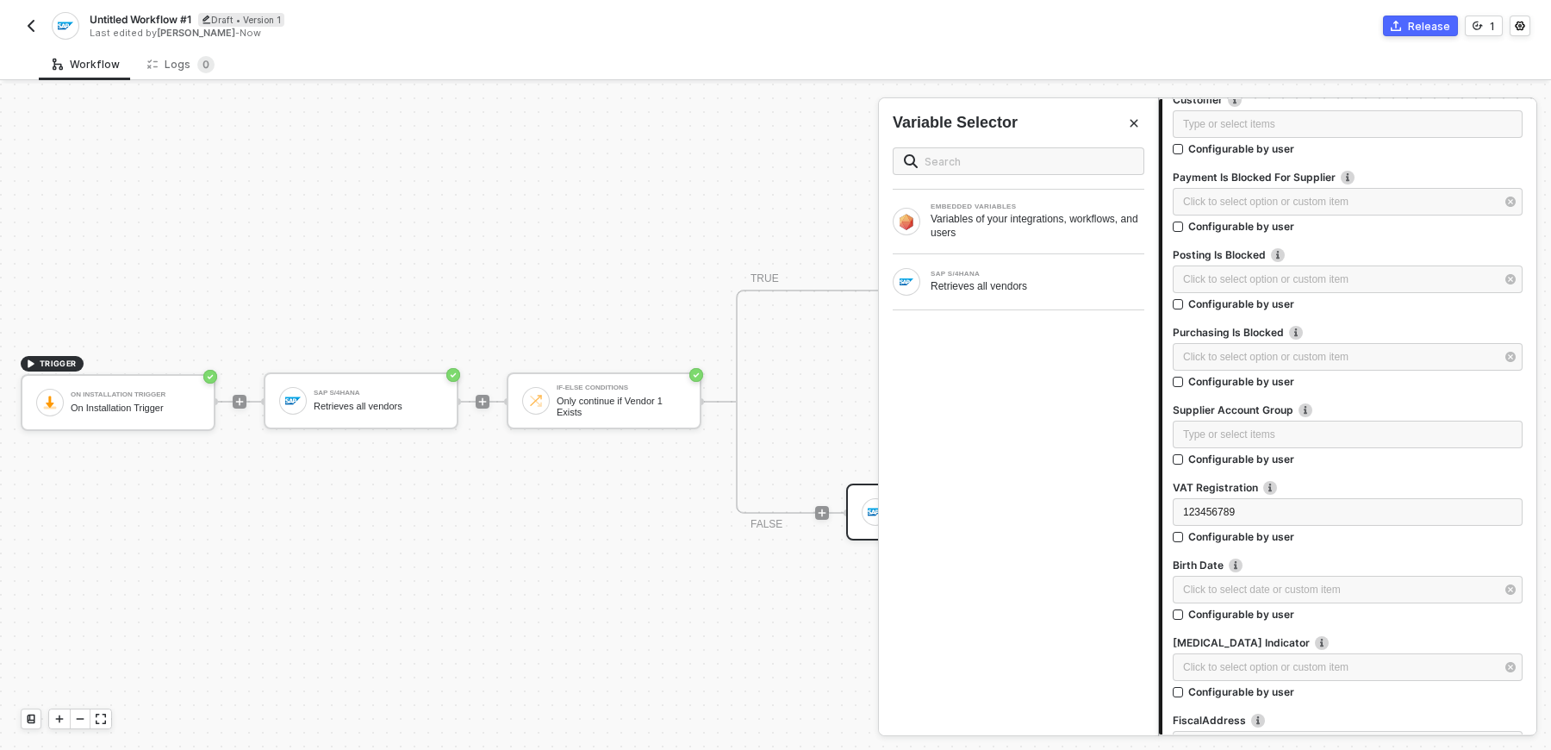
click at [1440, 551] on div at bounding box center [1348, 554] width 350 height 7
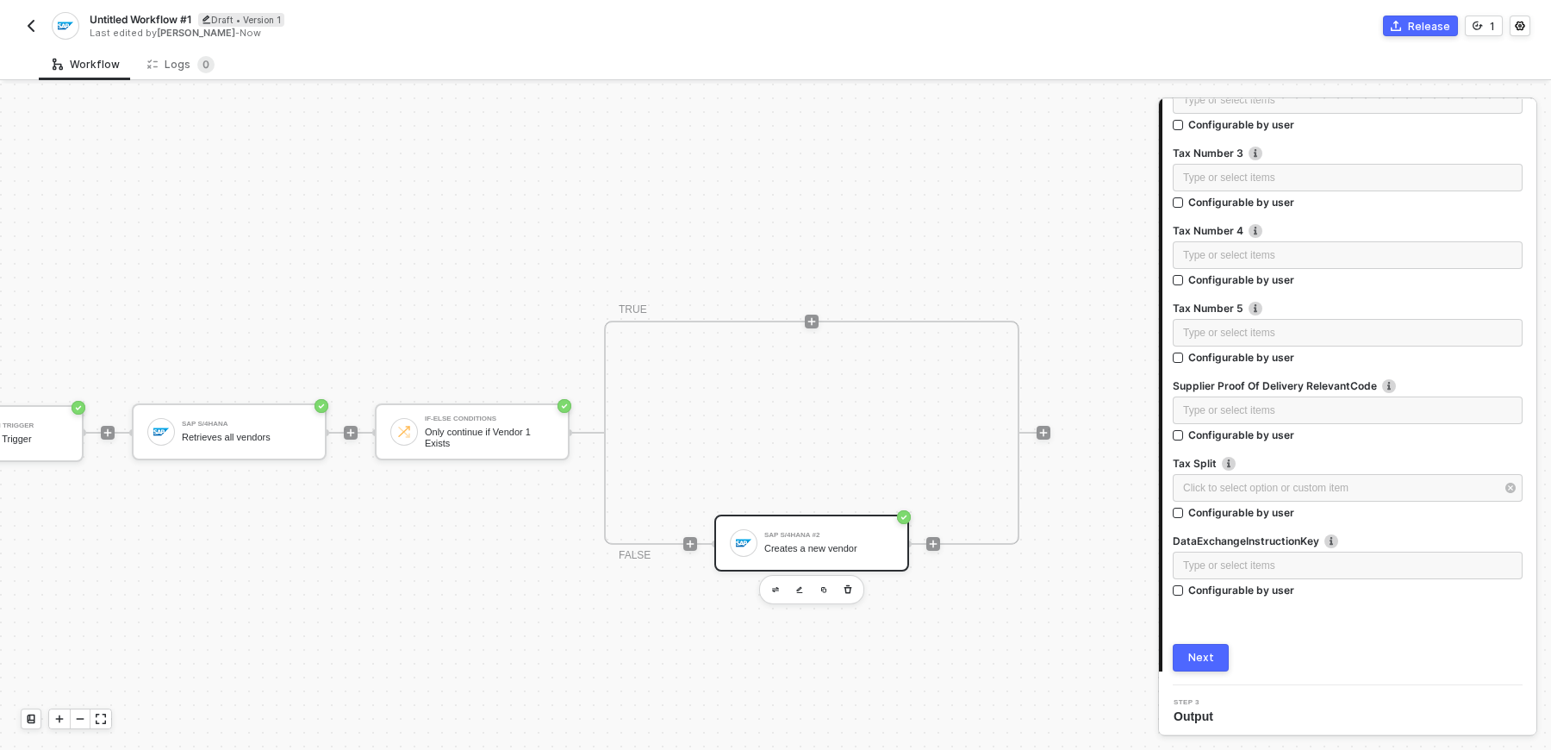
scroll to position [0, 0]
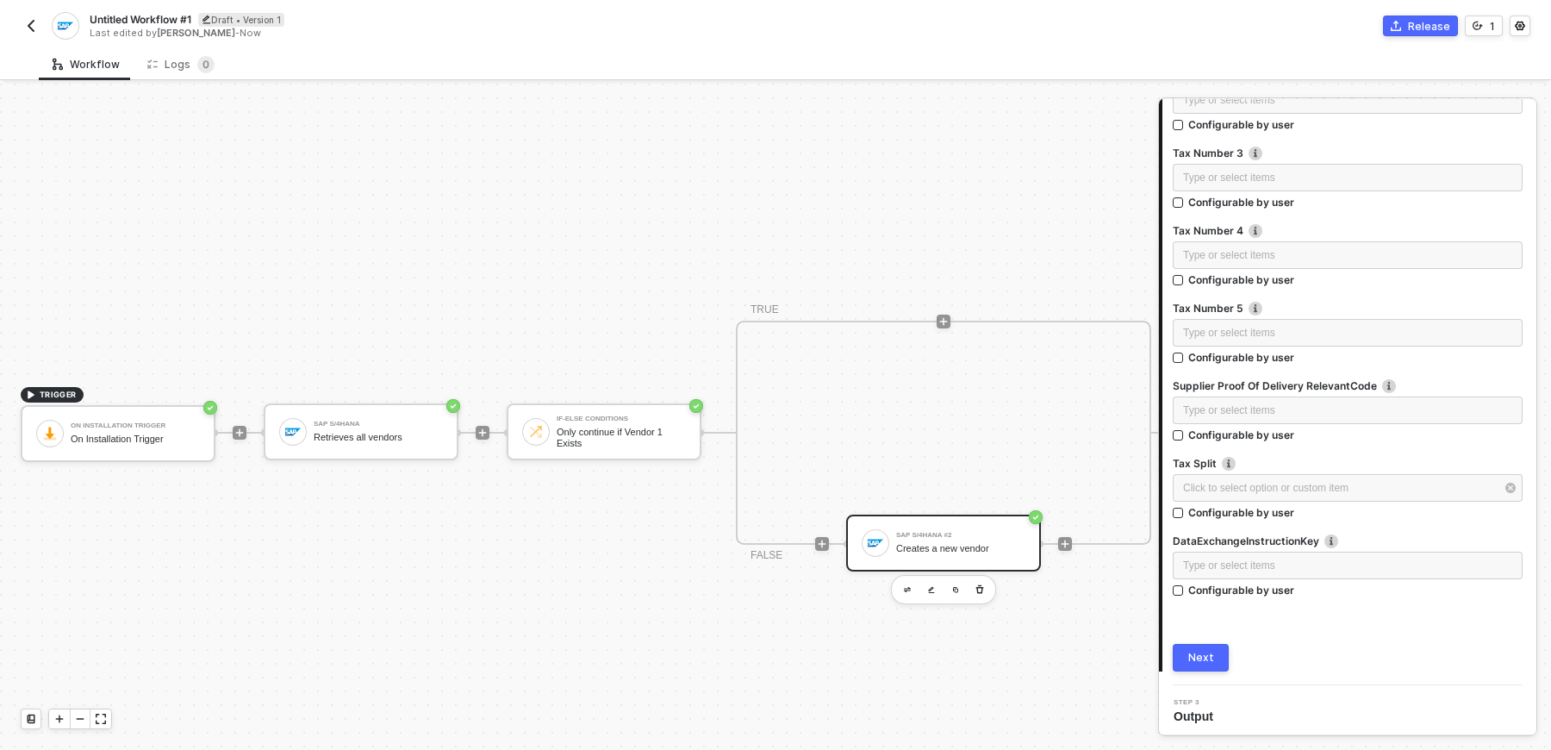
click at [96, 20] on span "Untitled Workflow #1" at bounding box center [141, 19] width 102 height 15
click at [308, 22] on input "Untitled Workflow #1" at bounding box center [236, 19] width 293 height 21
click at [221, 13] on input "[Staging] On installation Vendor Creation" at bounding box center [236, 19] width 293 height 21
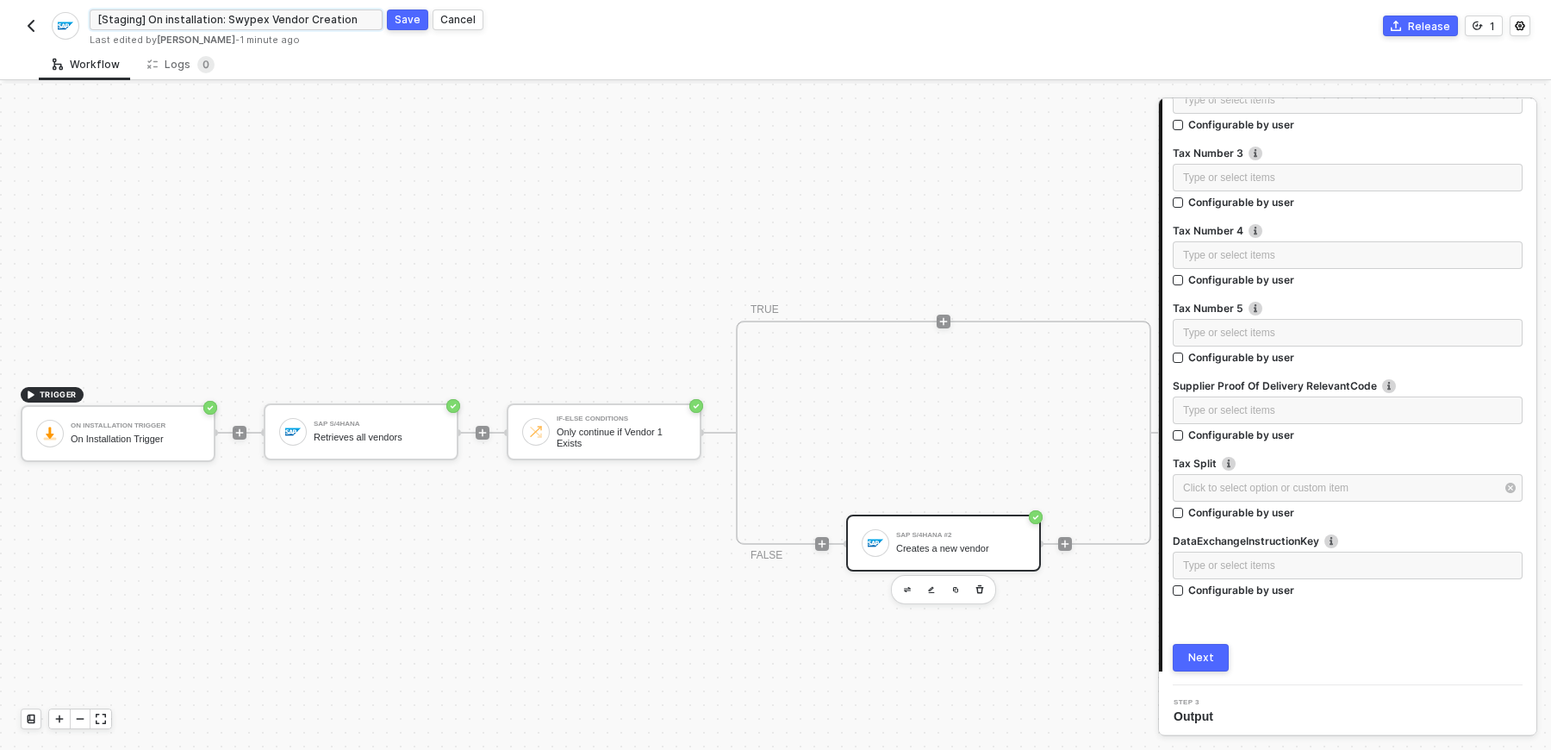
type input "[Staging] On installation: Swypex Vendor Creation"
click at [370, 76] on div "Workflow Logs 0" at bounding box center [795, 64] width 1512 height 32
click at [407, 25] on div "Save" at bounding box center [408, 19] width 26 height 15
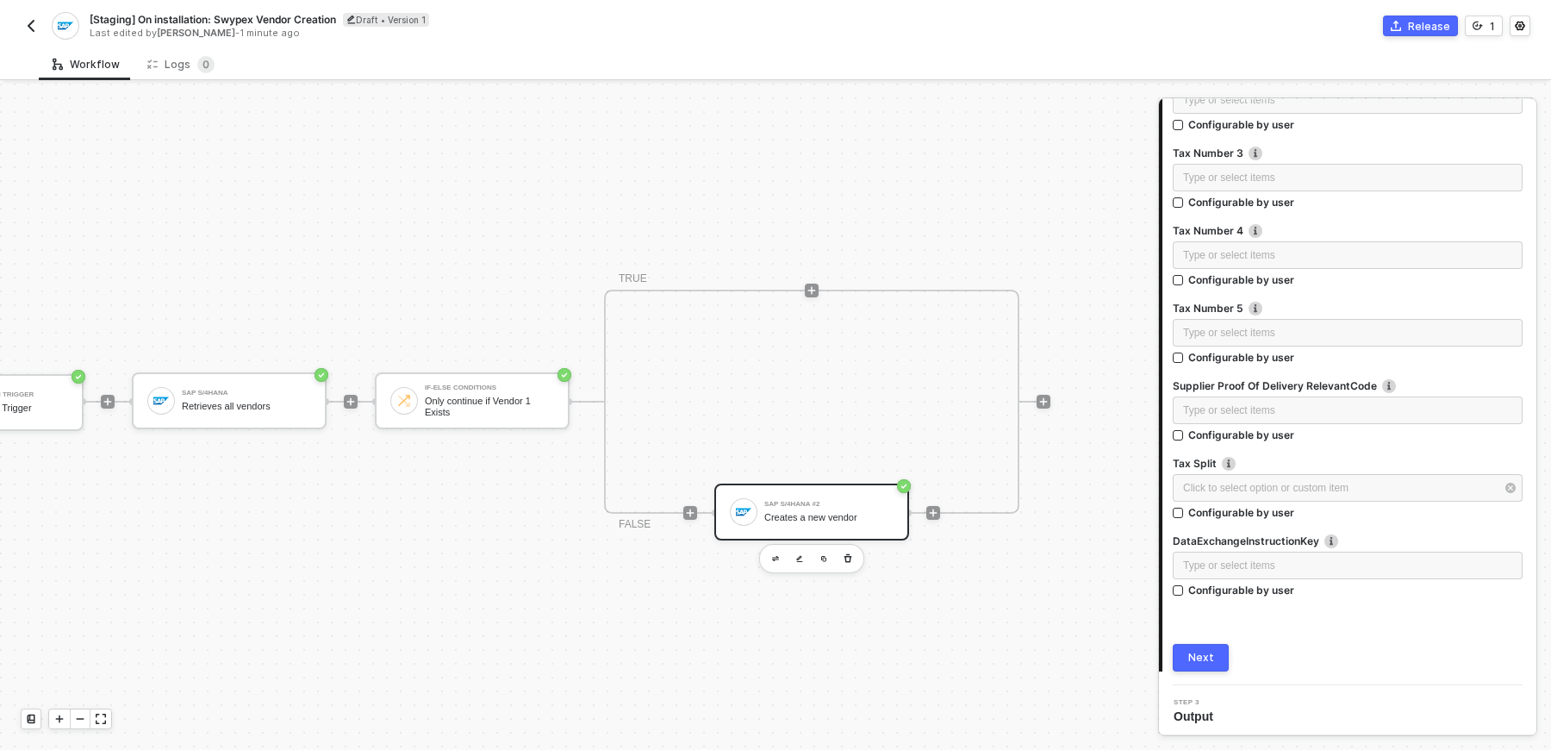
scroll to position [31, 0]
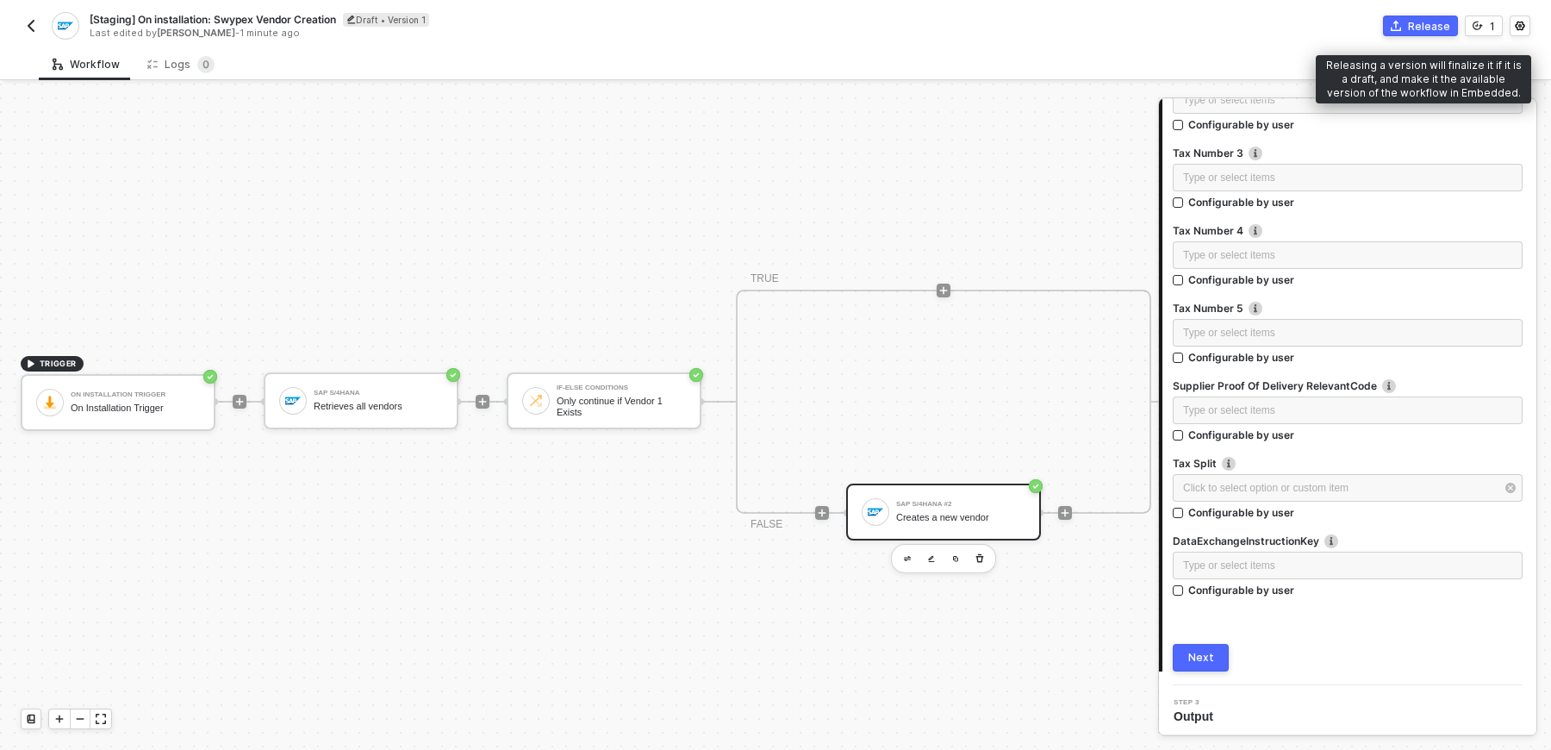
click at [1393, 31] on button "Release" at bounding box center [1420, 26] width 75 height 21
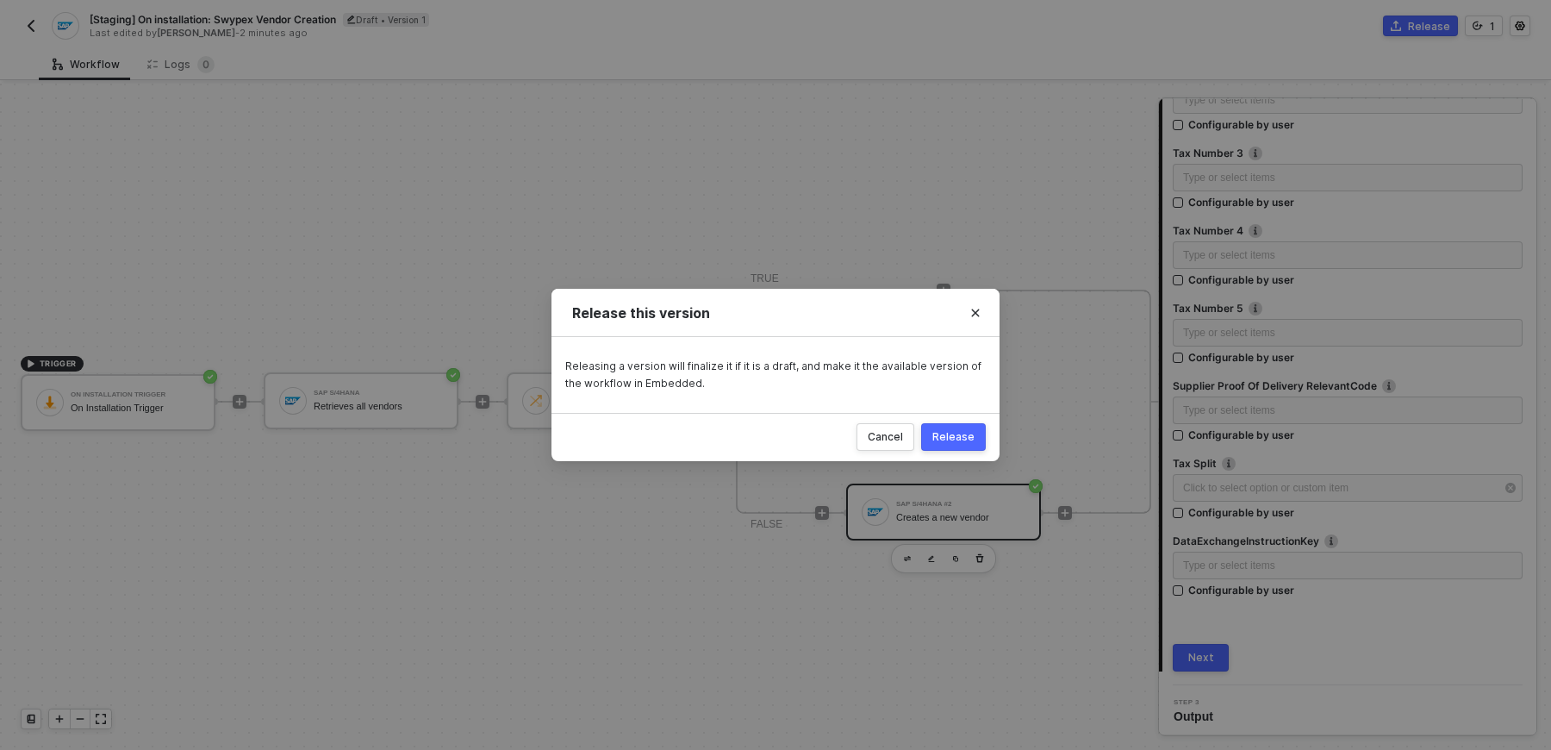
click at [956, 444] on button "Release" at bounding box center [953, 437] width 65 height 28
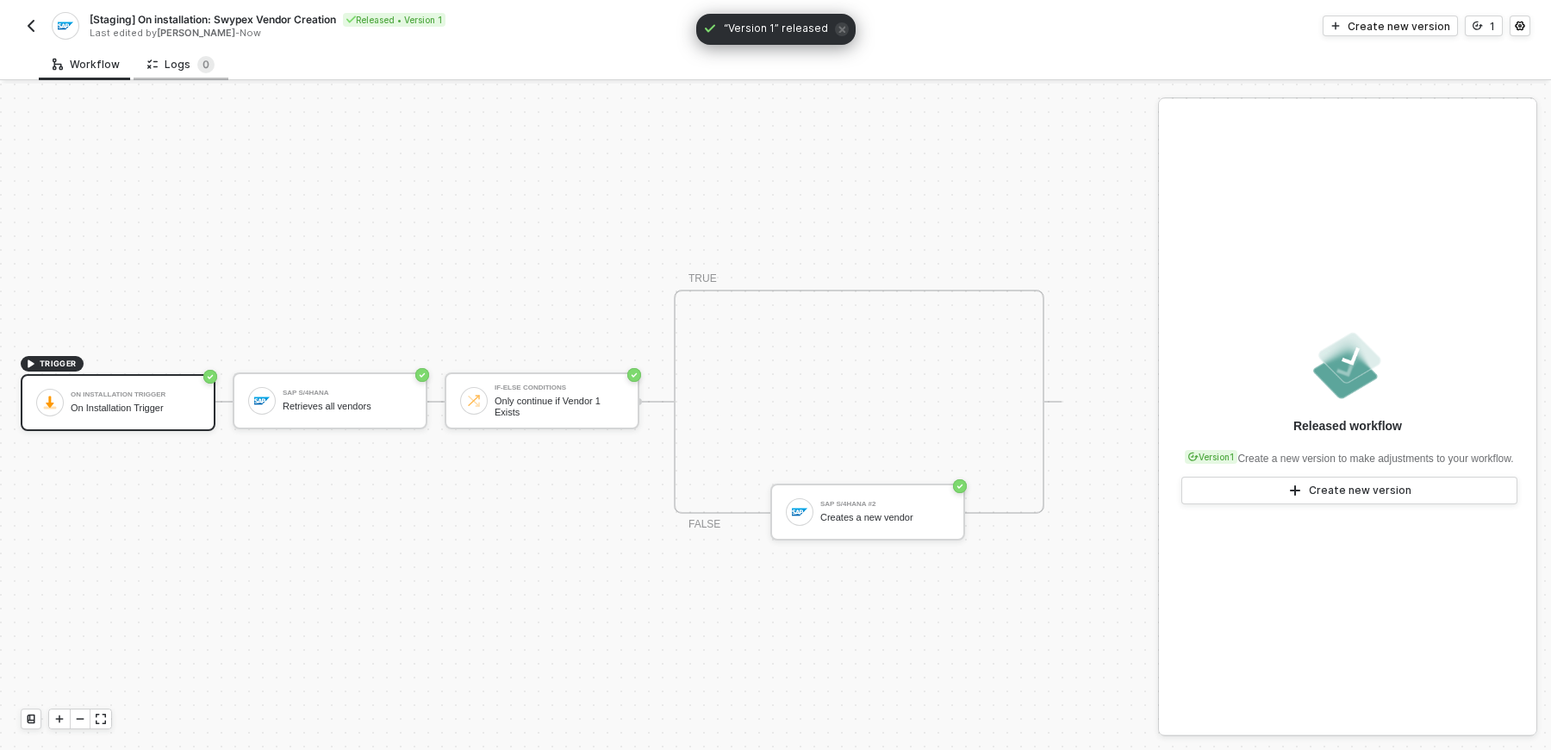
click at [190, 60] on div "Logs 0" at bounding box center [180, 64] width 67 height 17
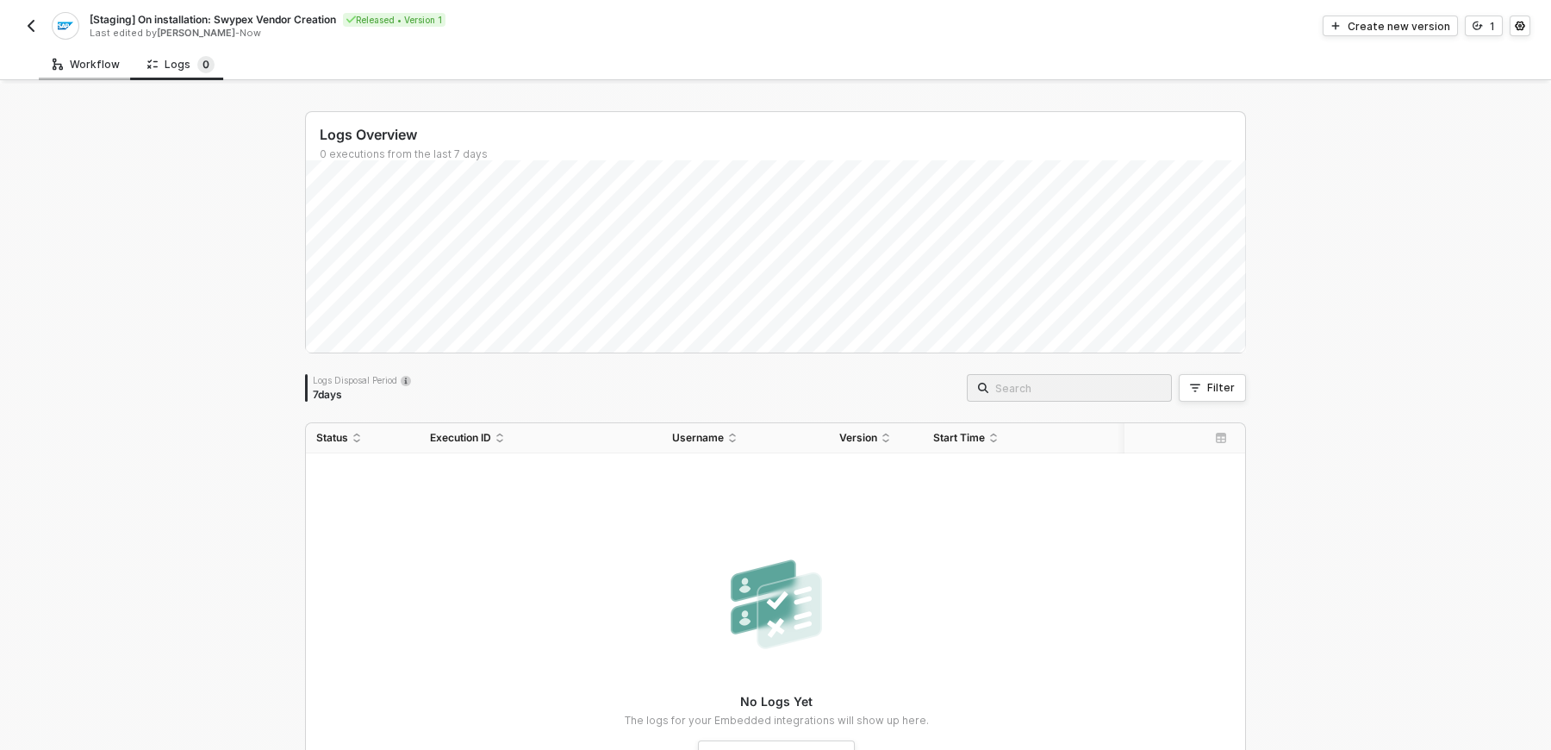
click at [96, 73] on div "Workflow" at bounding box center [86, 64] width 95 height 32
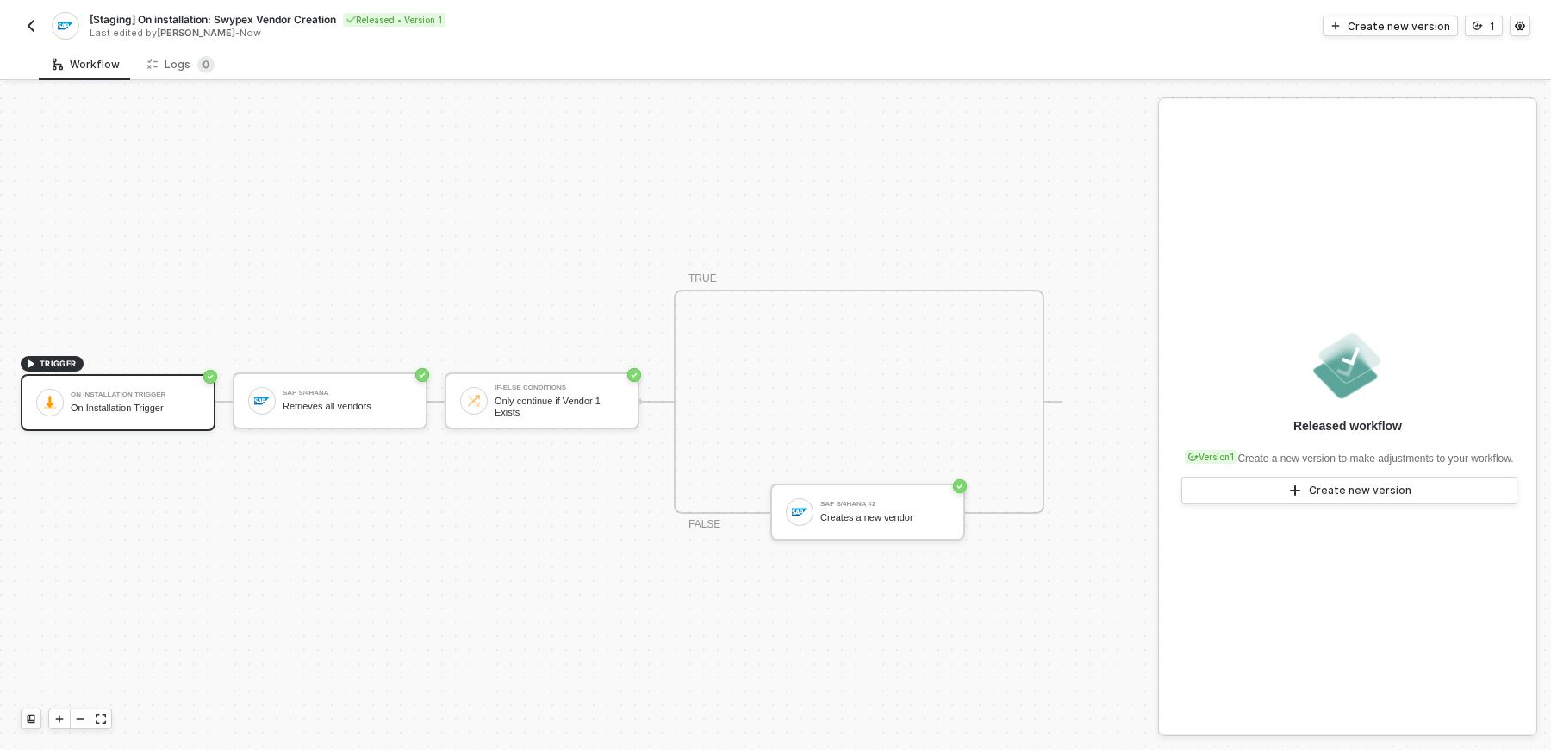
click at [34, 22] on img "button" at bounding box center [31, 26] width 14 height 14
